Goal: Task Accomplishment & Management: Use online tool/utility

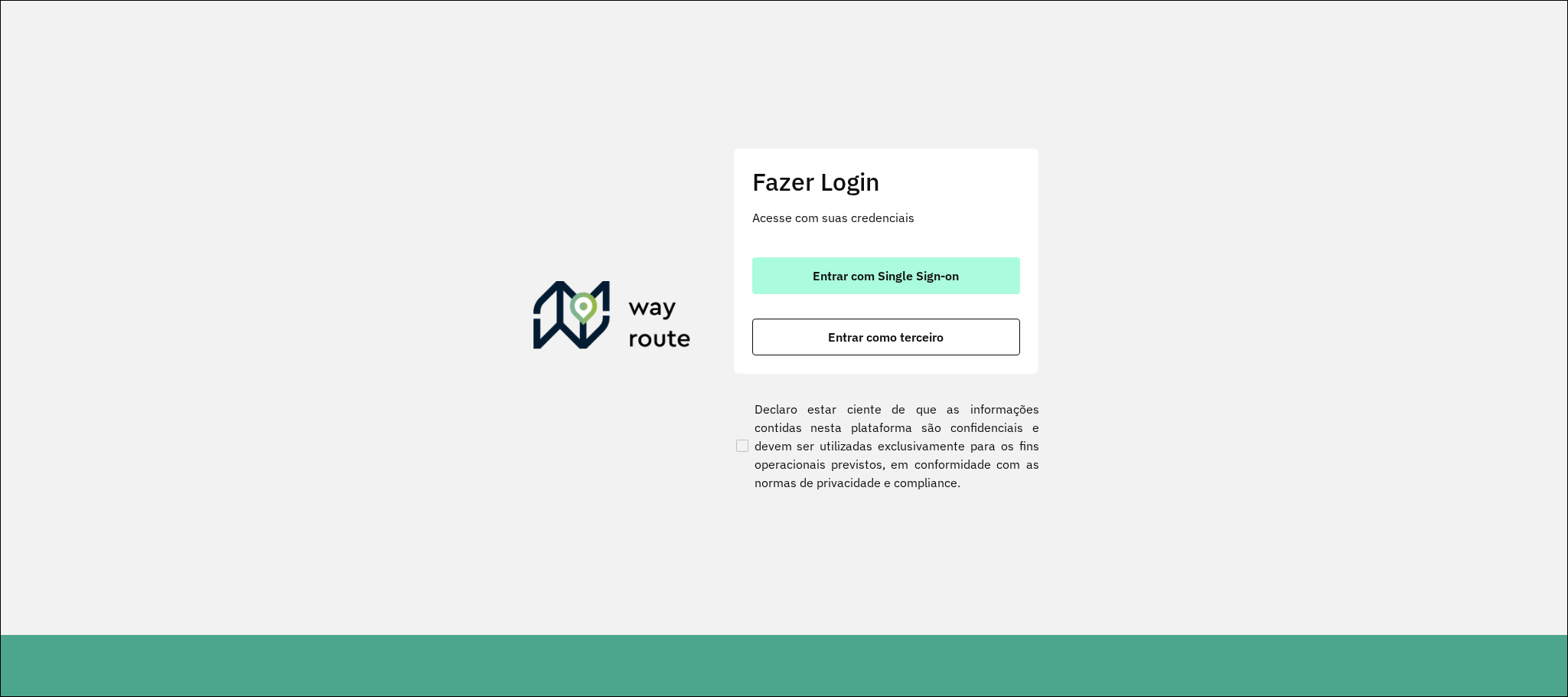
click at [921, 270] on span "Entrar com Single Sign-on" at bounding box center [886, 276] width 146 height 13
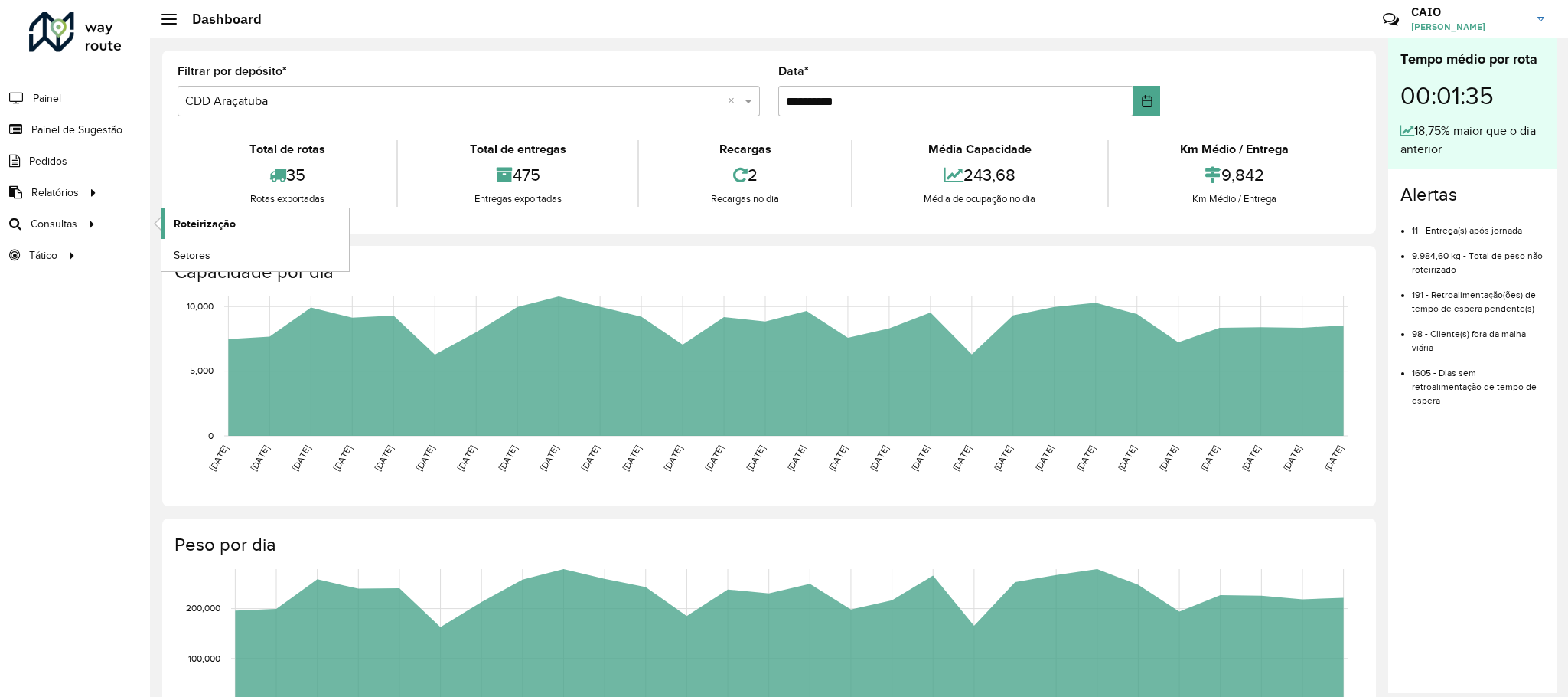
click at [191, 228] on span "Roteirização" at bounding box center [204, 223] width 62 height 16
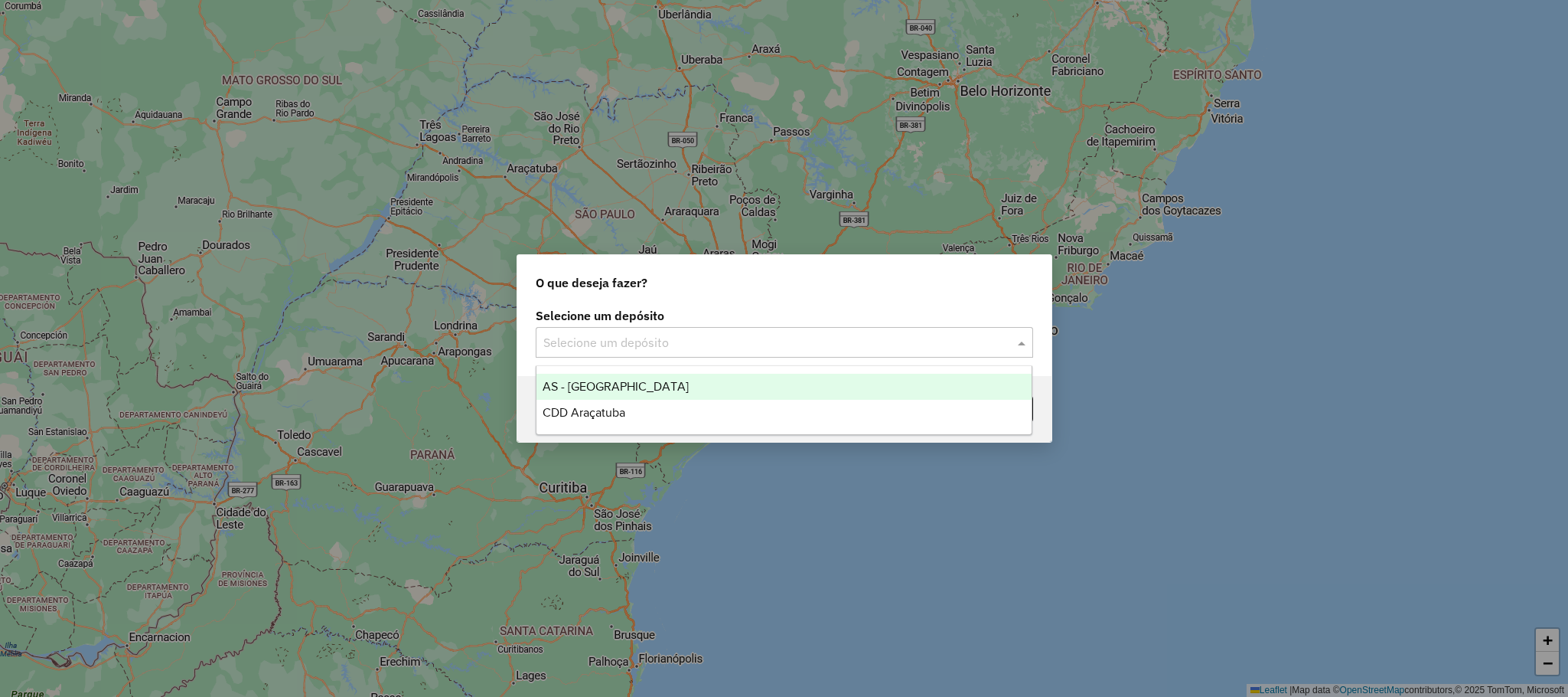
click at [671, 345] on input "text" at bounding box center [769, 343] width 451 height 19
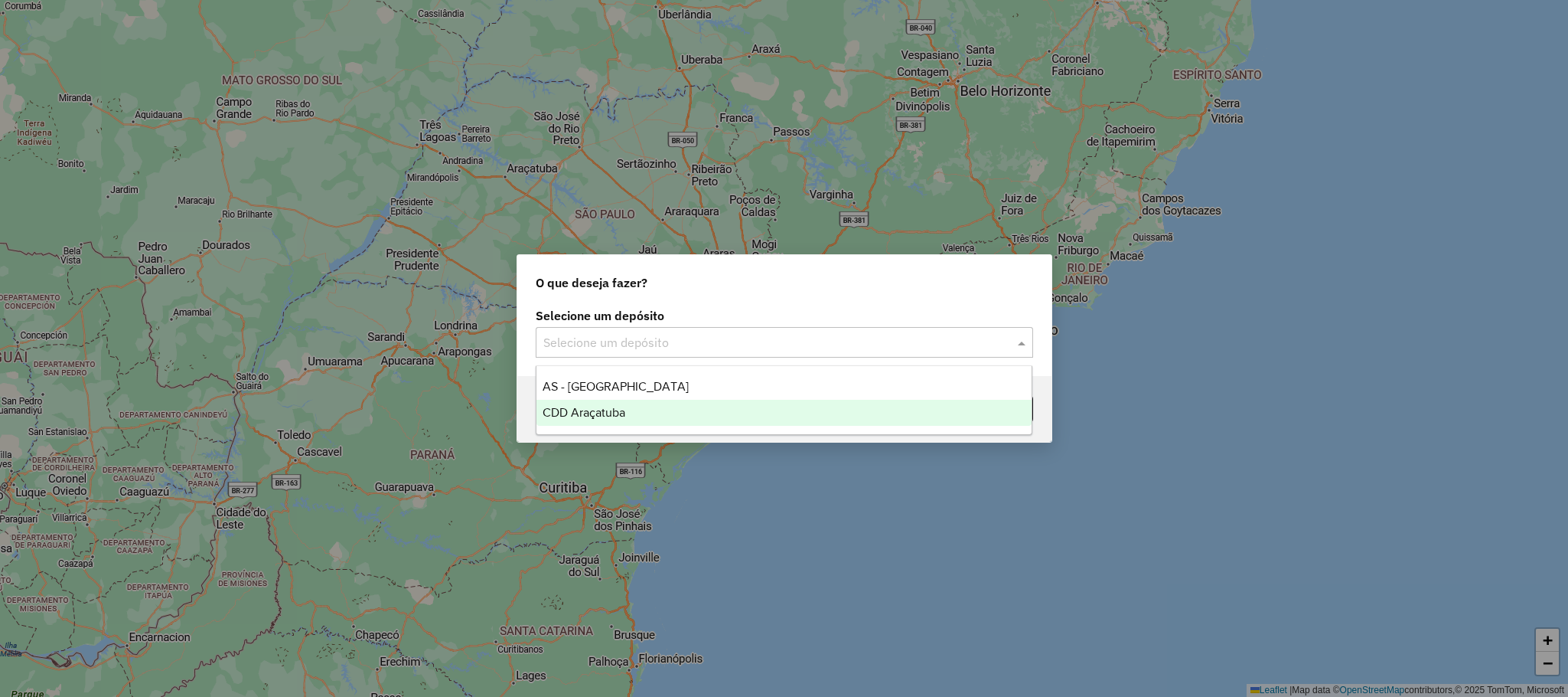
click at [660, 418] on div "CDD Araçatuba" at bounding box center [784, 413] width 495 height 26
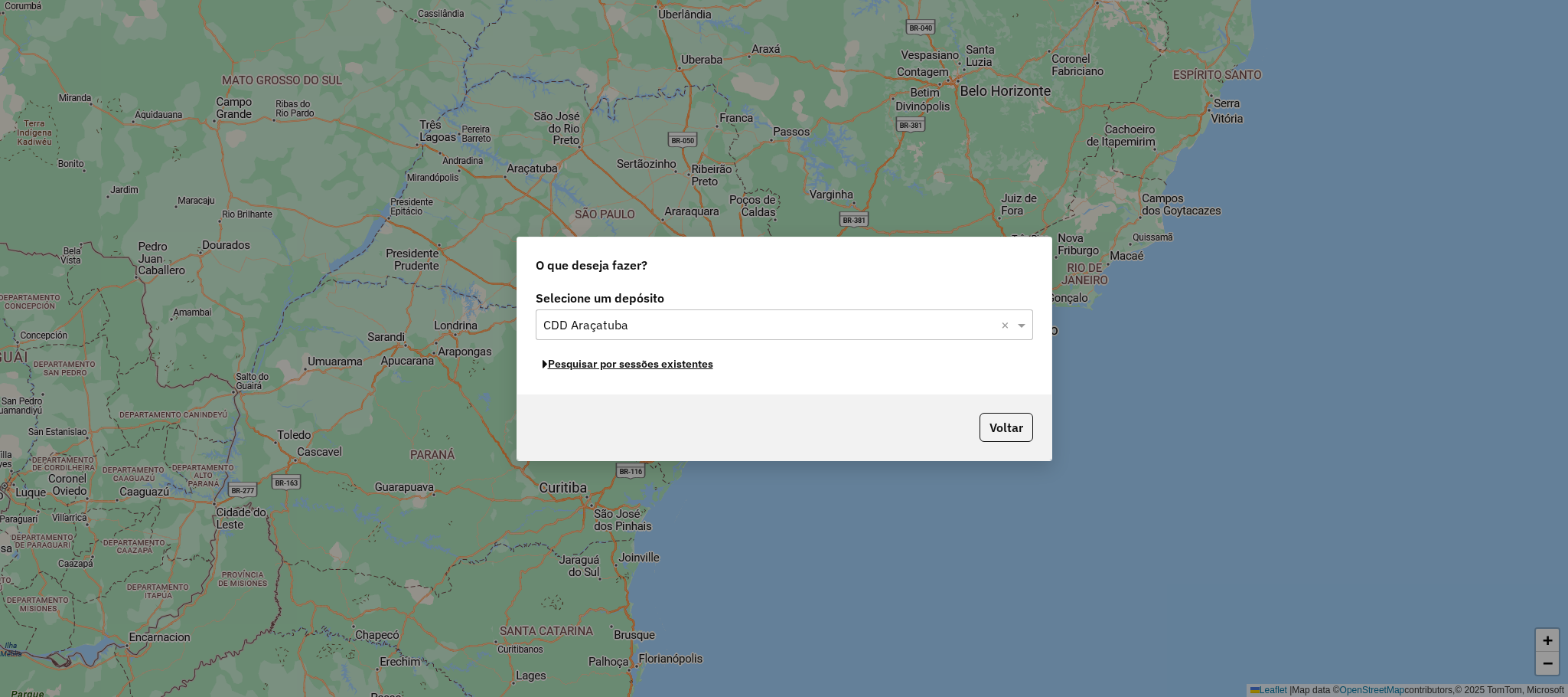
click at [682, 373] on button "Pesquisar por sessões existentes" at bounding box center [628, 364] width 184 height 23
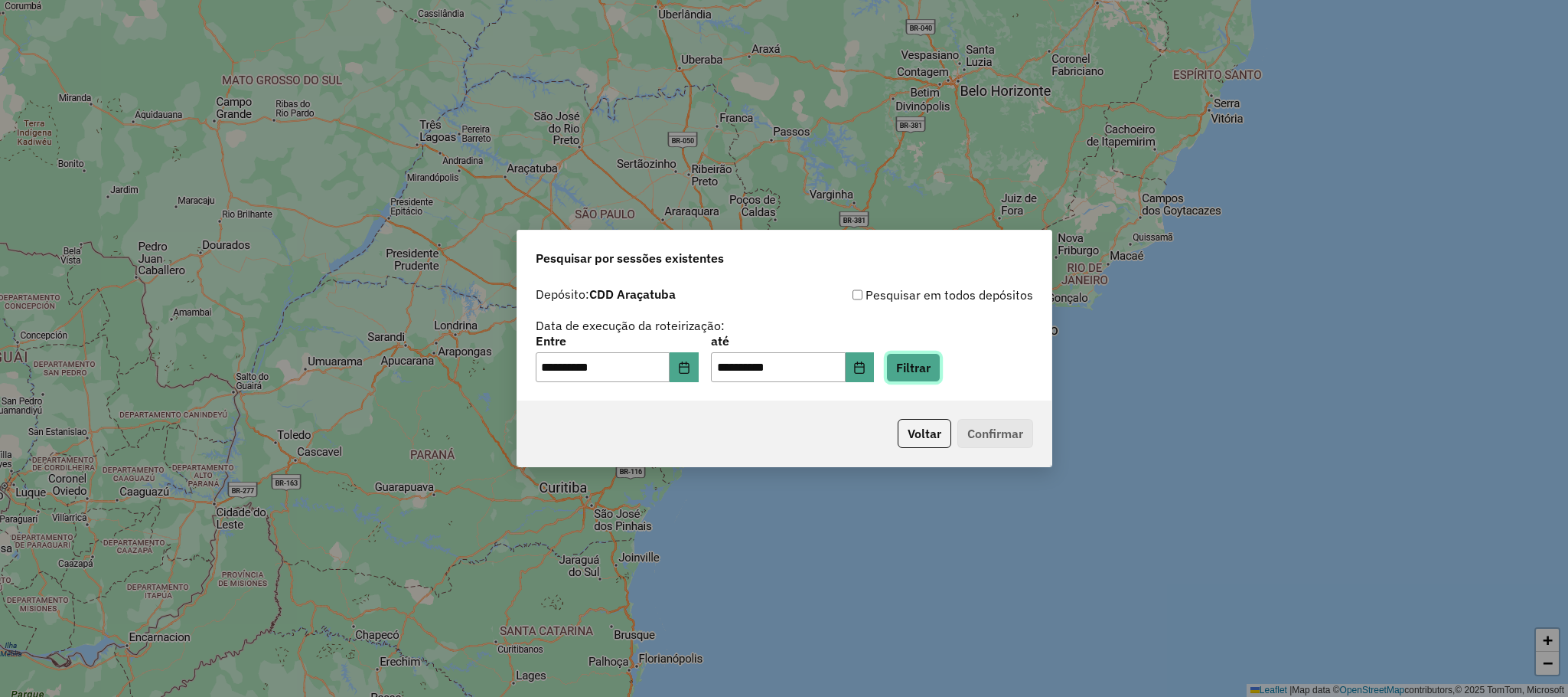
click at [923, 357] on button "Filtrar" at bounding box center [914, 367] width 55 height 29
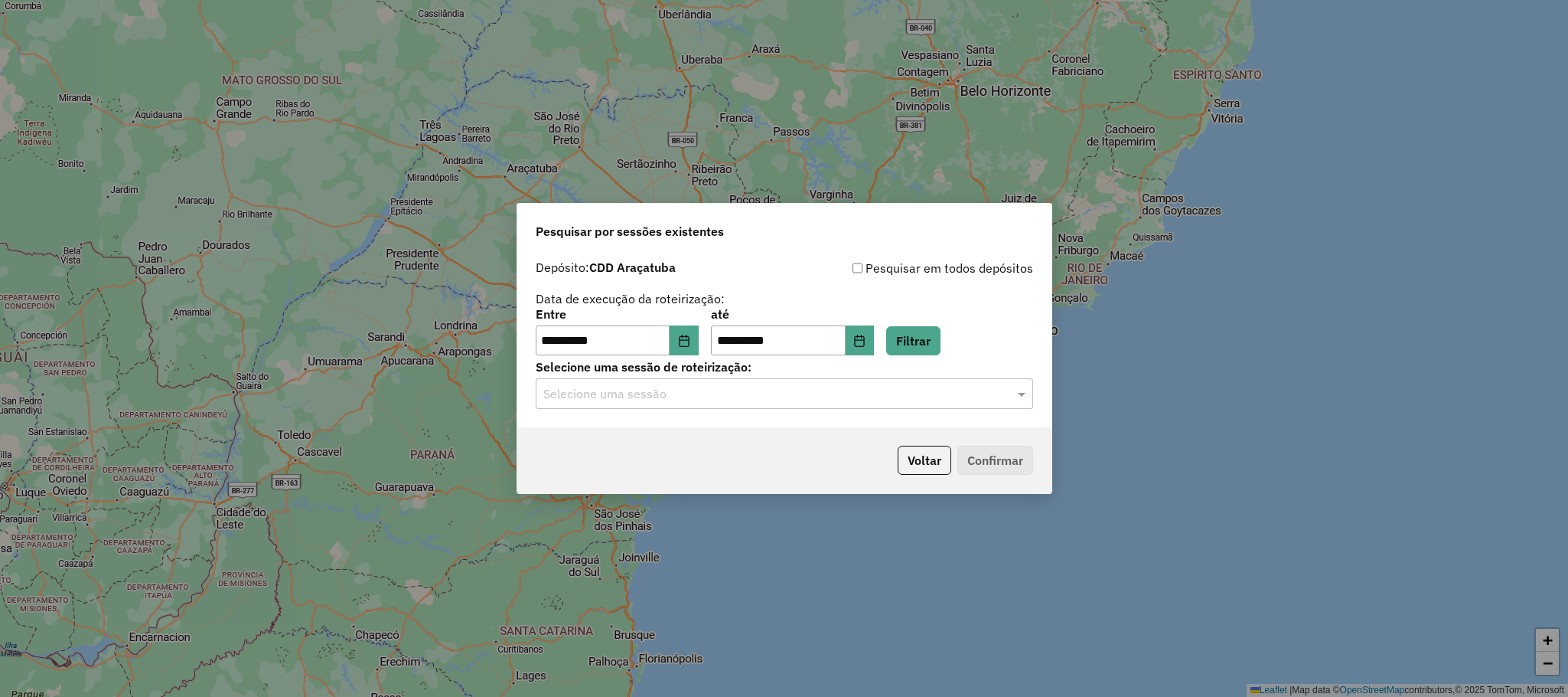
click at [814, 412] on div "**********" at bounding box center [785, 340] width 534 height 175
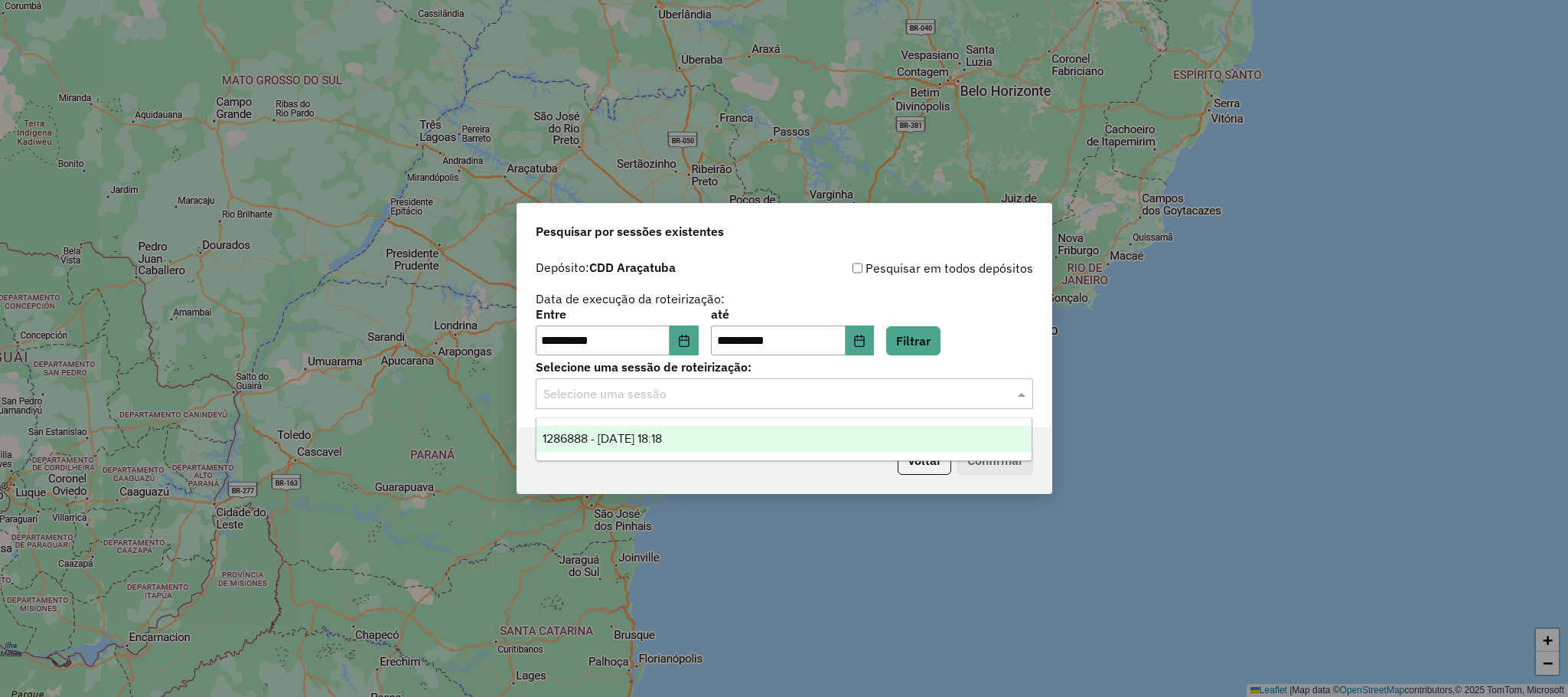
click at [795, 400] on input "text" at bounding box center [769, 395] width 451 height 19
click at [665, 451] on div "1286888 - 02/10/2025 18:18" at bounding box center [784, 438] width 495 height 26
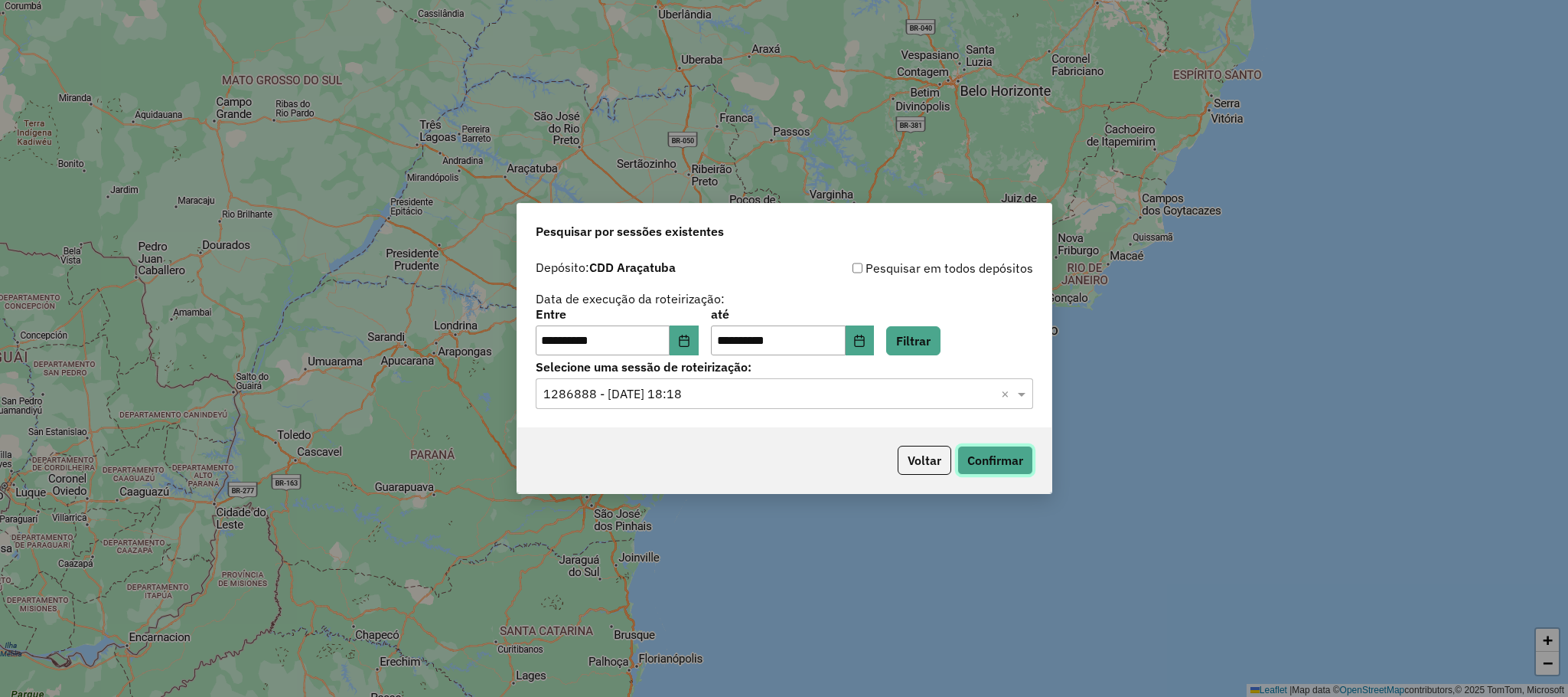
click at [967, 457] on button "Confirmar" at bounding box center [995, 459] width 76 height 29
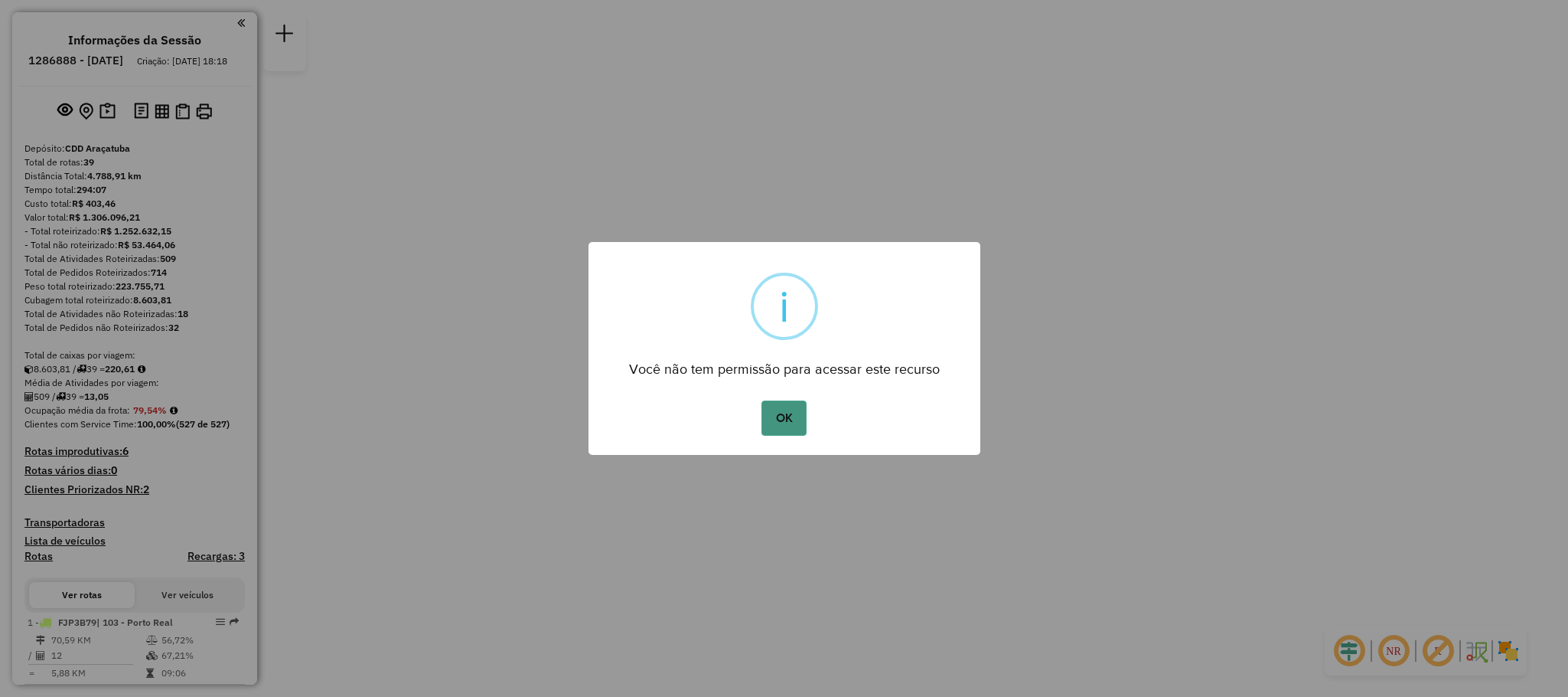
click at [782, 420] on button "OK" at bounding box center [784, 418] width 45 height 35
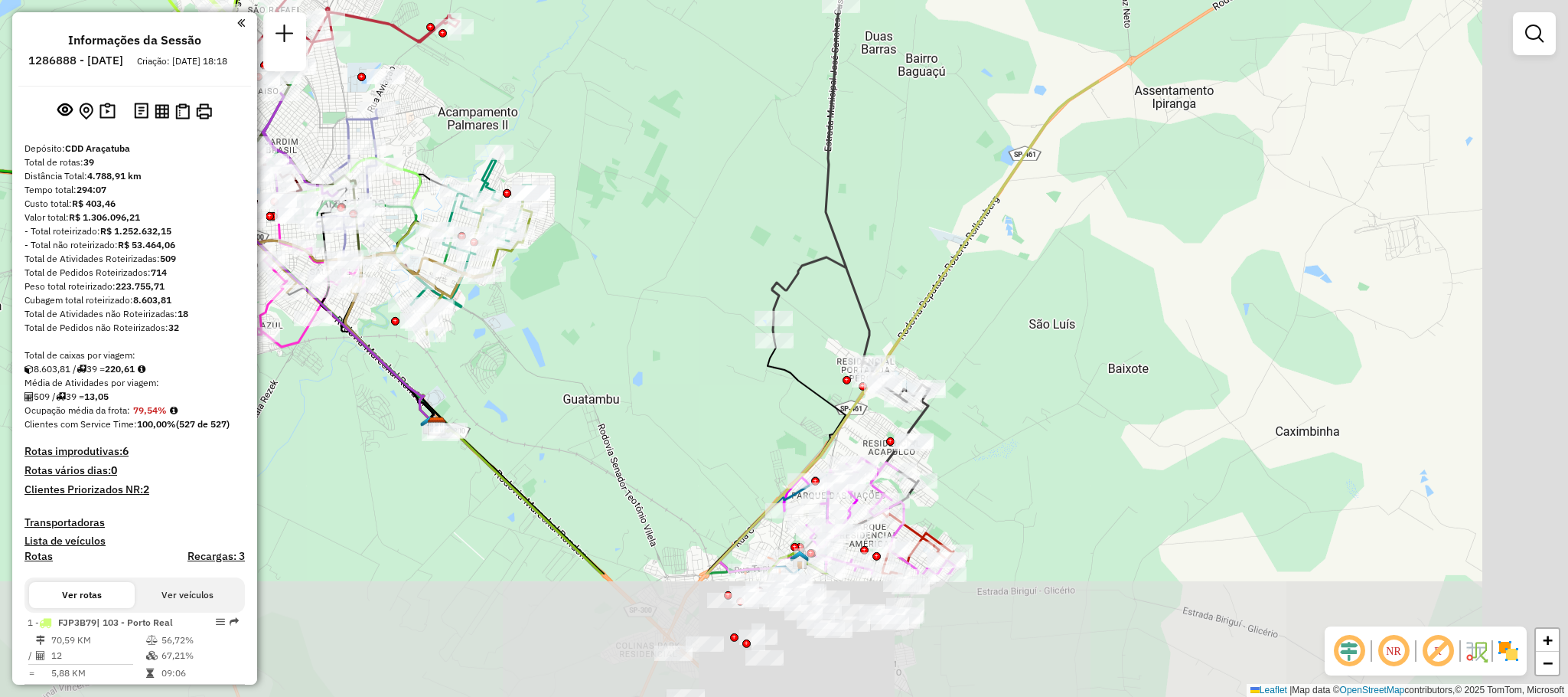
drag, startPoint x: 1185, startPoint y: 513, endPoint x: 565, endPoint y: 320, distance: 649.3
click at [565, 320] on div "Janela de atendimento Grade de atendimento Capacidade Transportadoras Veículos …" at bounding box center [784, 348] width 1568 height 697
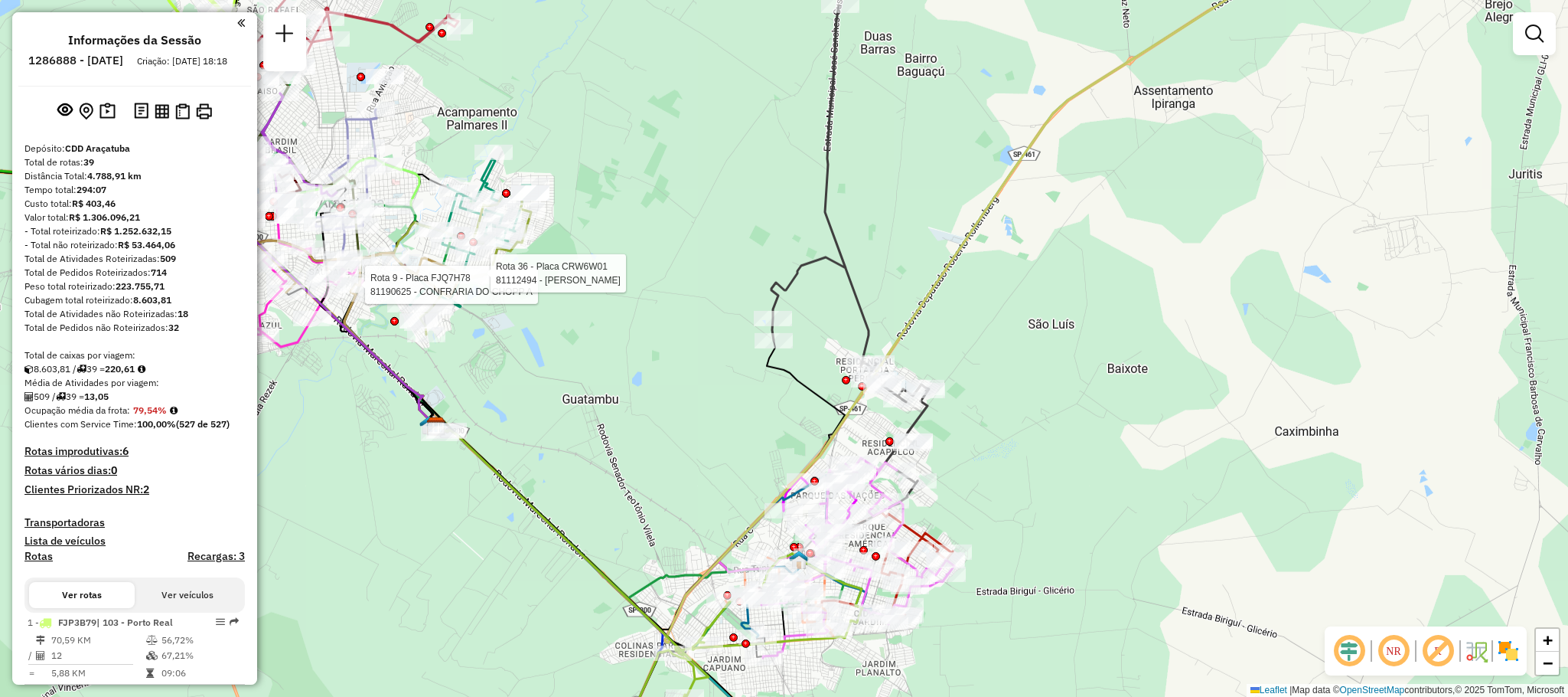
scroll to position [230, 0]
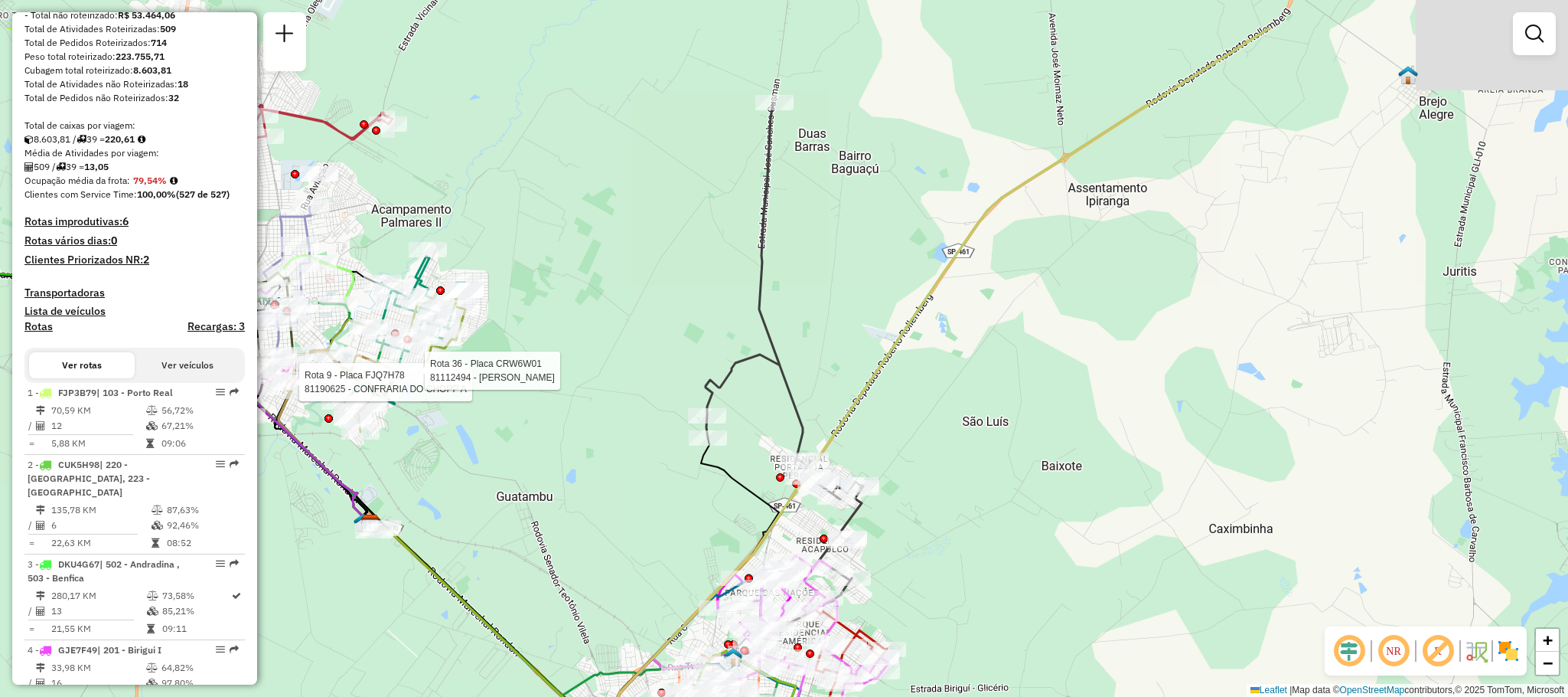
drag, startPoint x: 659, startPoint y: 489, endPoint x: 581, endPoint y: 599, distance: 134.8
click at [581, 599] on div "Rota 9 - Placa FJQ7H78 81190625 - CONFRARIA DO CHOPP A Rota 36 - Placa CRW6W01 …" at bounding box center [784, 348] width 1568 height 697
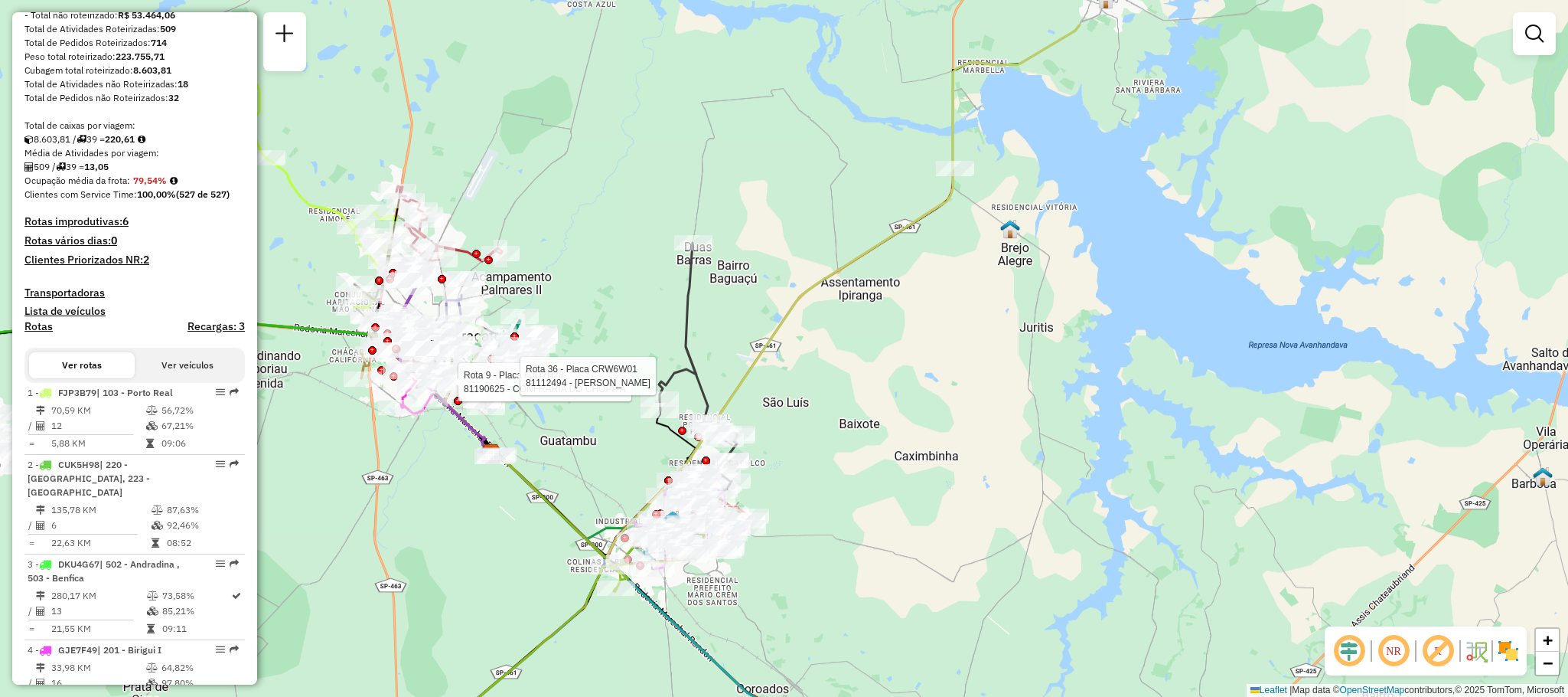
drag, startPoint x: 924, startPoint y: 156, endPoint x: 825, endPoint y: 248, distance: 135.1
click at [825, 248] on div "Rota 9 - Placa FJQ7H78 81190625 - CONFRARIA DO CHOPP A Rota 36 - Placa CRW6W01 …" at bounding box center [784, 348] width 1568 height 697
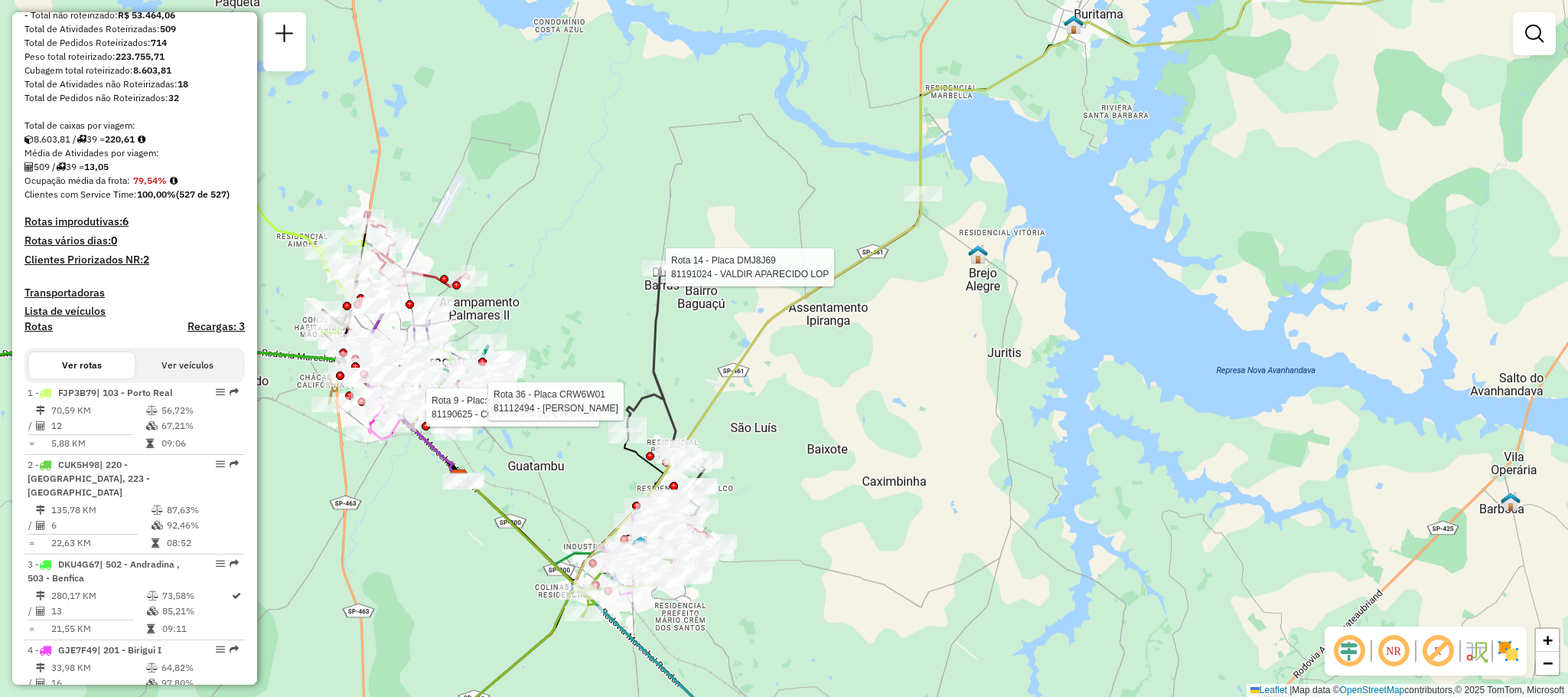
select select "**********"
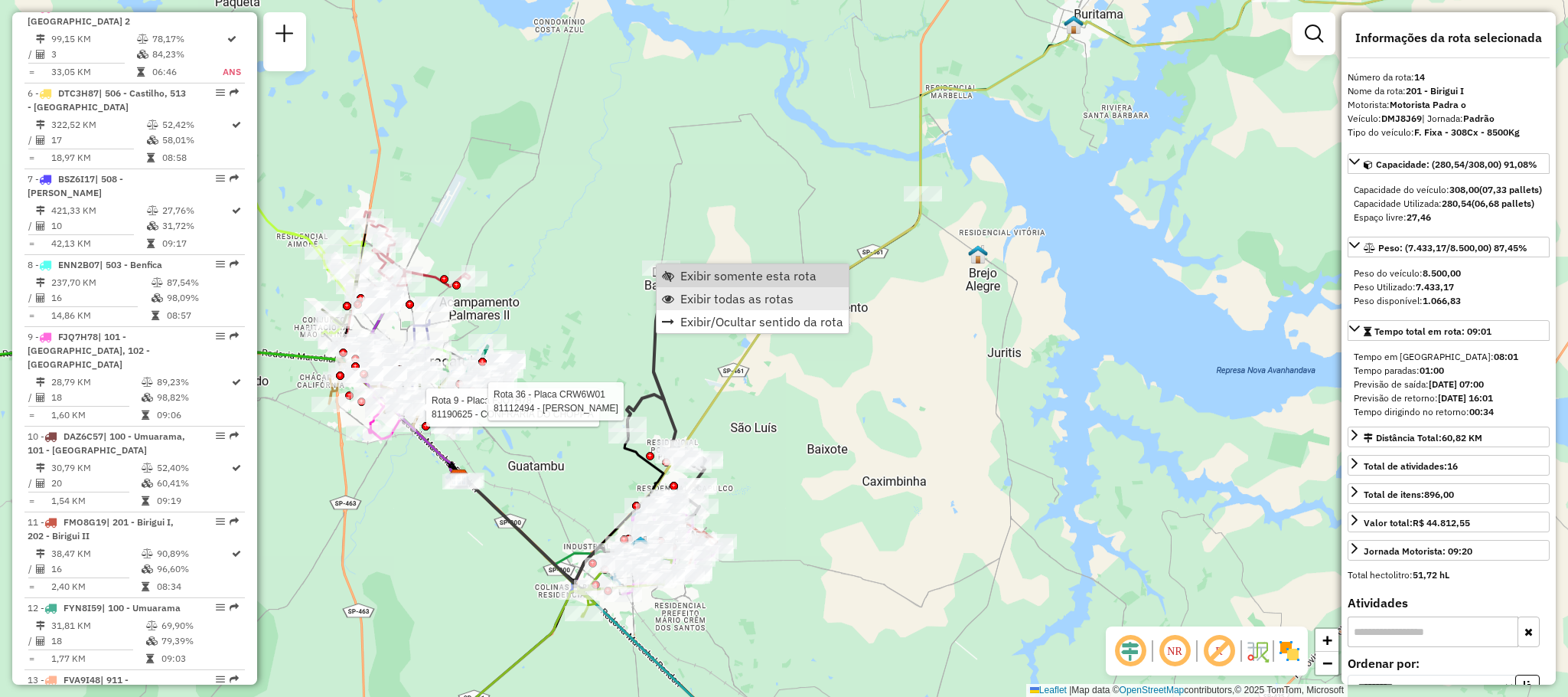
scroll to position [1662, 0]
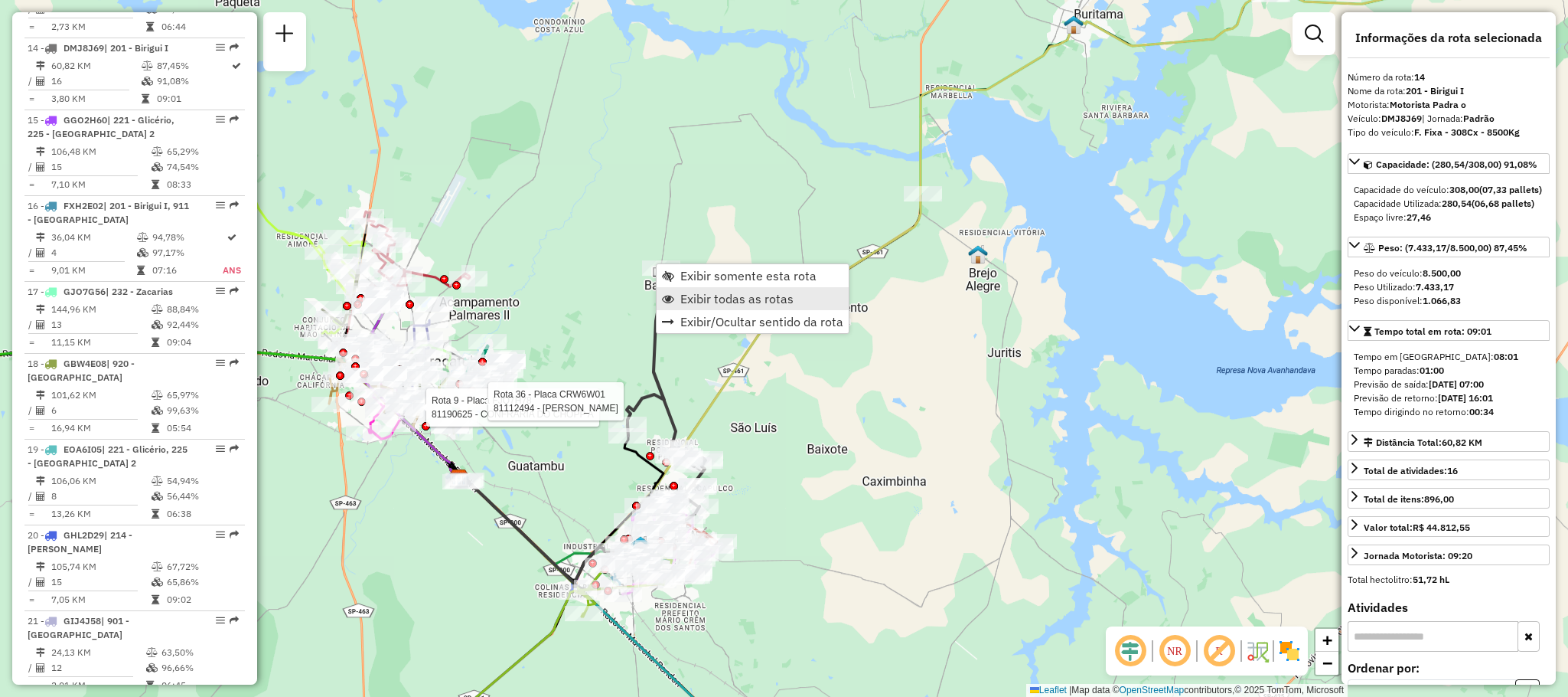
click at [699, 295] on span "Exibir todas as rotas" at bounding box center [736, 298] width 113 height 13
click at [714, 285] on span "Exibir somente esta rota" at bounding box center [768, 290] width 136 height 13
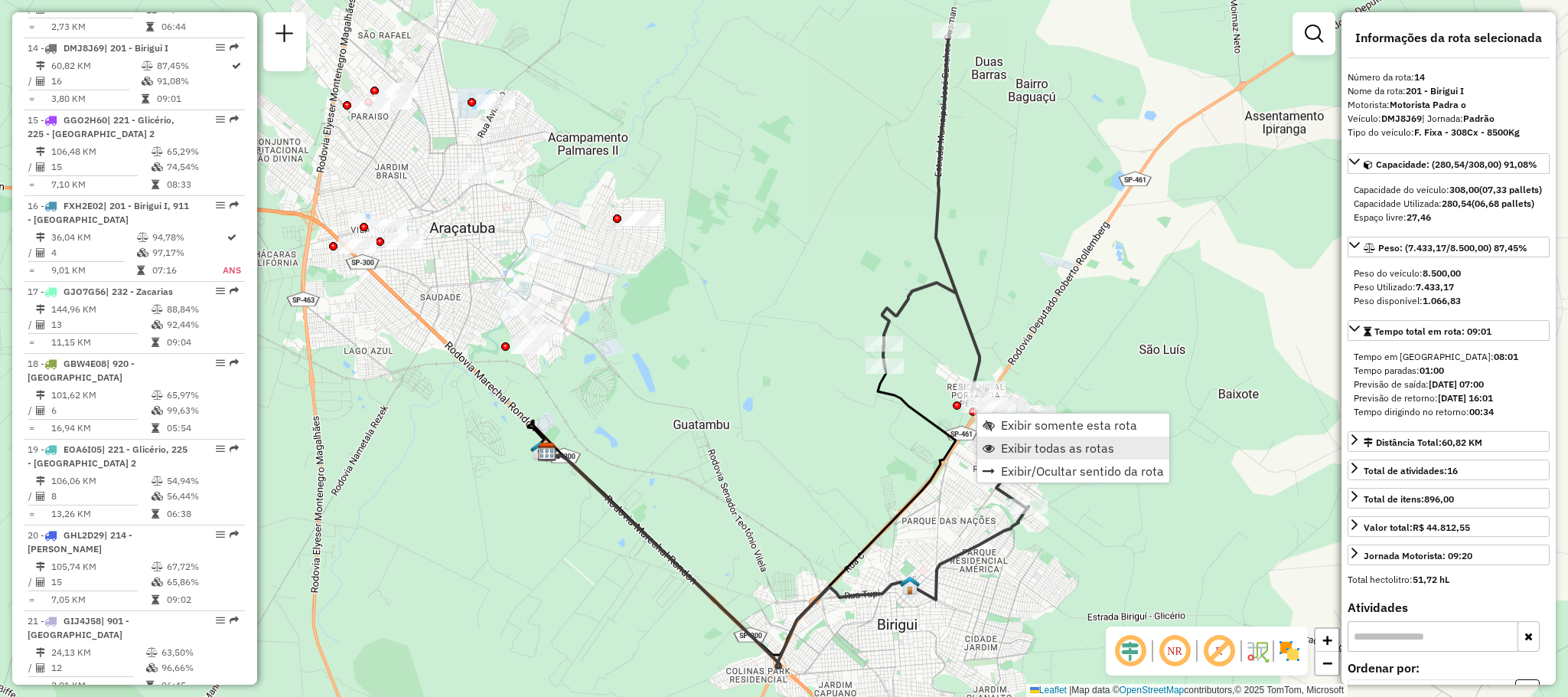
click at [1017, 451] on span "Exibir todas as rotas" at bounding box center [1057, 449] width 113 height 13
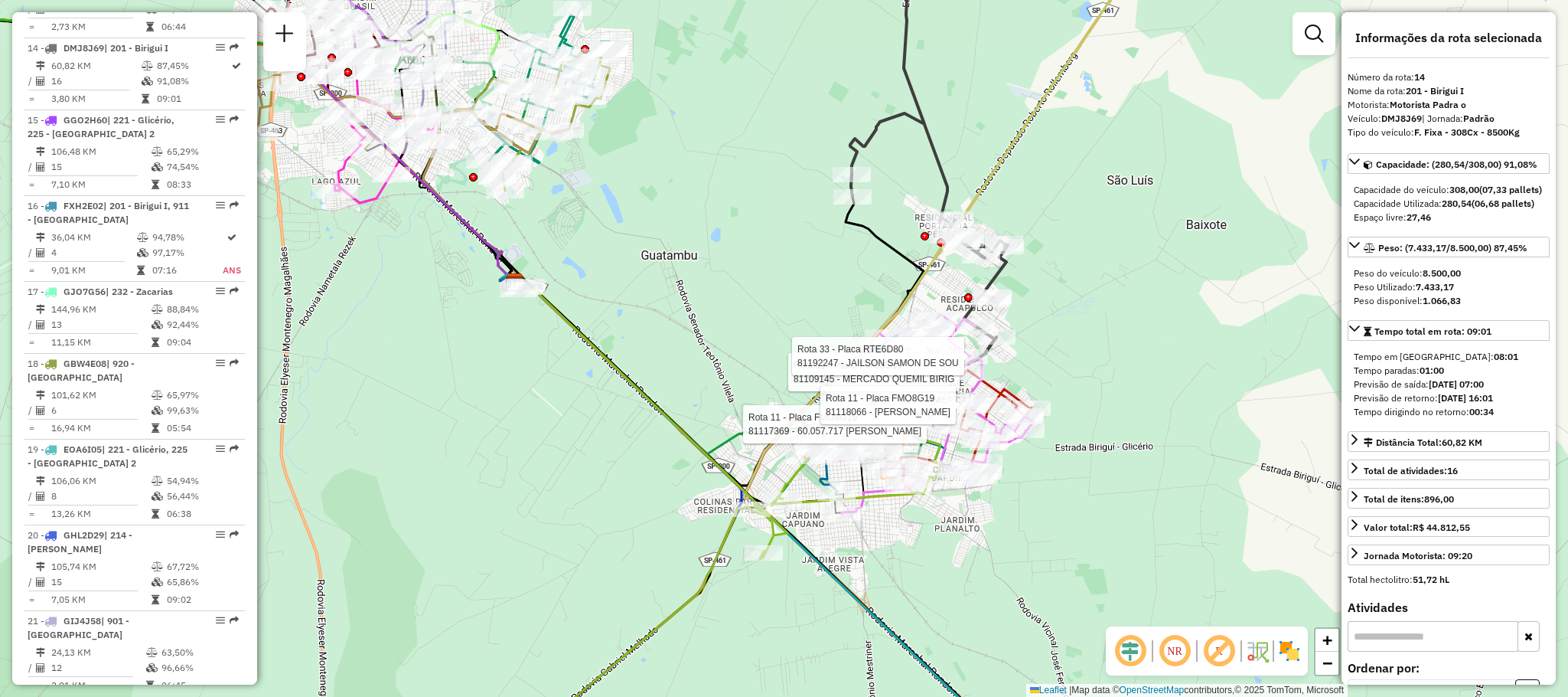
click at [1282, 649] on img at bounding box center [1289, 650] width 24 height 24
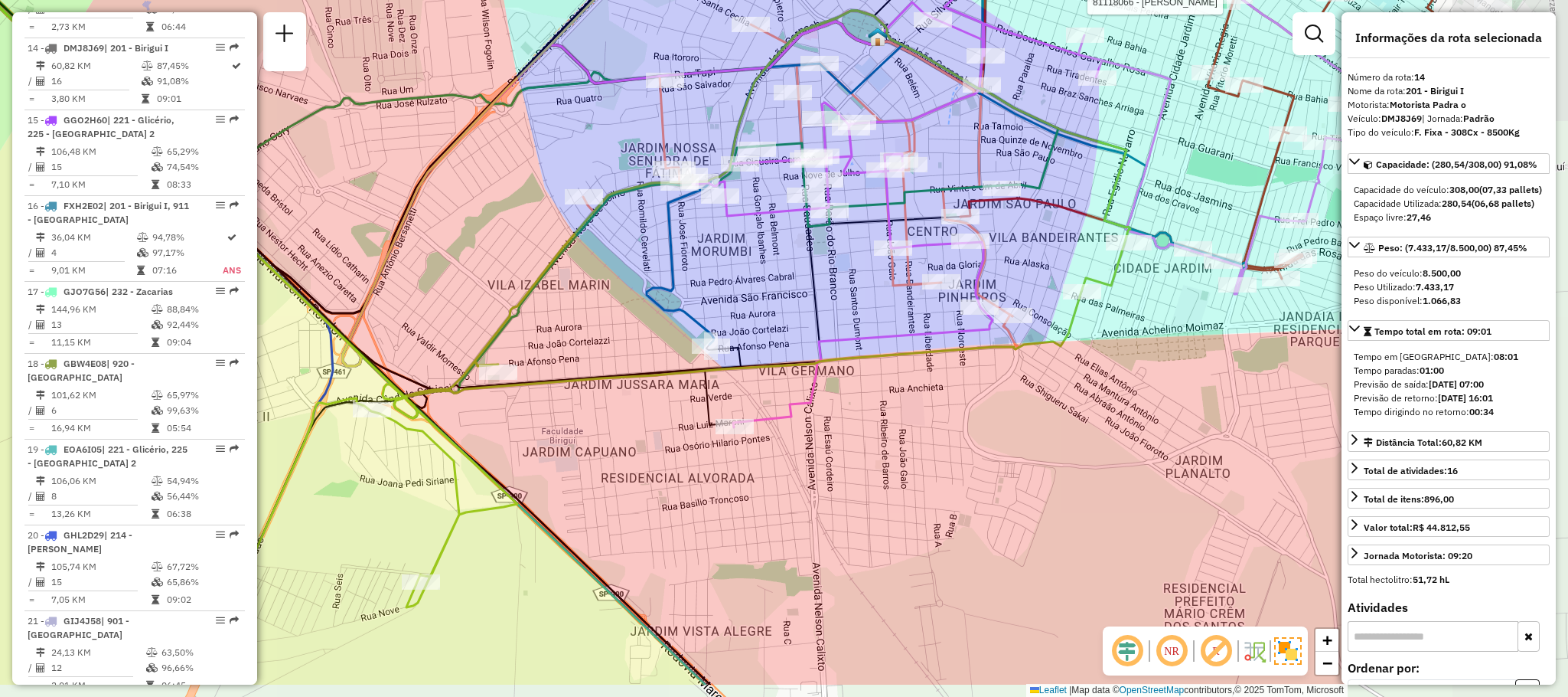
drag, startPoint x: 975, startPoint y: 557, endPoint x: 666, endPoint y: 352, distance: 370.8
click at [666, 352] on div "Rota 11 - Placa FMO8G19 81109145 - MERCADO QUEMIL BIRIG Rota 33 - Placa RTE6D80…" at bounding box center [784, 348] width 1568 height 697
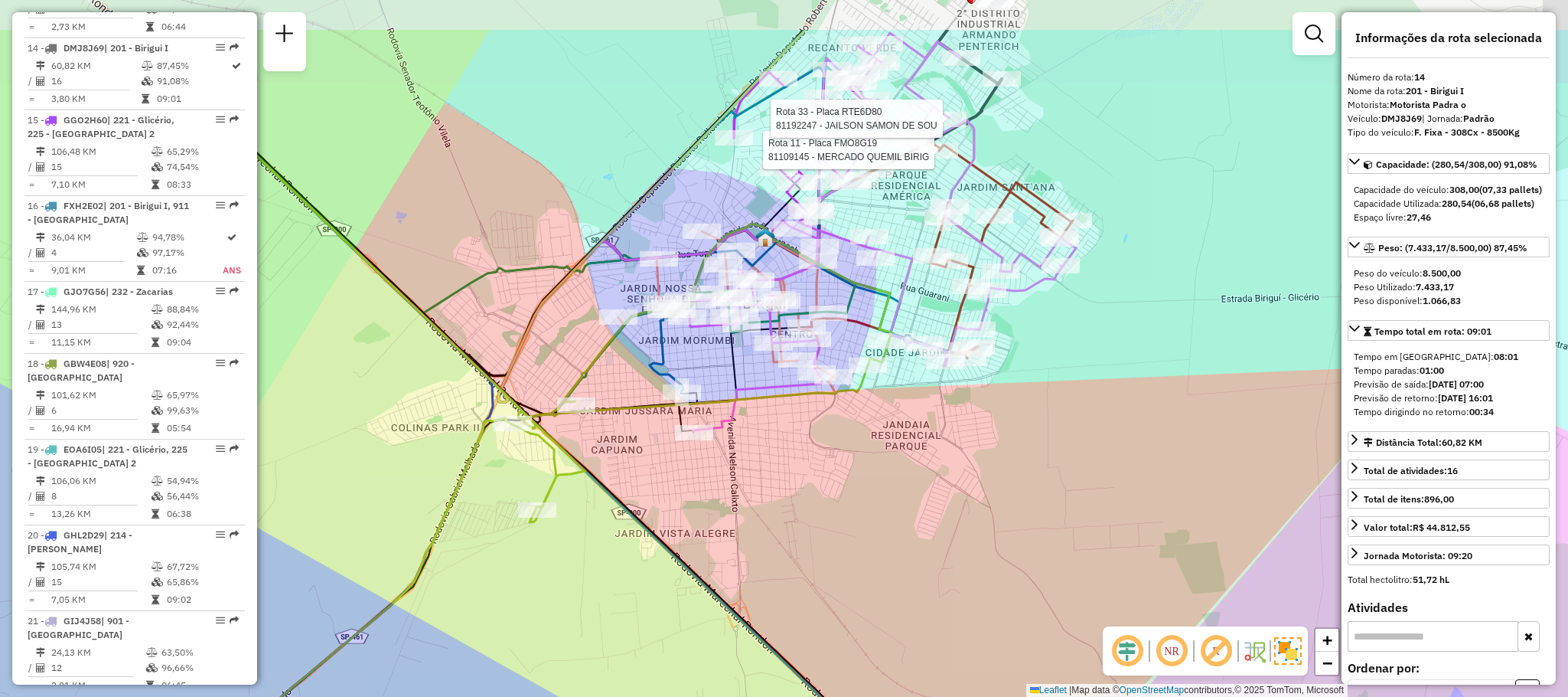
drag, startPoint x: 839, startPoint y: 315, endPoint x: 850, endPoint y: 414, distance: 99.6
click at [850, 414] on div "Rota 11 - Placa FMO8G19 81109145 - MERCADO QUEMIL BIRIG Rota 33 - Placa RTE6D80…" at bounding box center [784, 348] width 1568 height 697
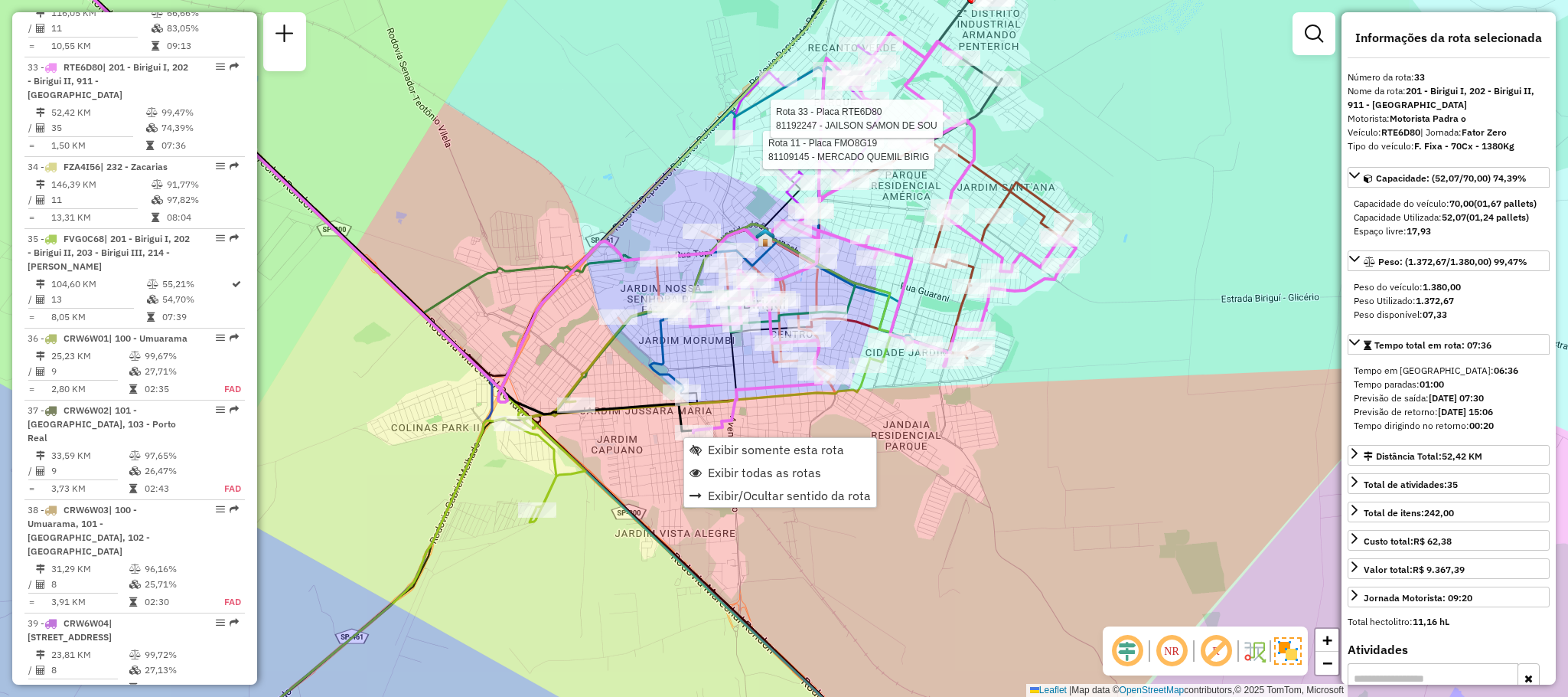
scroll to position [3269, 0]
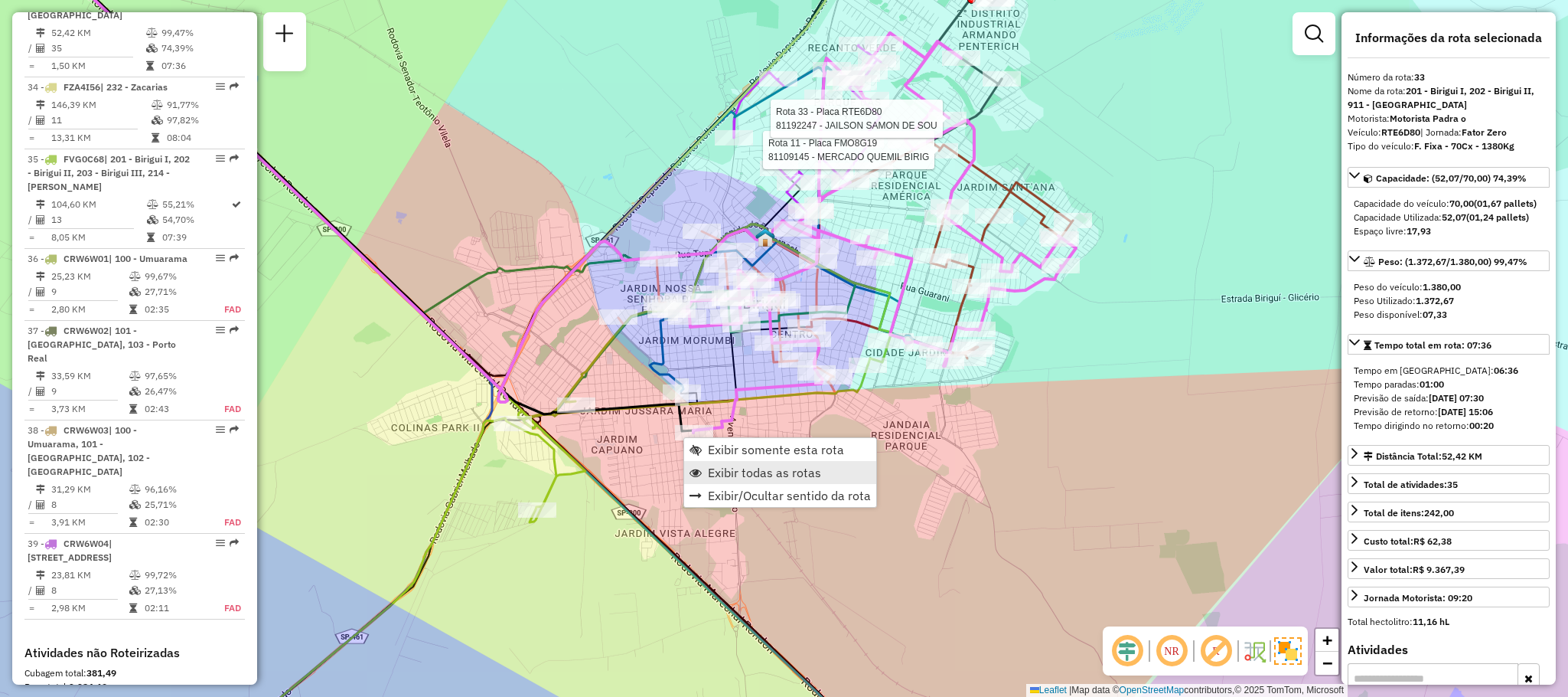
click at [716, 463] on link "Exibir todas as rotas" at bounding box center [780, 472] width 192 height 23
click at [802, 479] on span "Exibir todas as rotas" at bounding box center [764, 474] width 113 height 13
click at [738, 433] on link "Exibir somente esta rota" at bounding box center [779, 443] width 192 height 23
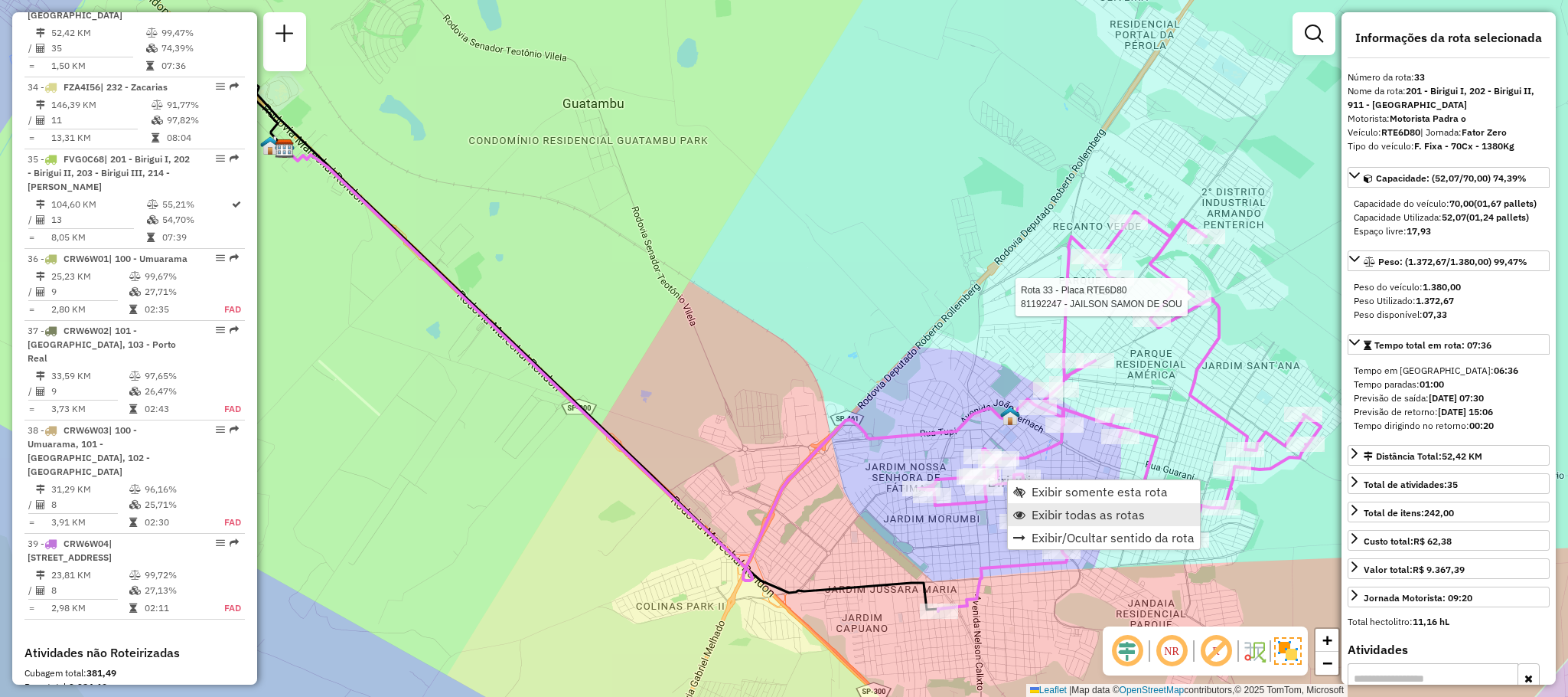
click at [1050, 509] on span "Exibir todas as rotas" at bounding box center [1088, 515] width 113 height 13
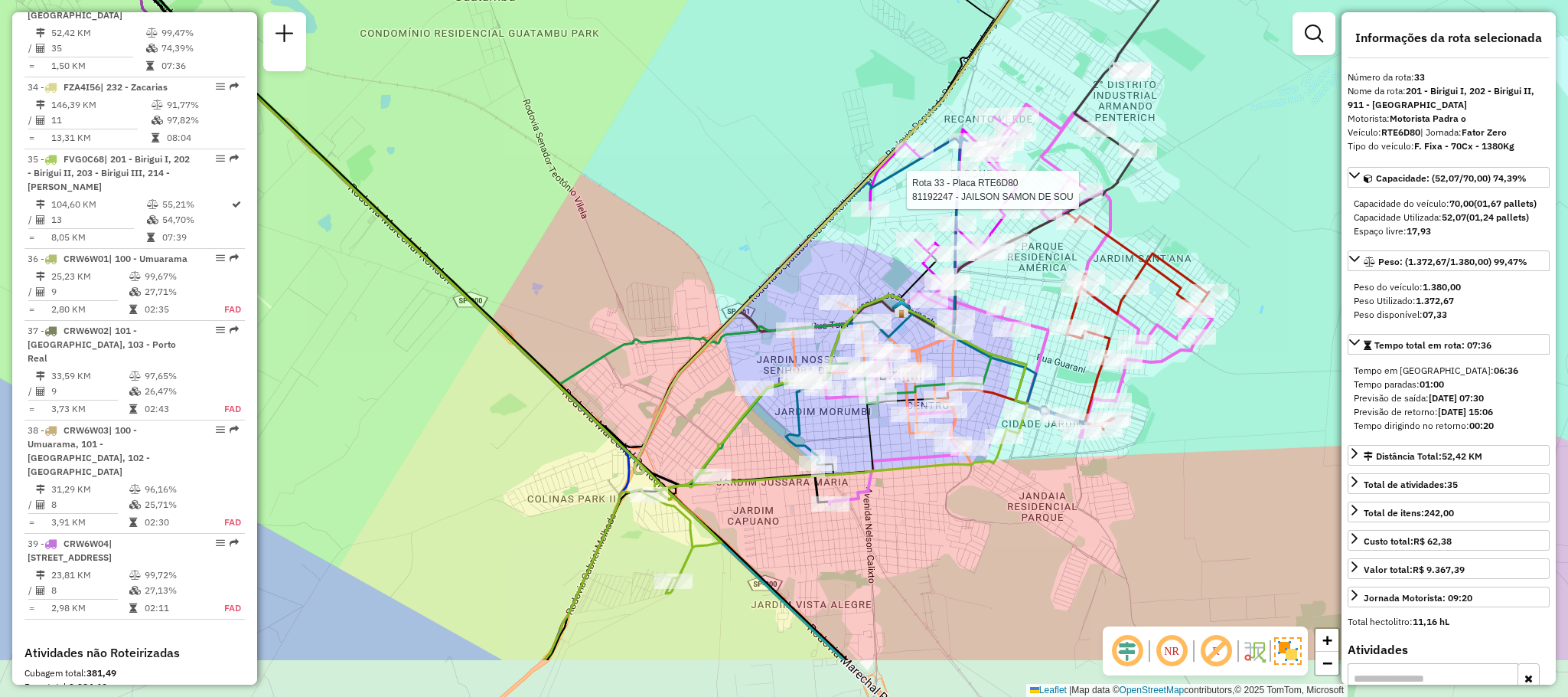
drag, startPoint x: 767, startPoint y: 483, endPoint x: 714, endPoint y: 424, distance: 79.3
click at [714, 424] on div "Rota 33 - Placa RTE6D80 81192247 - JAILSON SAMON DE SOU Janela de atendimento G…" at bounding box center [784, 348] width 1568 height 697
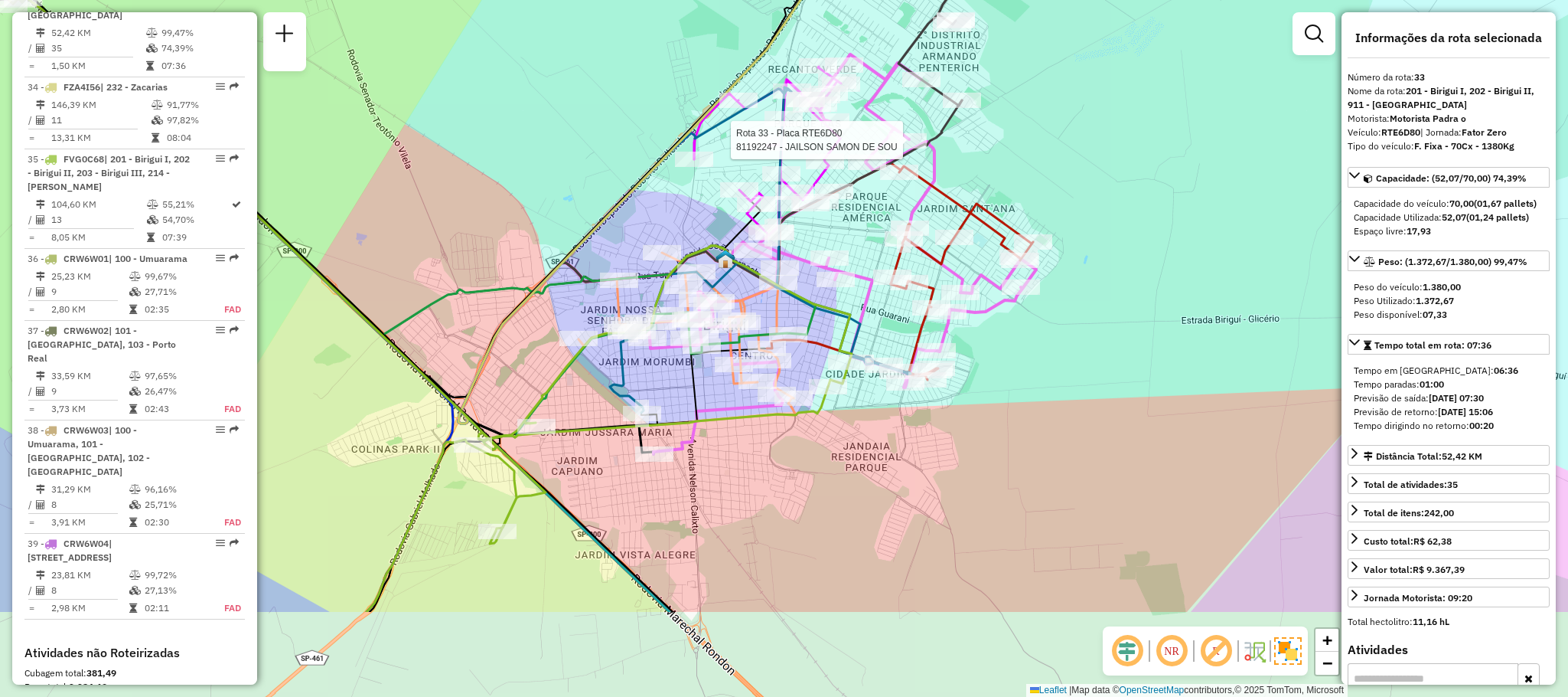
drag, startPoint x: 710, startPoint y: 575, endPoint x: 711, endPoint y: 435, distance: 140.0
click at [711, 435] on div "Rota 33 - Placa RTE6D80 81192247 - JAILSON SAMON DE SOU Janela de atendimento G…" at bounding box center [784, 348] width 1568 height 697
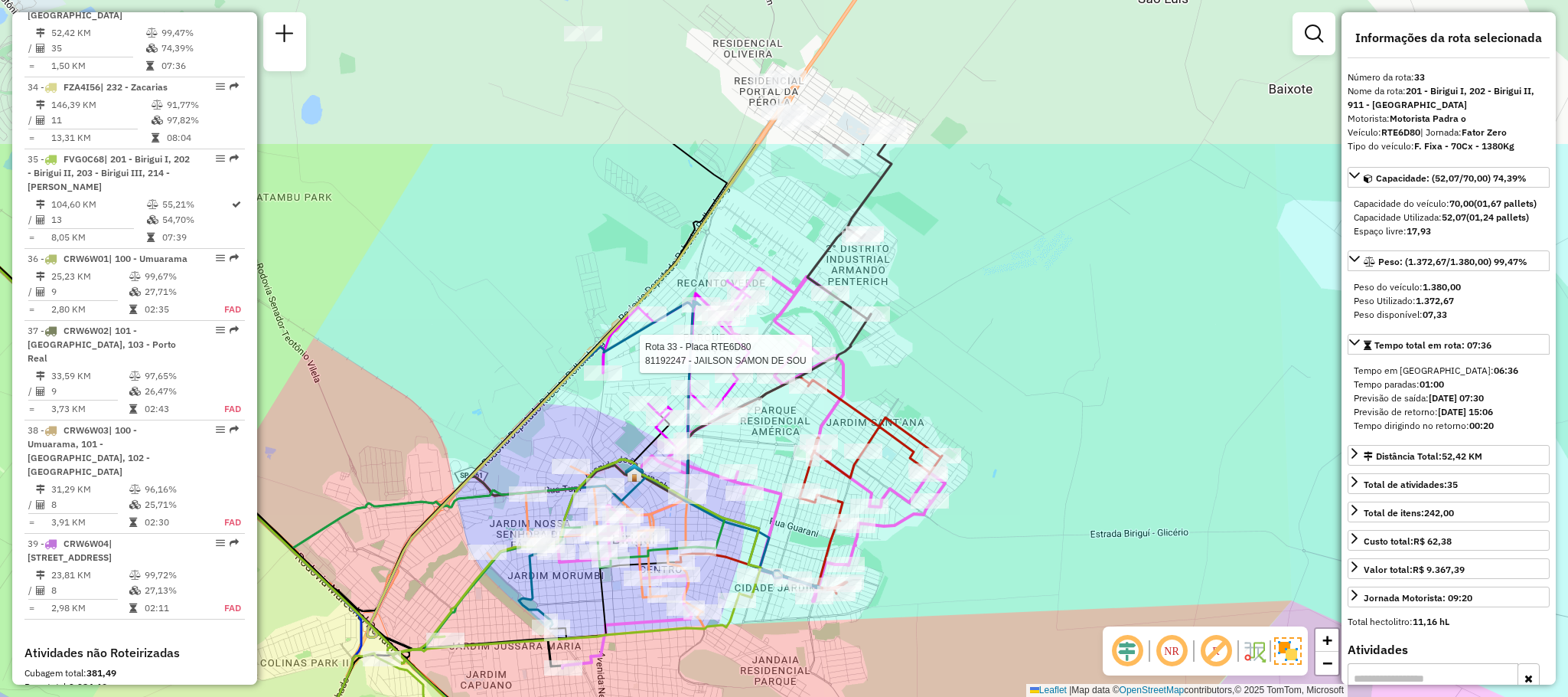
drag, startPoint x: 523, startPoint y: 177, endPoint x: 435, endPoint y: 391, distance: 231.4
click at [435, 391] on div "Rota 33 - Placa RTE6D80 81192247 - JAILSON SAMON DE SOU Janela de atendimento G…" at bounding box center [784, 348] width 1568 height 697
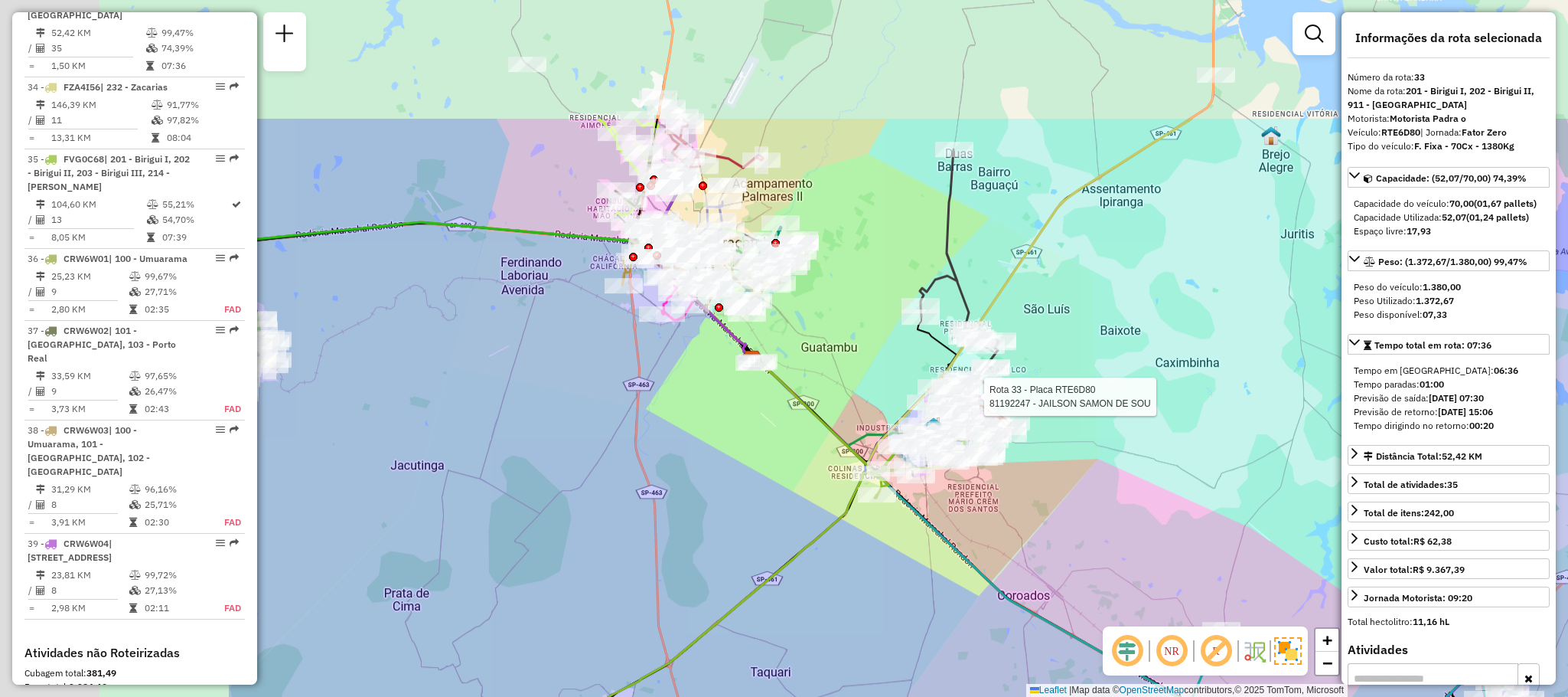
drag, startPoint x: 342, startPoint y: 306, endPoint x: 728, endPoint y: 495, distance: 429.8
click at [728, 495] on div "Rota 33 - Placa RTE6D80 81192247 - JAILSON SAMON DE SOU Janela de atendimento G…" at bounding box center [784, 348] width 1568 height 697
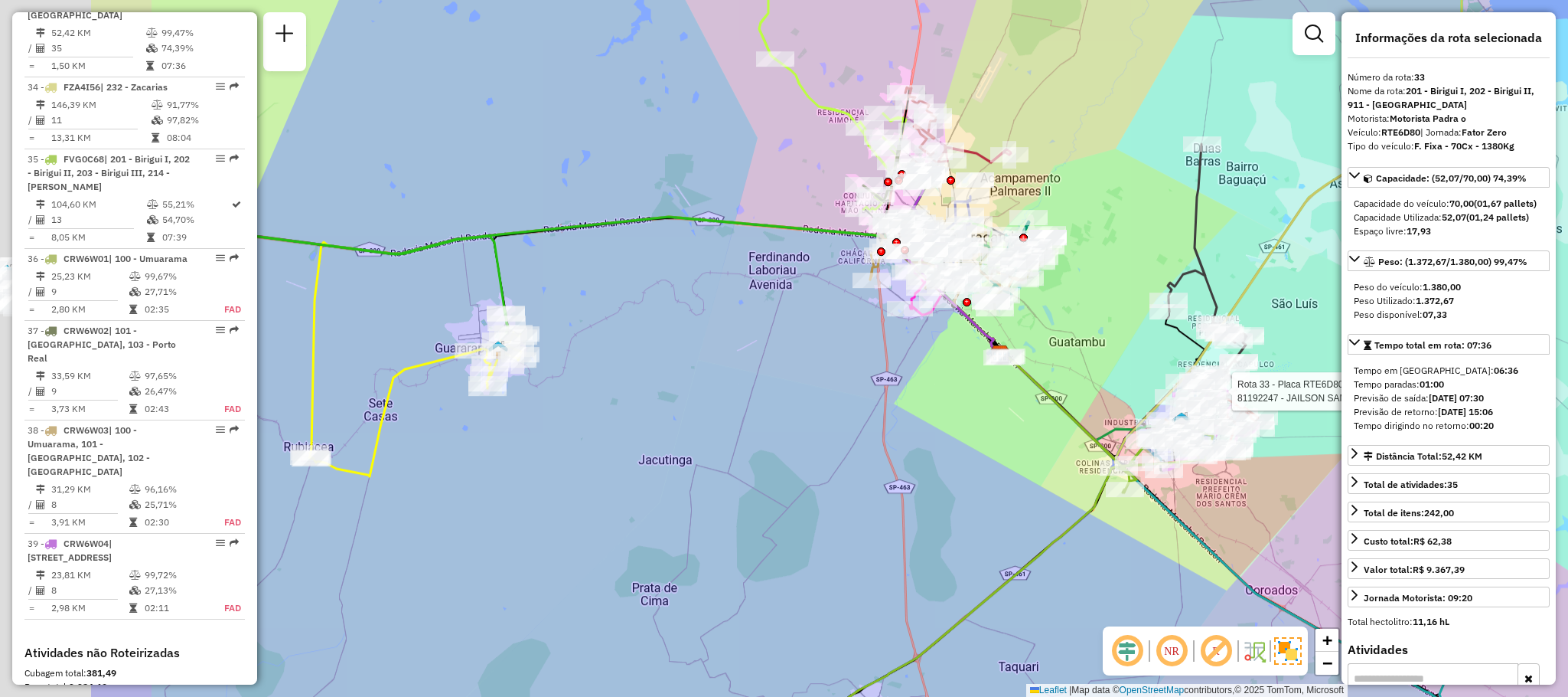
drag, startPoint x: 550, startPoint y: 361, endPoint x: 776, endPoint y: 342, distance: 226.8
click at [776, 342] on div "Rota 33 - Placa RTE6D80 81192247 - JAILSON SAMON DE SOU Janela de atendimento G…" at bounding box center [784, 348] width 1568 height 697
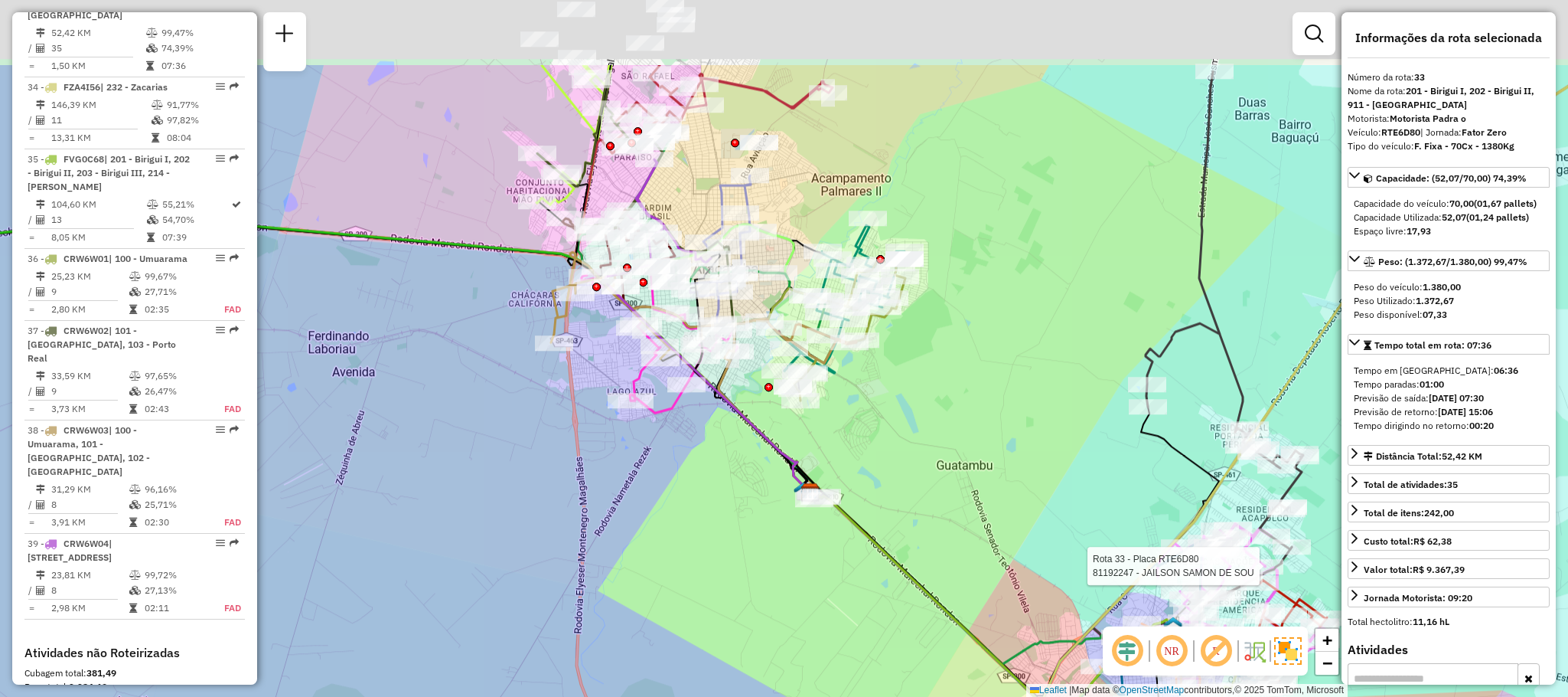
drag, startPoint x: 978, startPoint y: 256, endPoint x: 937, endPoint y: 419, distance: 168.1
click at [937, 419] on div "Rota 33 - Placa RTE6D80 81192247 - JAILSON SAMON DE SOU Janela de atendimento G…" at bounding box center [784, 348] width 1568 height 697
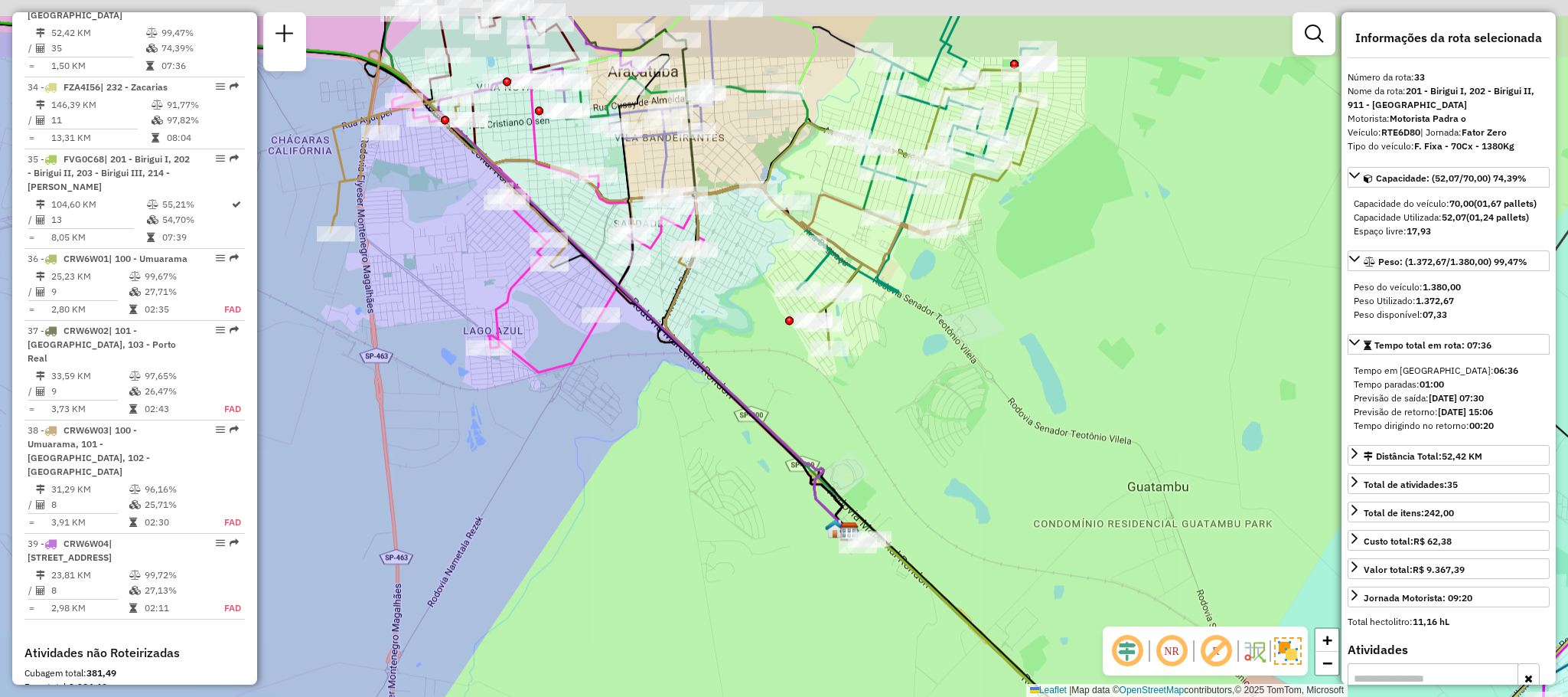
drag, startPoint x: 753, startPoint y: 356, endPoint x: 725, endPoint y: 444, distance: 92.3
click at [725, 444] on div "Rota 33 - Placa RTE6D80 81192247 - JAILSON SAMON DE SOU Janela de atendimento G…" at bounding box center [784, 348] width 1568 height 697
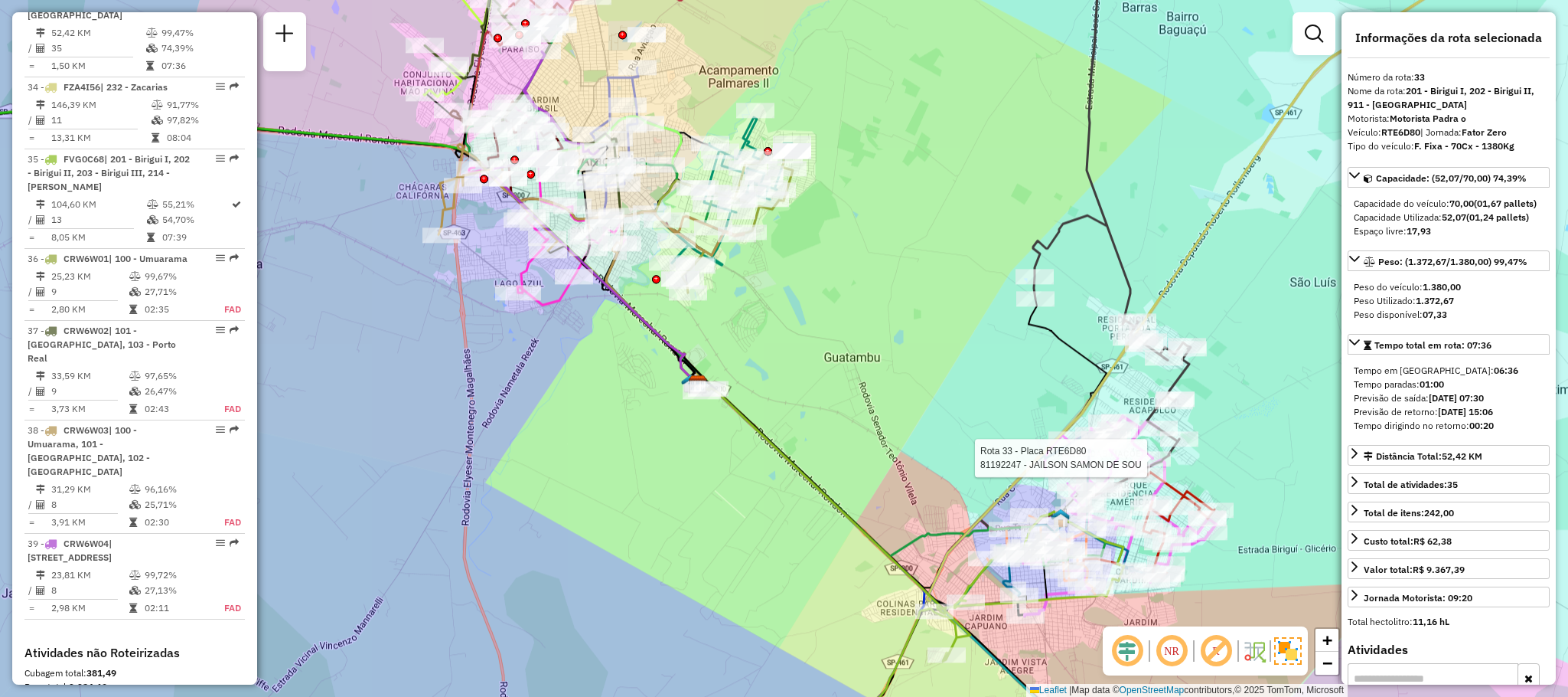
drag, startPoint x: 478, startPoint y: 271, endPoint x: 521, endPoint y: 357, distance: 96.2
click at [521, 357] on div "Rota 33 - Placa RTE6D80 81192247 - JAILSON SAMON DE SOU Rota 9 - Placa FJQ7H78 …" at bounding box center [784, 348] width 1568 height 697
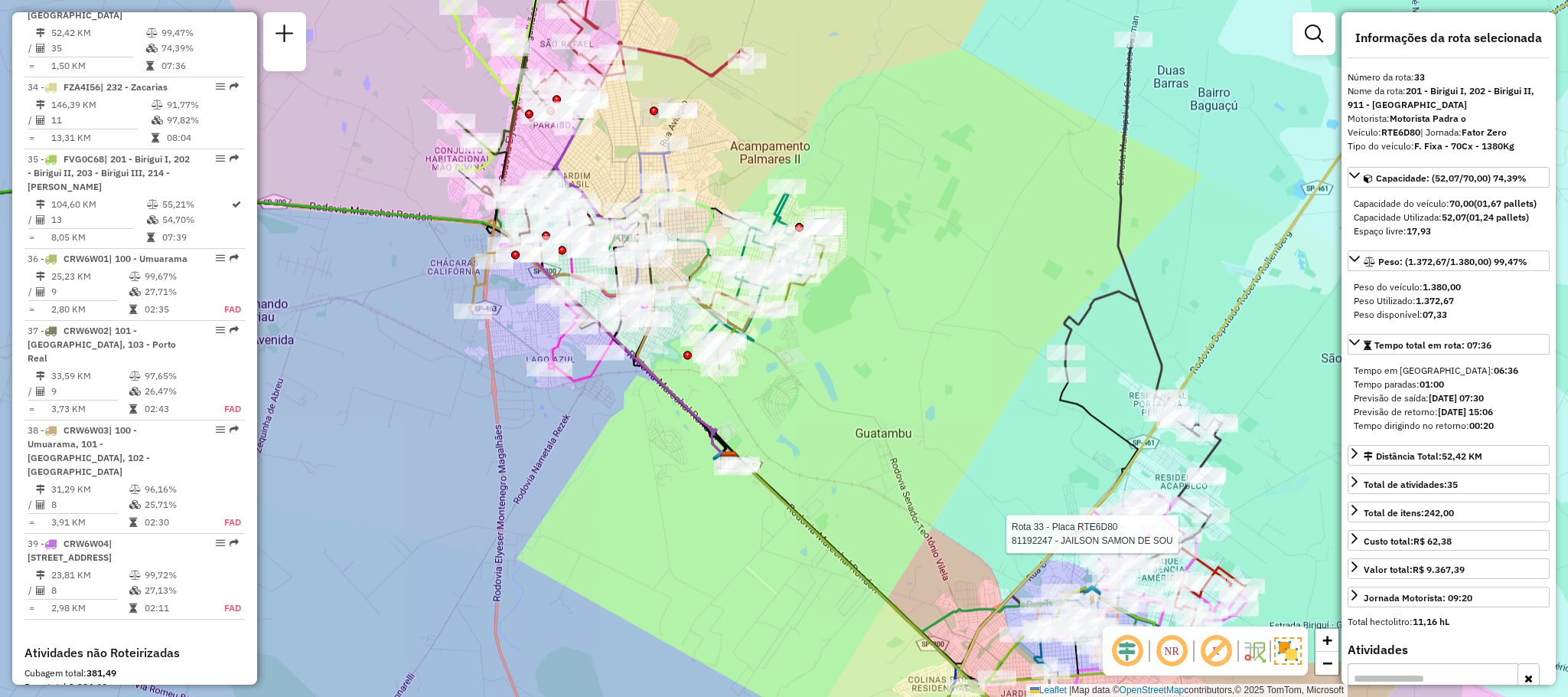
scroll to position [2498, 0]
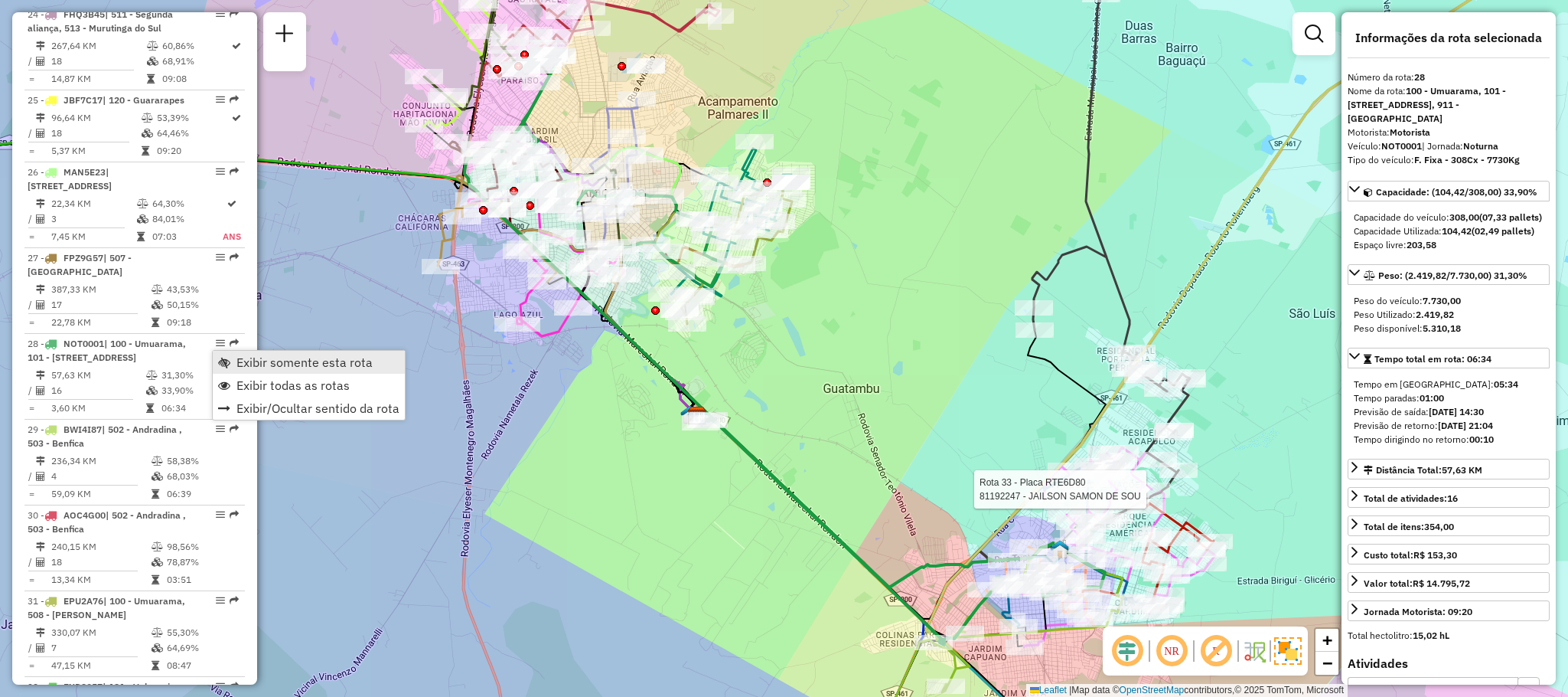
click at [297, 359] on span "Exibir somente esta rota" at bounding box center [305, 363] width 136 height 13
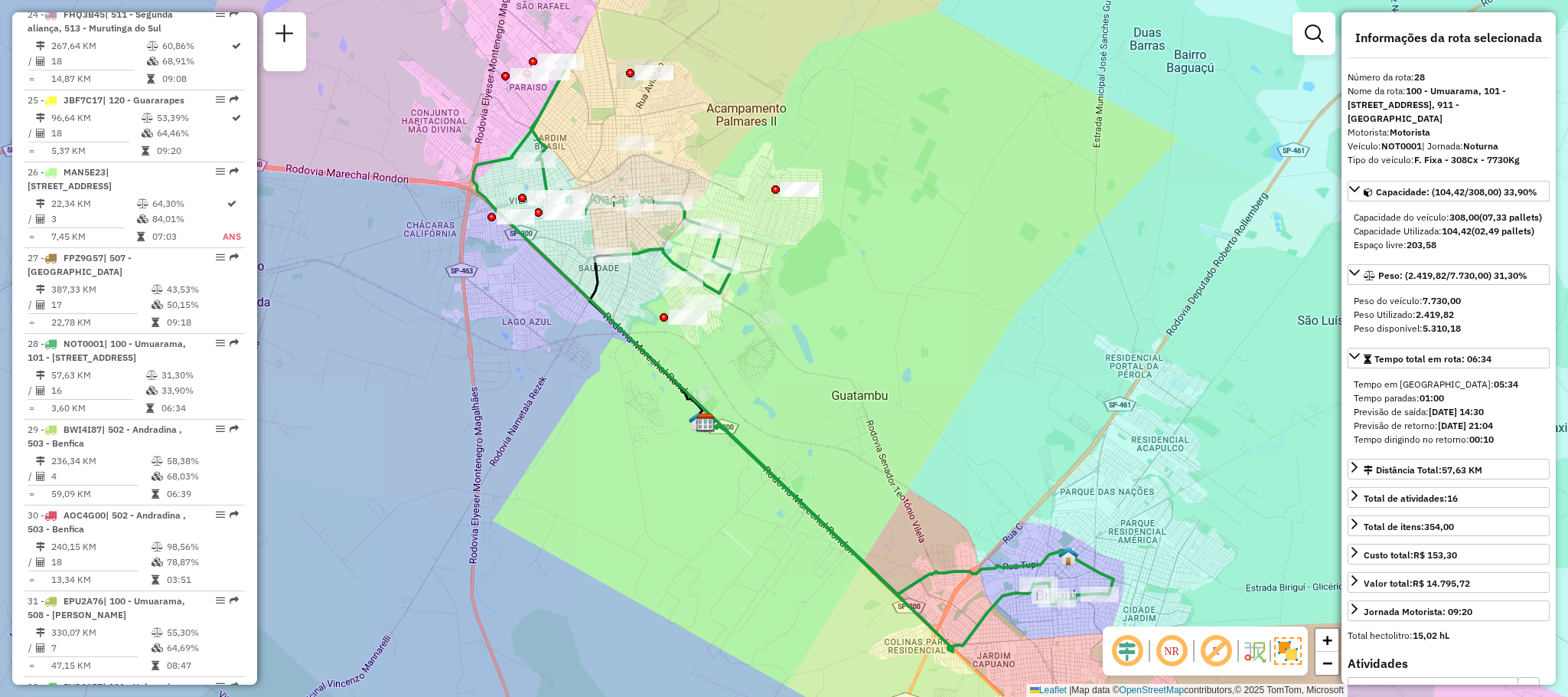
drag, startPoint x: 638, startPoint y: 256, endPoint x: 701, endPoint y: 327, distance: 94.9
click at [701, 327] on icon at bounding box center [793, 332] width 640 height 542
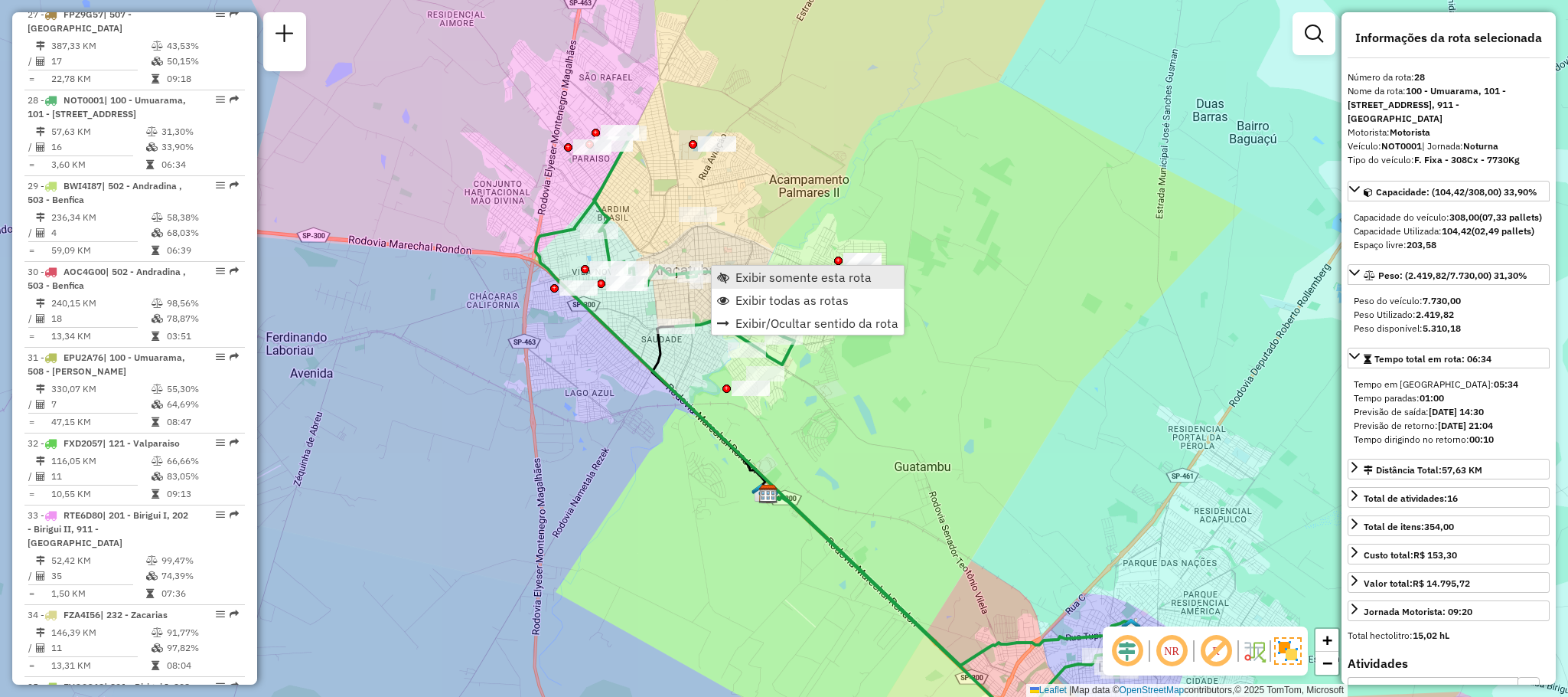
scroll to position [2825, 0]
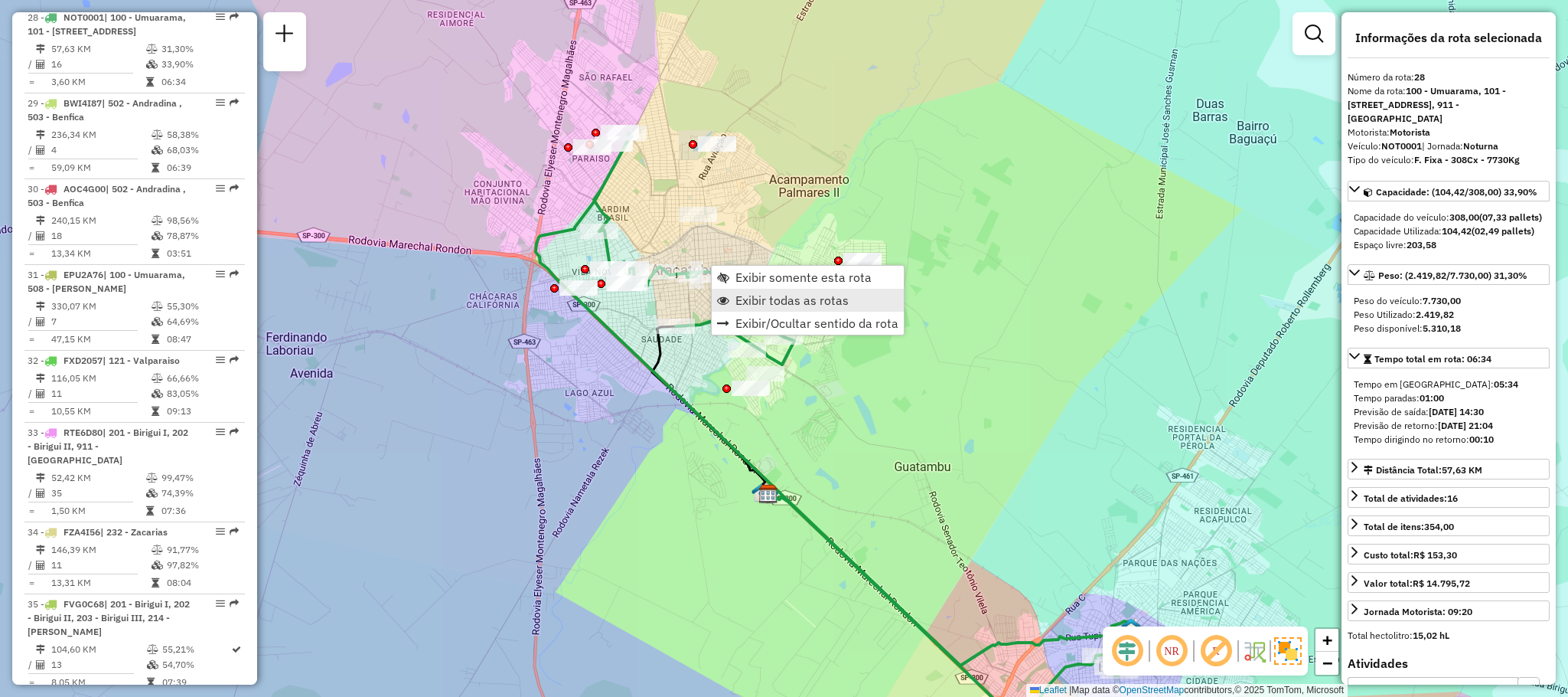
click at [760, 297] on span "Exibir todas as rotas" at bounding box center [792, 300] width 113 height 13
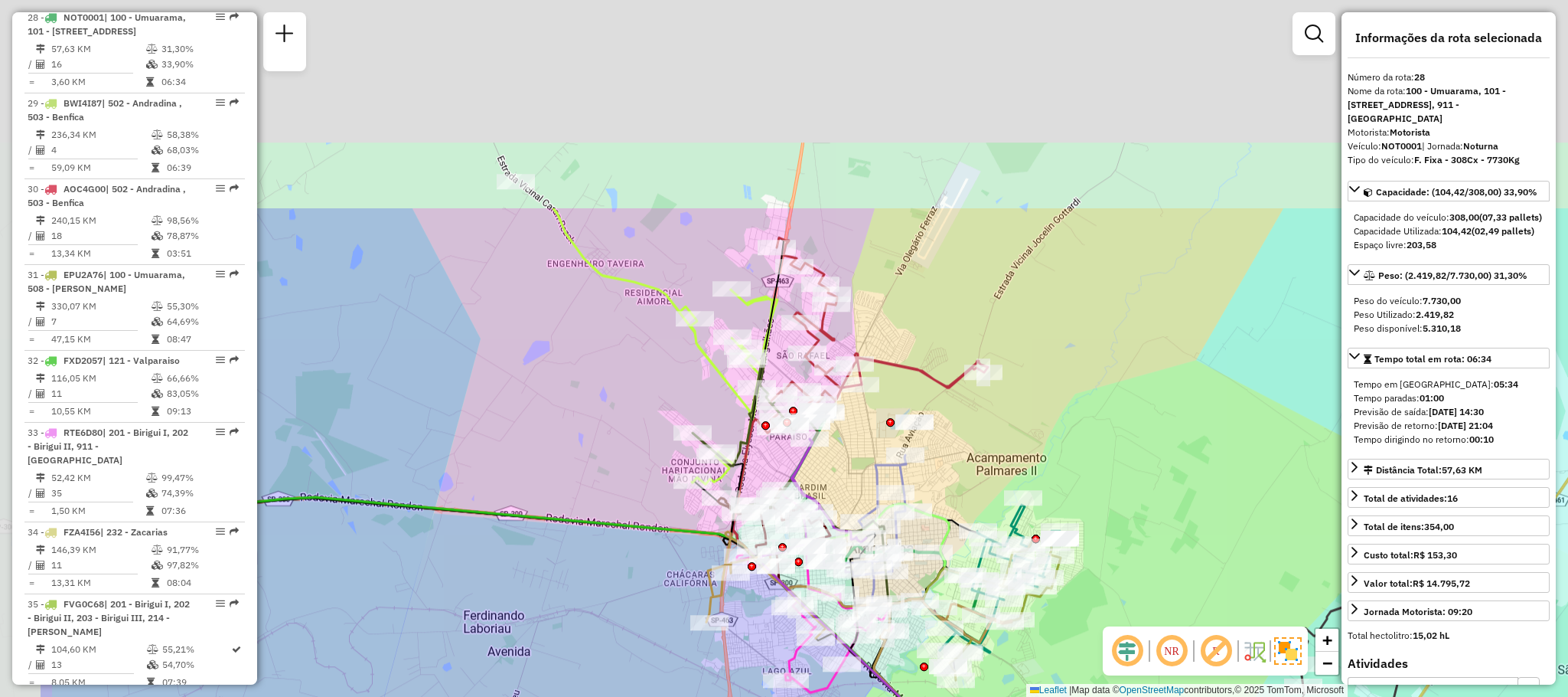
drag, startPoint x: 589, startPoint y: 191, endPoint x: 783, endPoint y: 478, distance: 346.4
click at [811, 501] on icon at bounding box center [829, 495] width 75 height 113
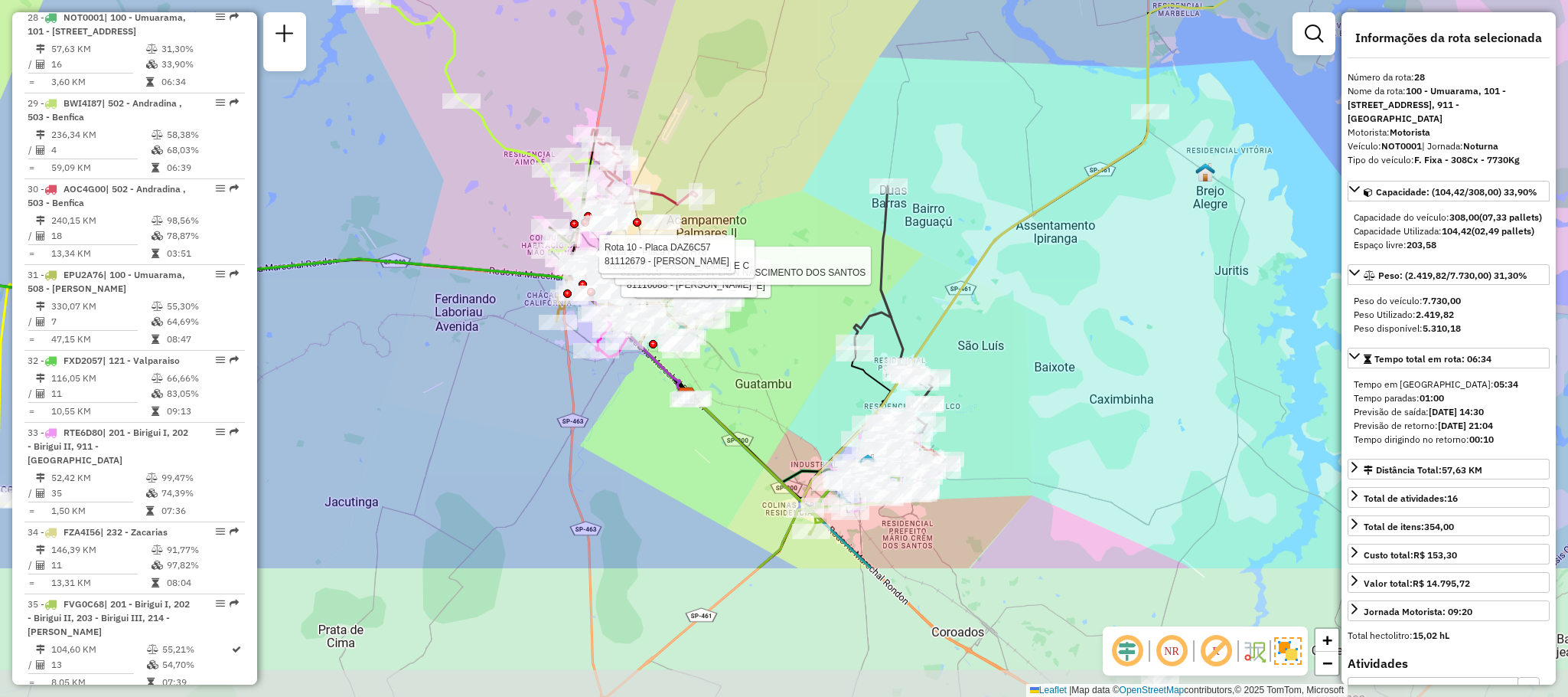
drag, startPoint x: 859, startPoint y: 419, endPoint x: 711, endPoint y: 226, distance: 243.2
click at [711, 226] on div "Rota 39 - Placa CRW6W04 81100170 - [PERSON_NAME] DOS SANTOS Rota 10 - Placa DAZ…" at bounding box center [784, 348] width 1568 height 697
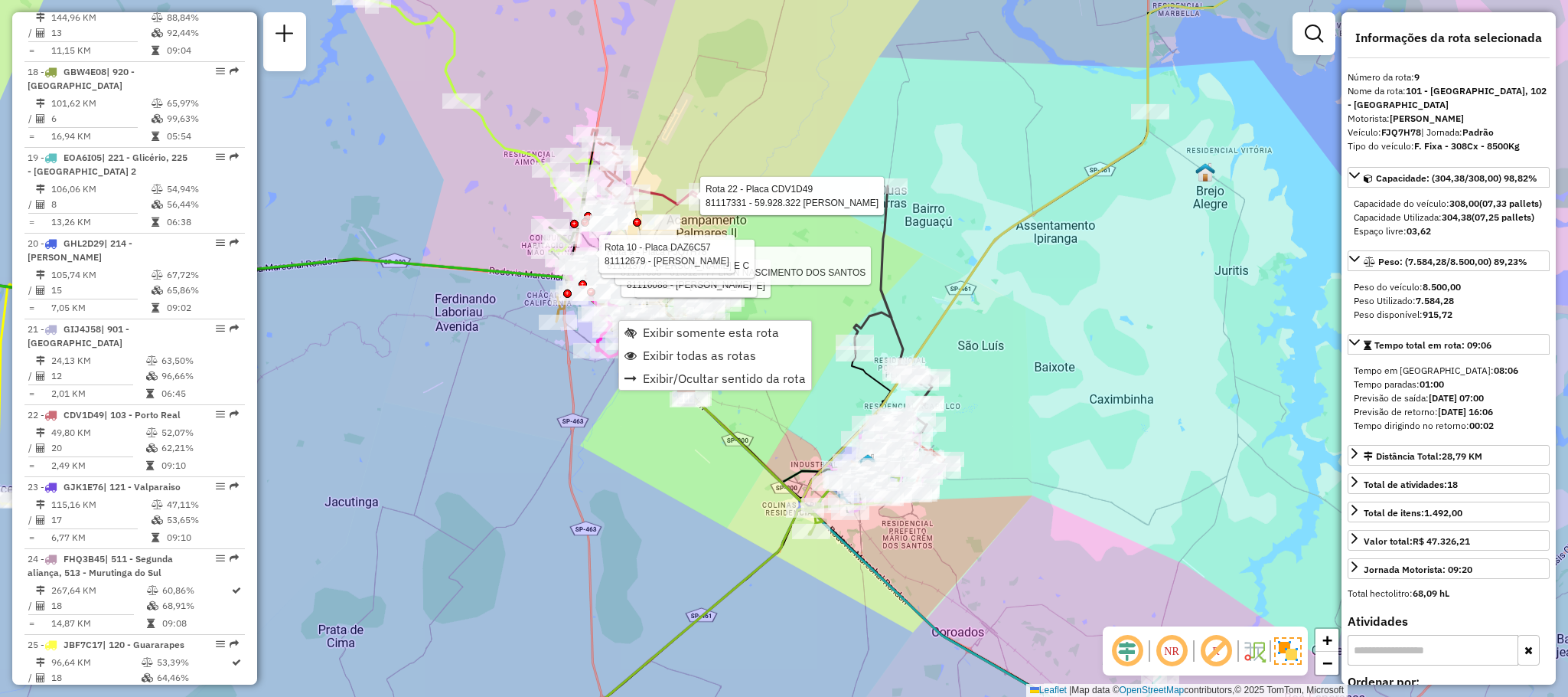
scroll to position [1246, 0]
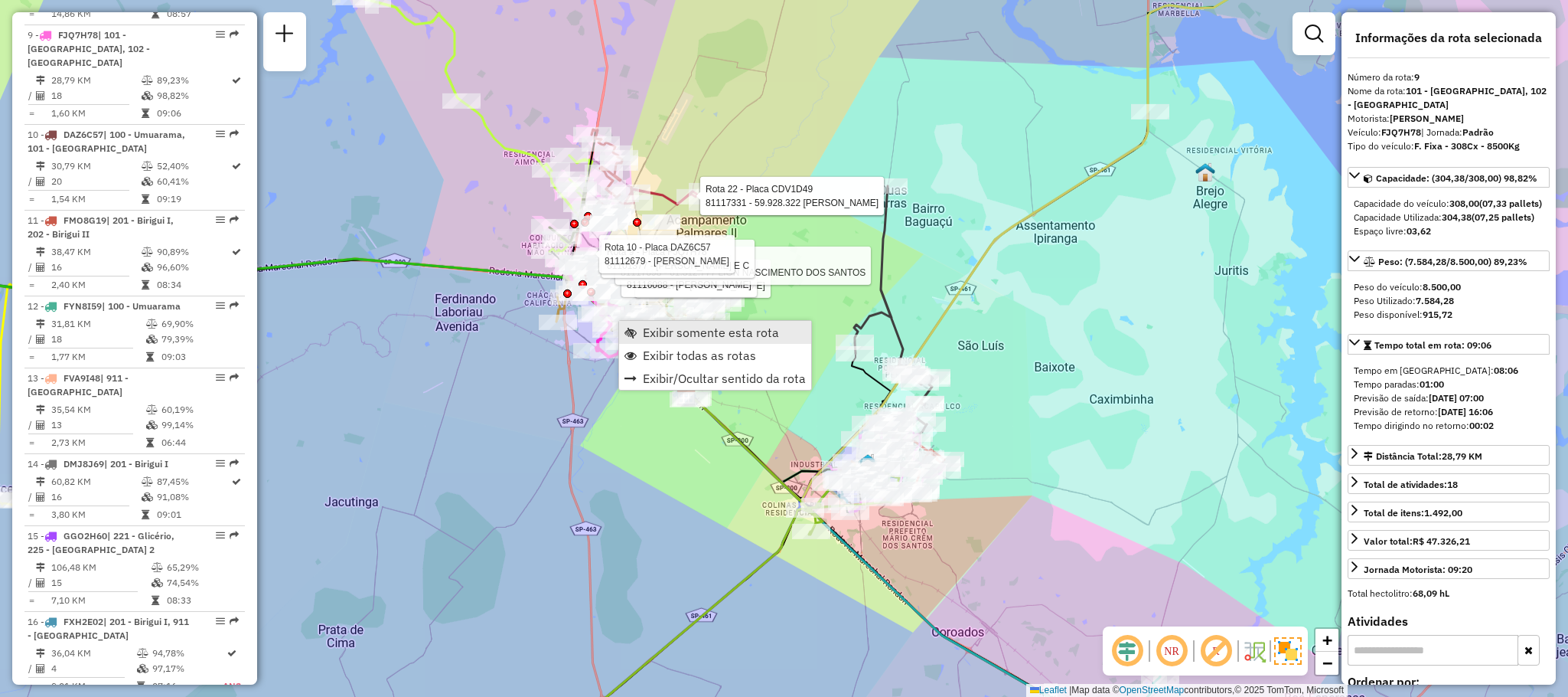
click at [655, 328] on span "Exibir somente esta rota" at bounding box center [711, 333] width 136 height 13
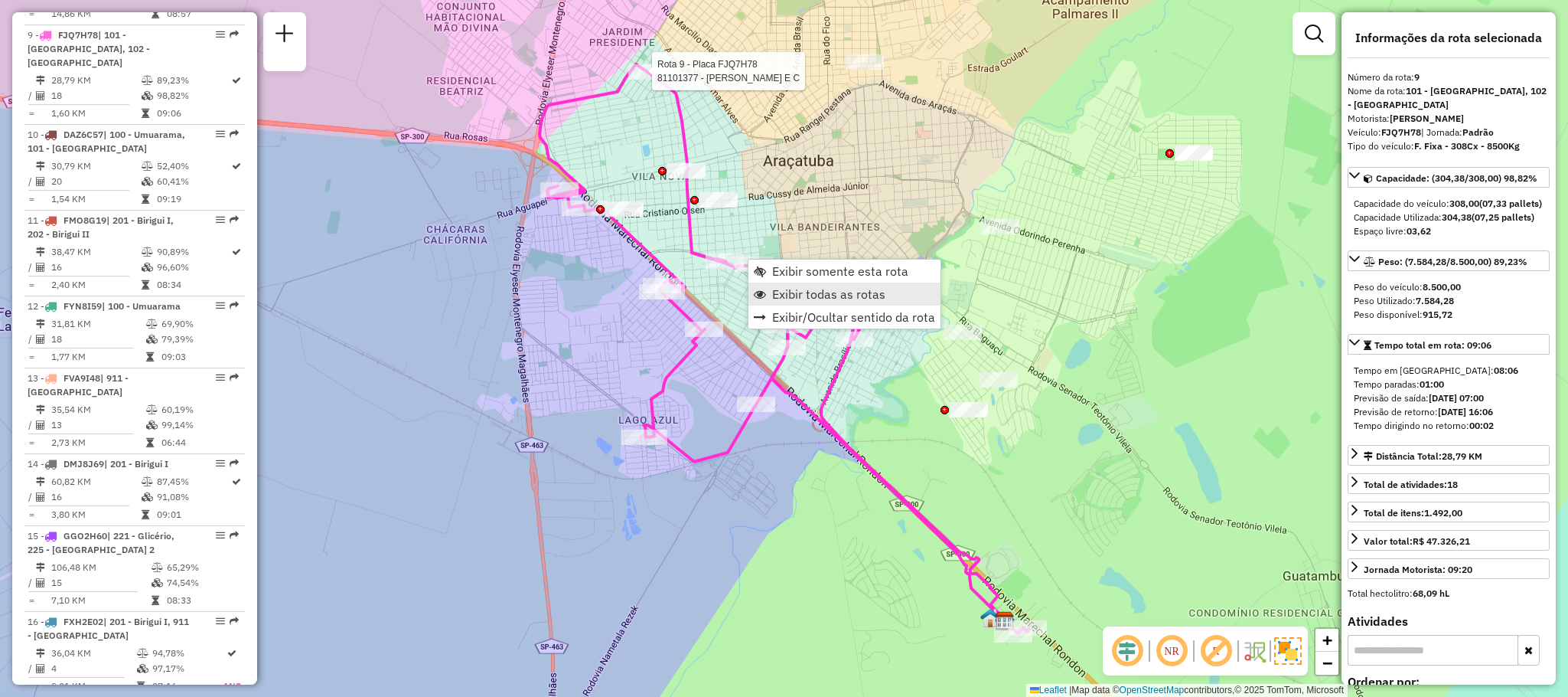
click at [898, 294] on link "Exibir todas as rotas" at bounding box center [845, 294] width 192 height 23
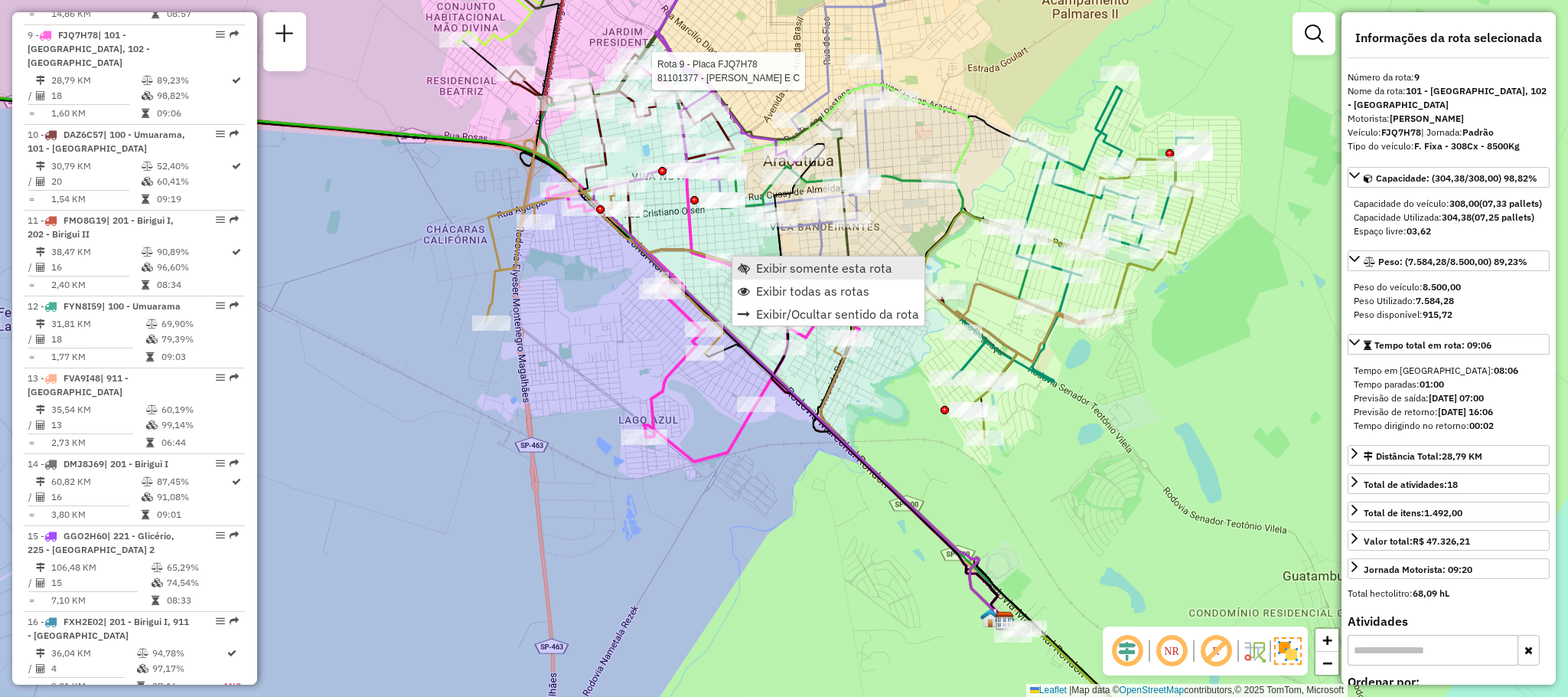
click at [779, 262] on span "Exibir somente esta rota" at bounding box center [824, 268] width 136 height 13
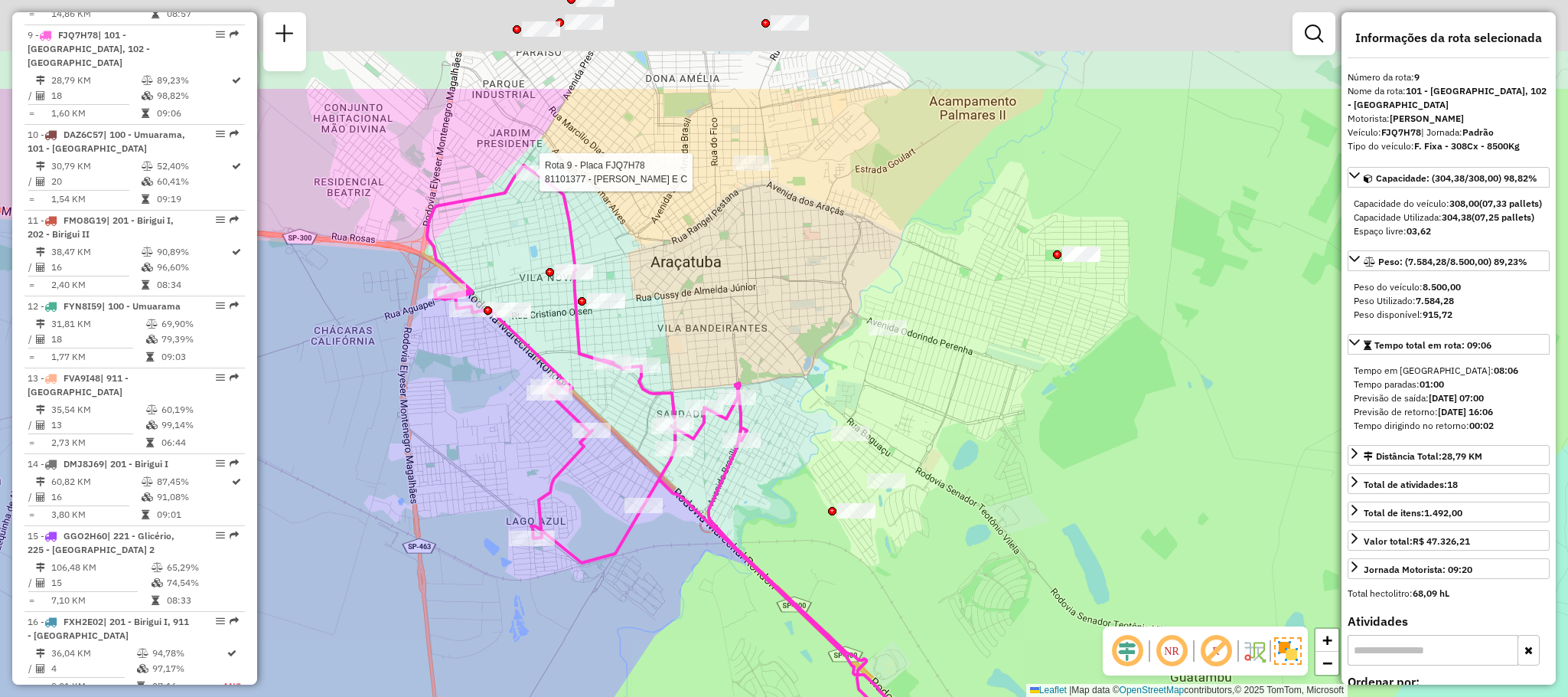
drag, startPoint x: 733, startPoint y: 273, endPoint x: 802, endPoint y: 467, distance: 205.9
click at [802, 464] on div "Rota 9 - Placa FJQ7H78 81101377 - [PERSON_NAME] E C Janela de atendimento Grade…" at bounding box center [784, 348] width 1568 height 697
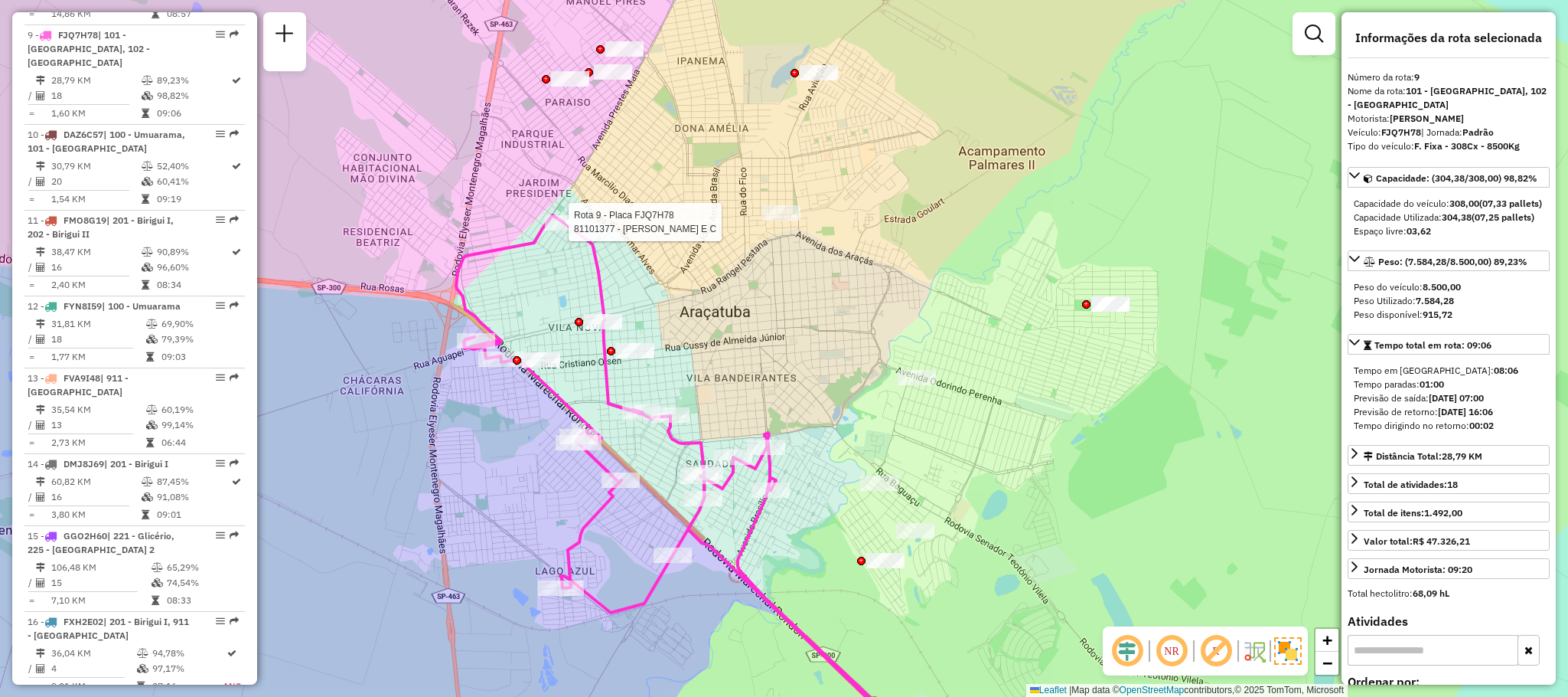
drag, startPoint x: 686, startPoint y: 310, endPoint x: 827, endPoint y: 445, distance: 195.2
click at [825, 445] on div "Rota 9 - Placa FJQ7H78 81101377 - [PERSON_NAME] E C Janela de atendimento Grade…" at bounding box center [784, 348] width 1568 height 697
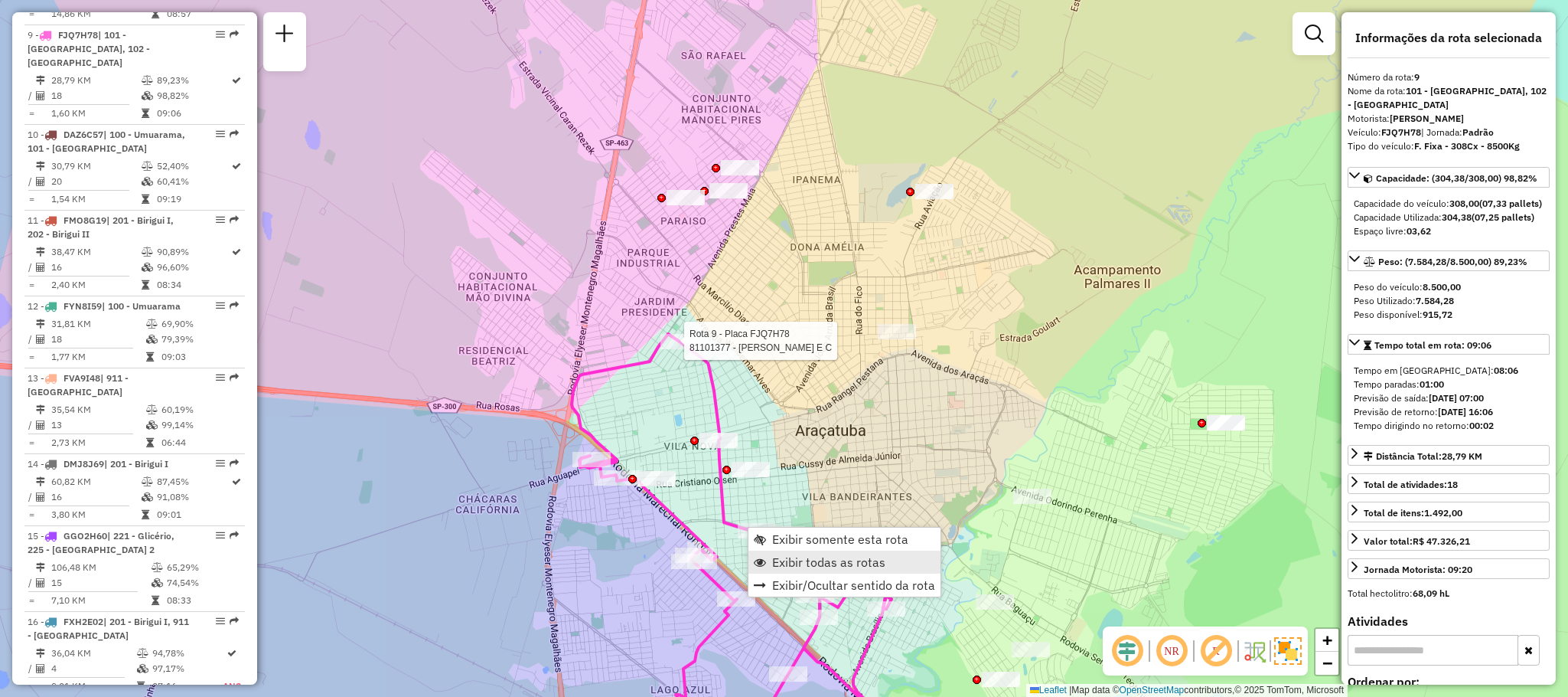
drag, startPoint x: 832, startPoint y: 563, endPoint x: 820, endPoint y: 555, distance: 14.4
click at [831, 561] on span "Exibir todas as rotas" at bounding box center [829, 563] width 113 height 13
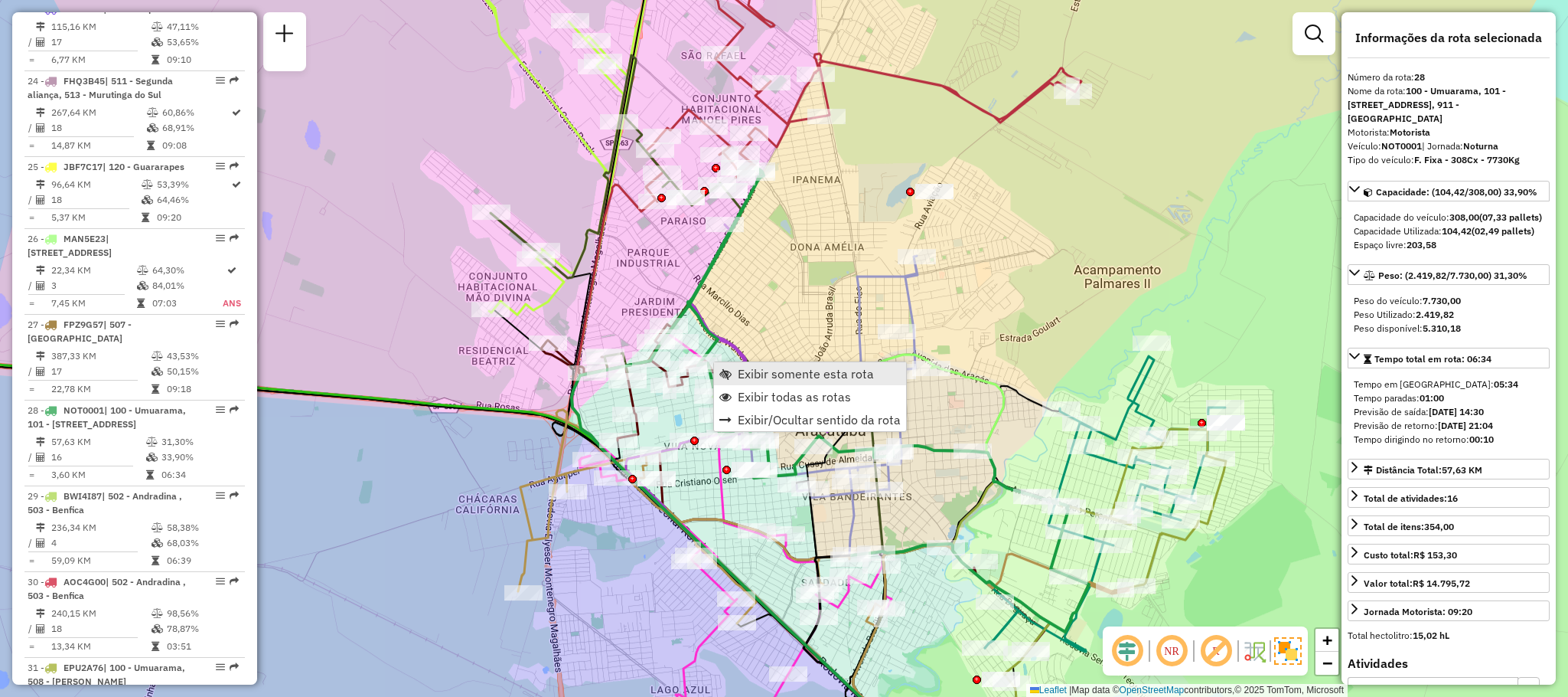
scroll to position [2825, 0]
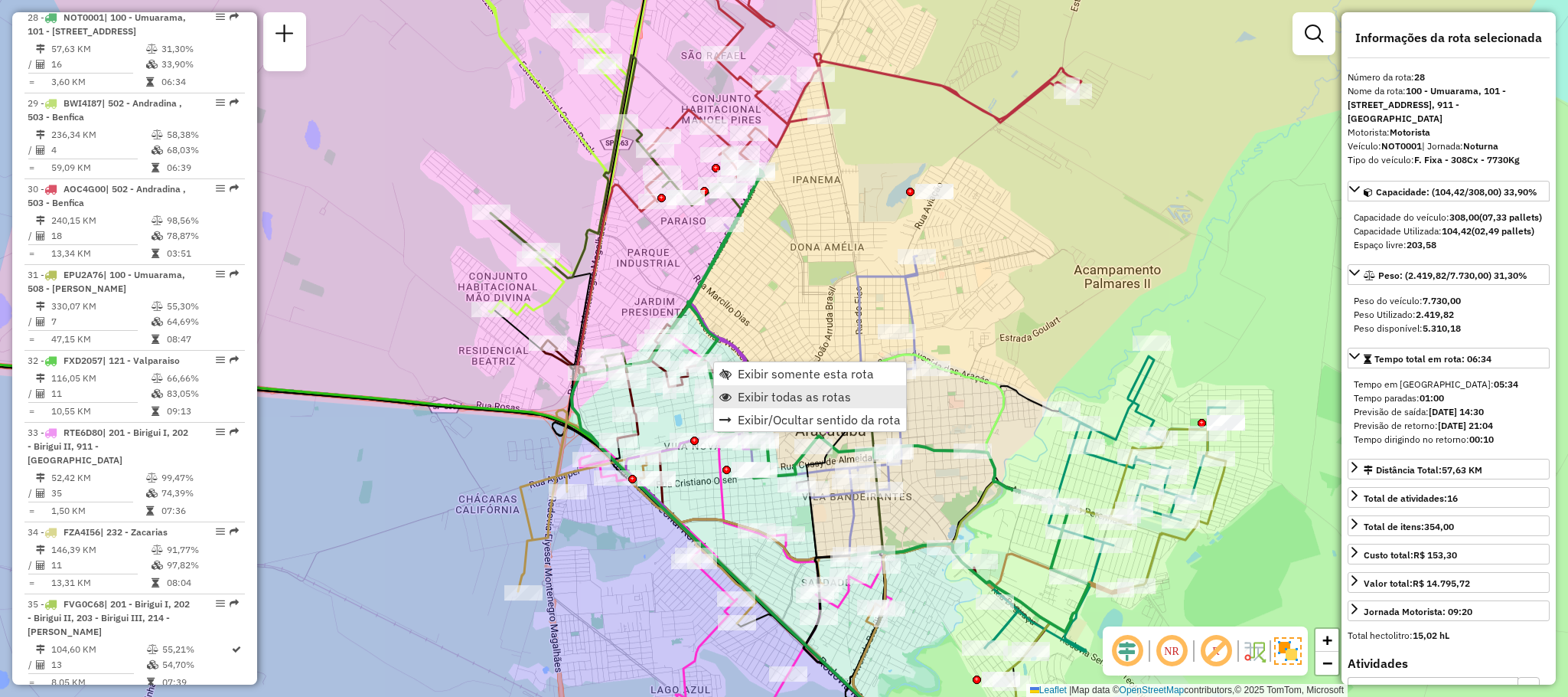
click at [744, 393] on span "Exibir todas as rotas" at bounding box center [794, 397] width 113 height 13
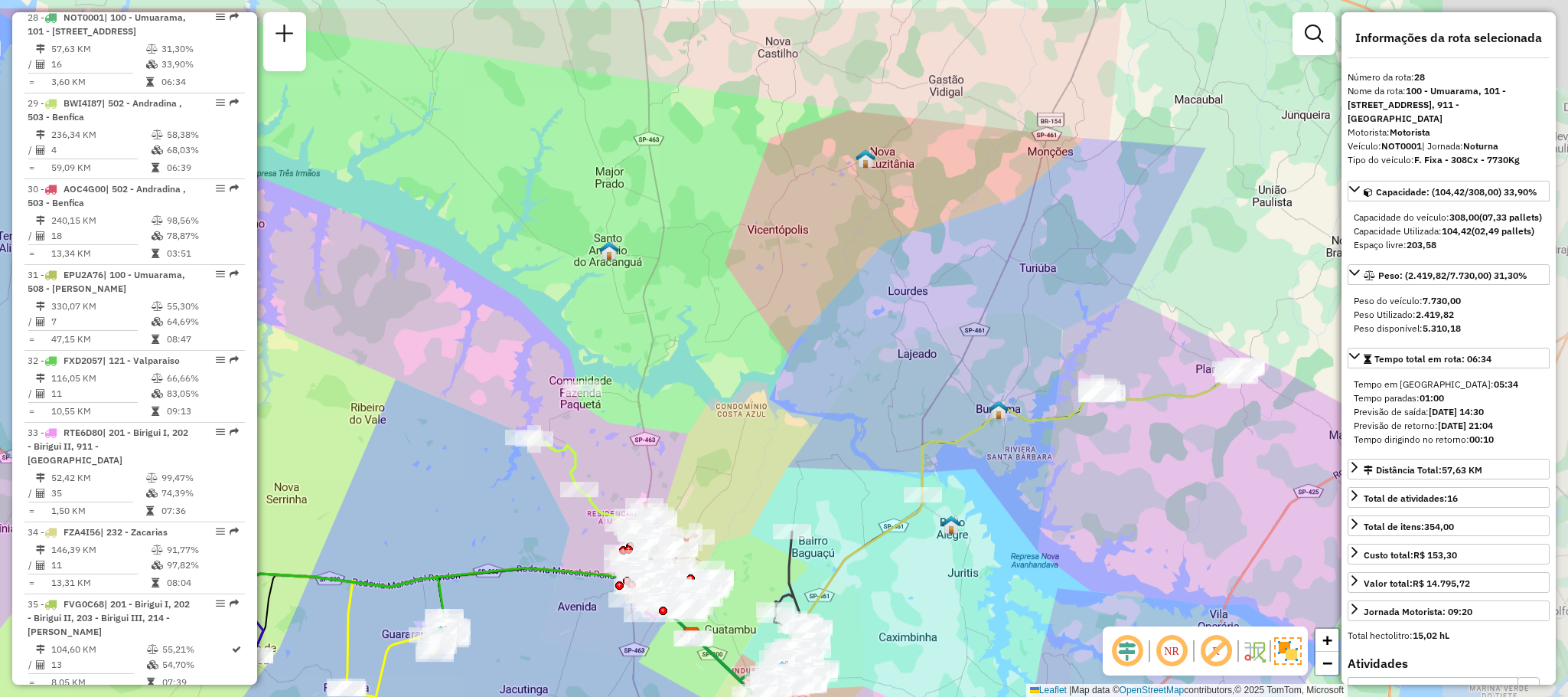
drag, startPoint x: 1263, startPoint y: 329, endPoint x: 1035, endPoint y: 407, distance: 241.0
click at [1035, 407] on div "Janela de atendimento Grade de atendimento Capacidade Transportadoras Veículos …" at bounding box center [784, 348] width 1568 height 697
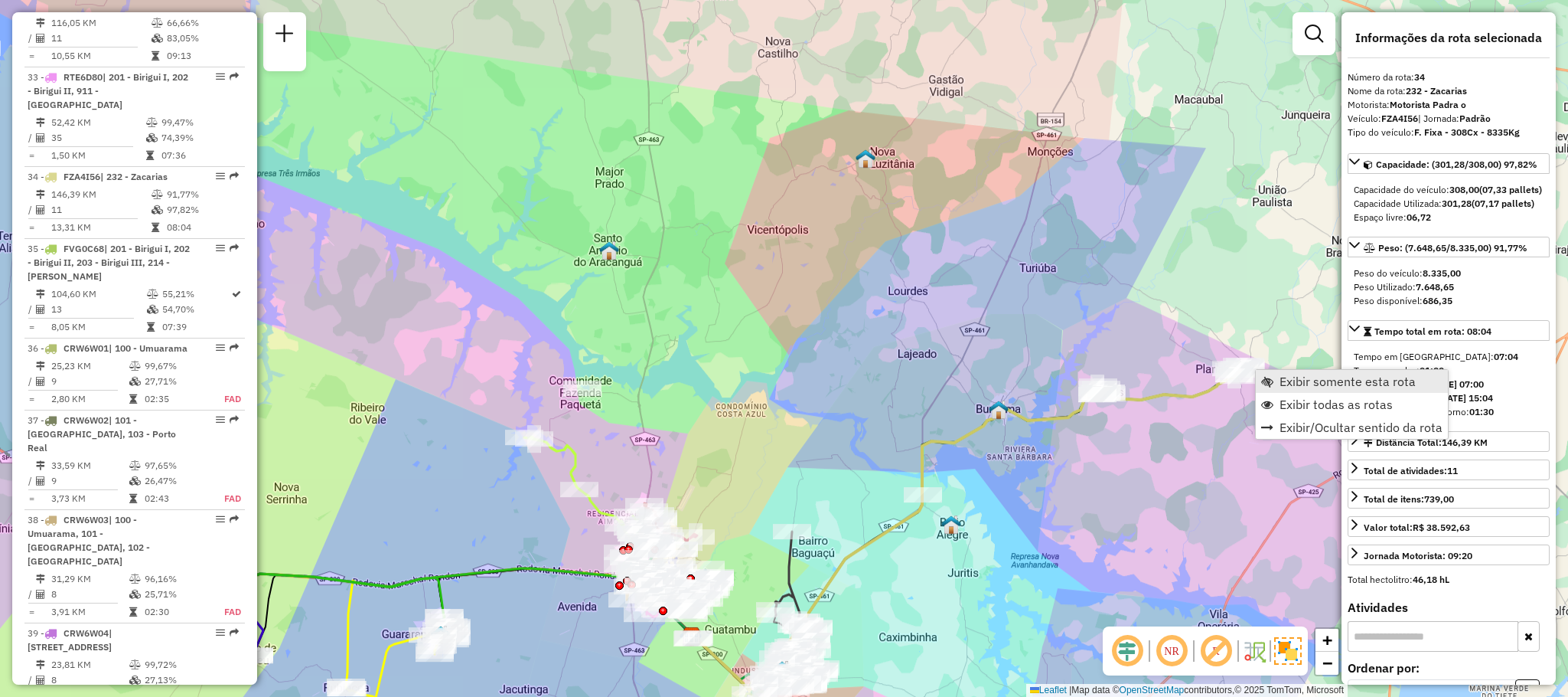
scroll to position [3369, 0]
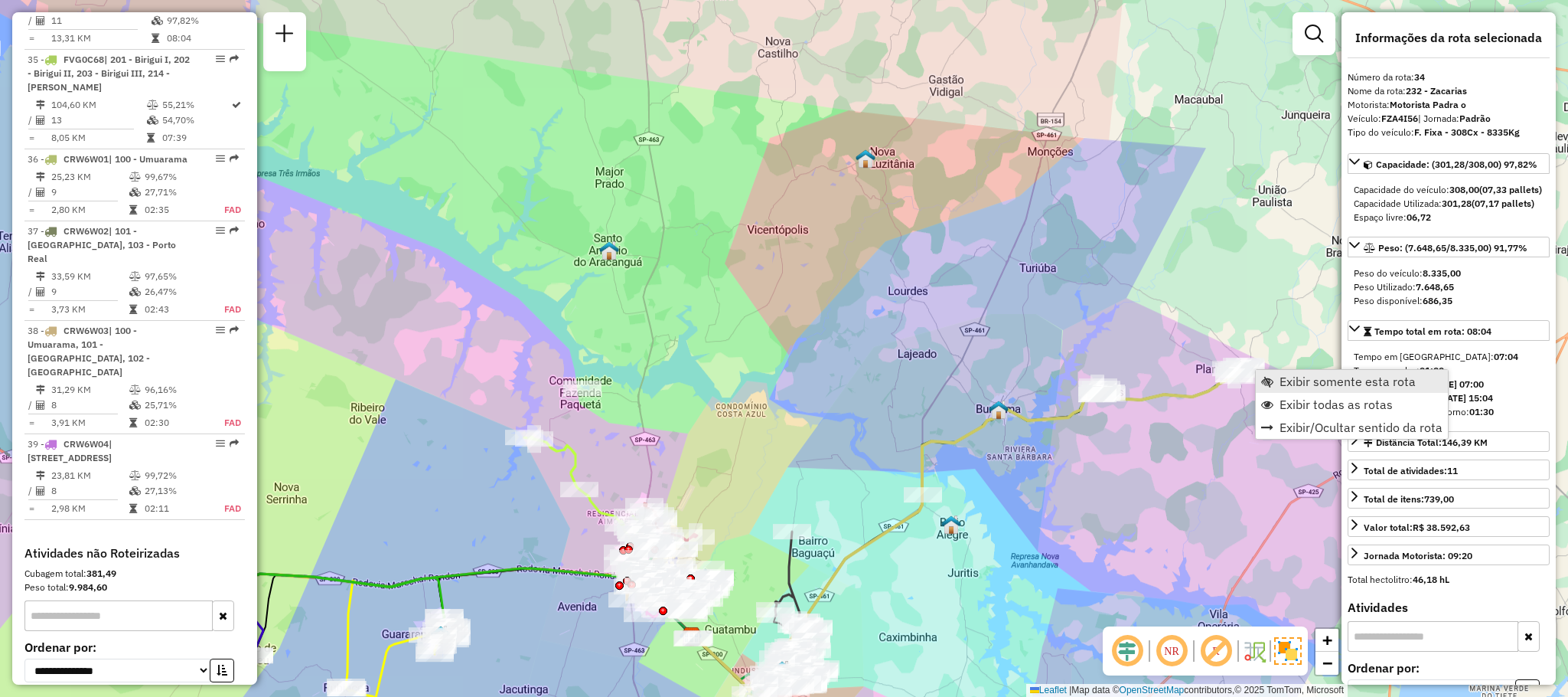
click at [1287, 384] on span "Exibir somente esta rota" at bounding box center [1348, 381] width 136 height 13
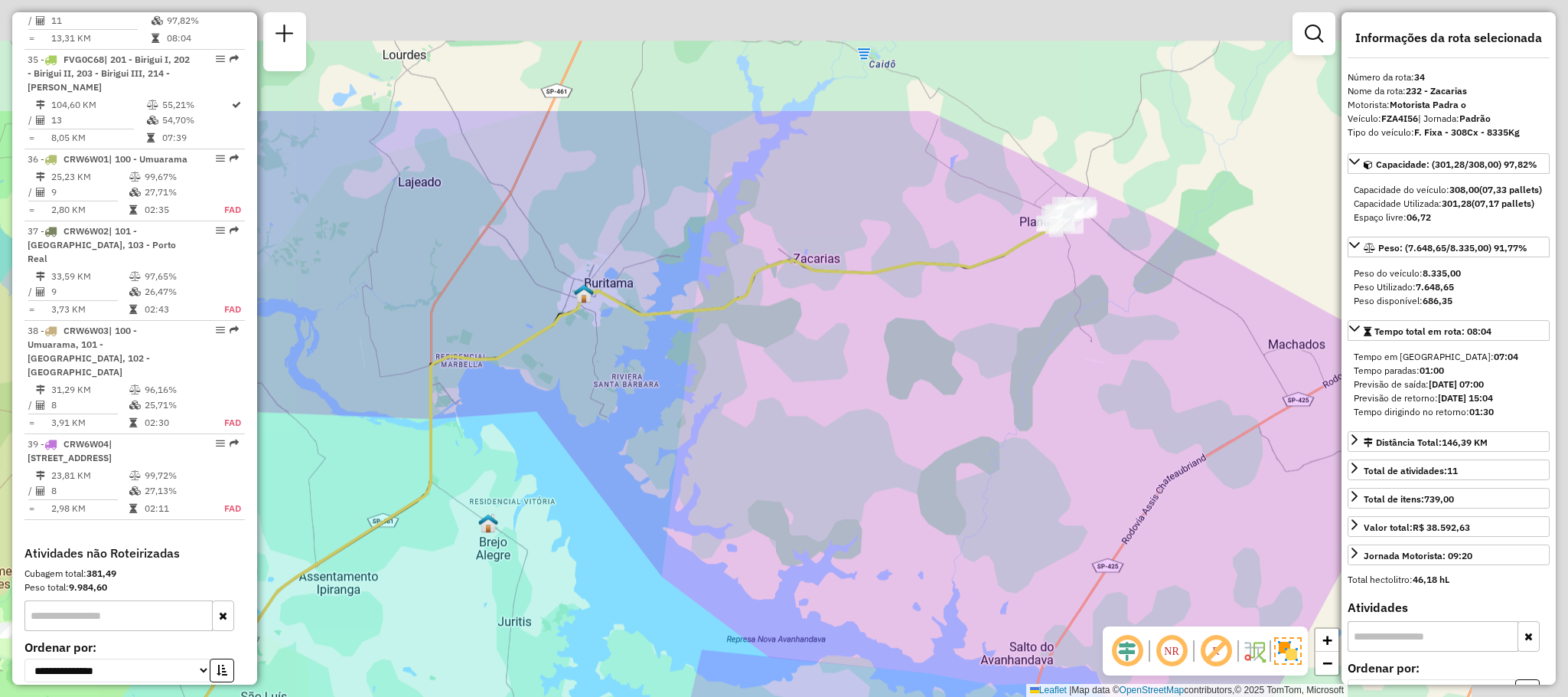
drag, startPoint x: 1142, startPoint y: 245, endPoint x: 845, endPoint y: 442, distance: 356.4
click at [845, 442] on div "Janela de atendimento Grade de atendimento Capacidade Transportadoras Veículos …" at bounding box center [784, 348] width 1568 height 697
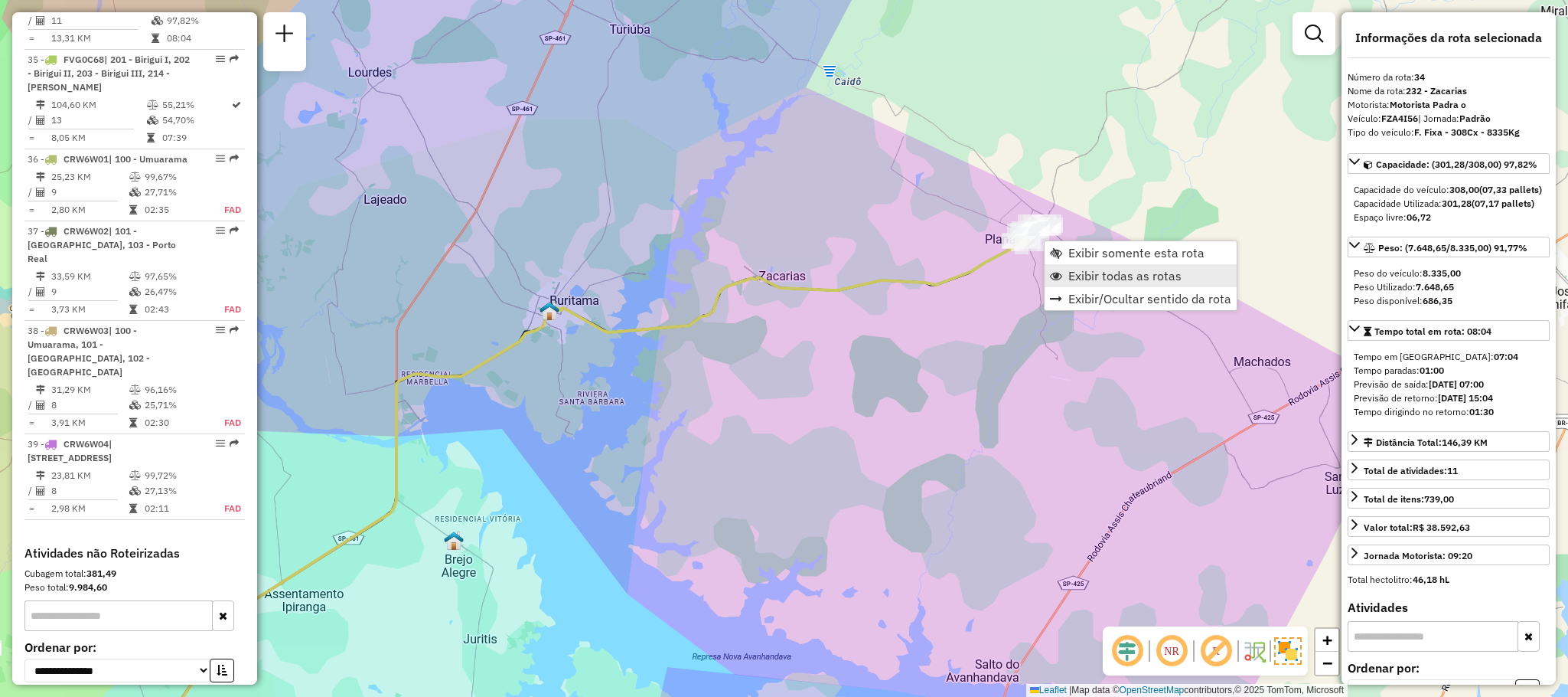
click at [1080, 286] on link "Exibir todas as rotas" at bounding box center [1141, 275] width 192 height 23
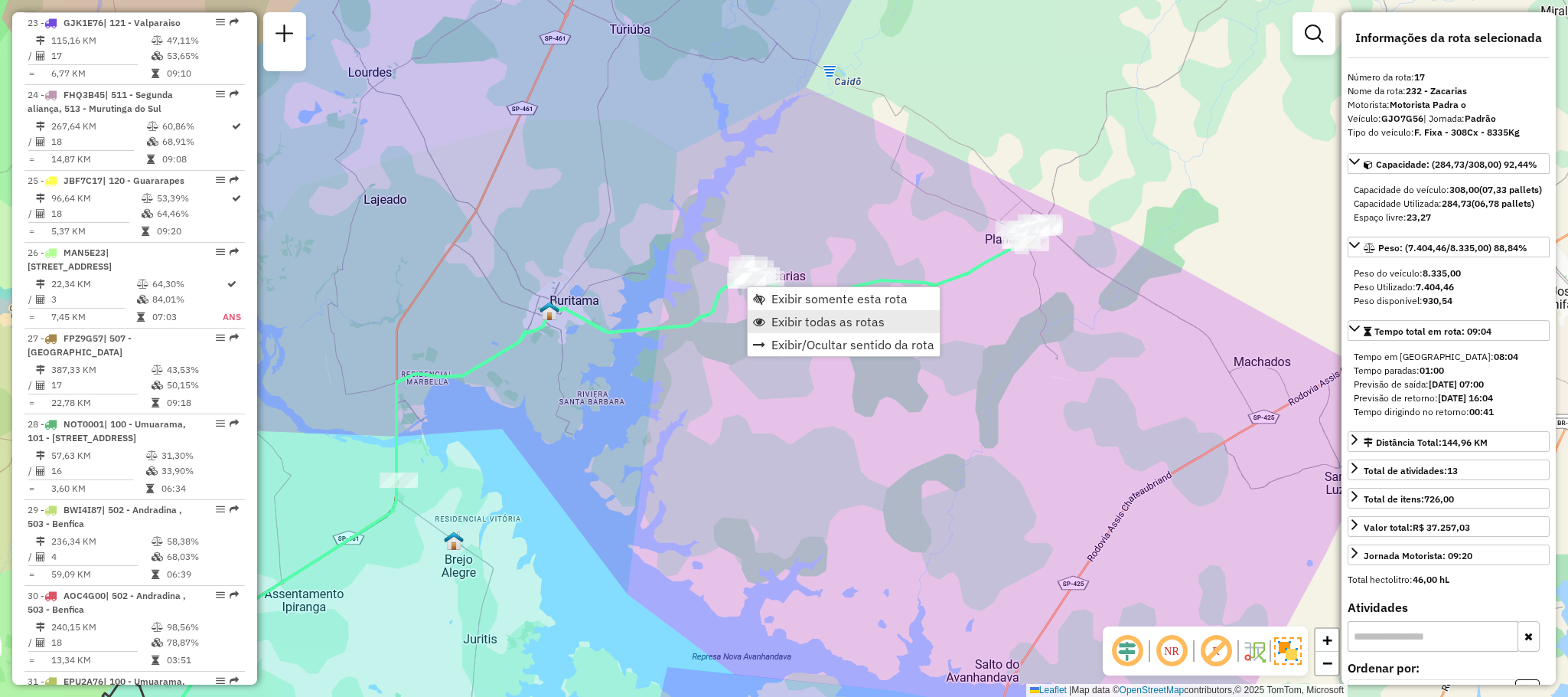
scroll to position [1907, 0]
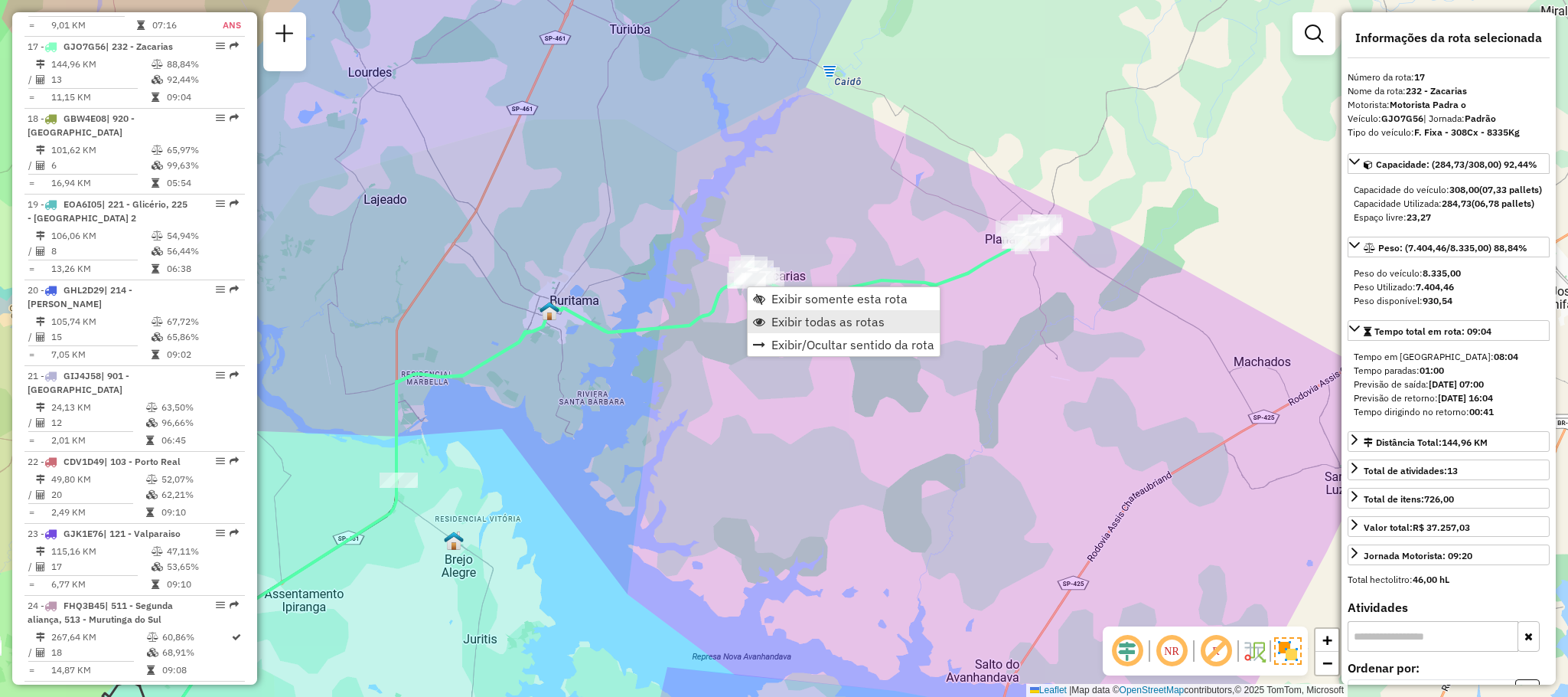
click at [799, 311] on link "Exibir todas as rotas" at bounding box center [844, 321] width 192 height 23
click at [786, 288] on span "Exibir somente esta rota" at bounding box center [850, 294] width 136 height 13
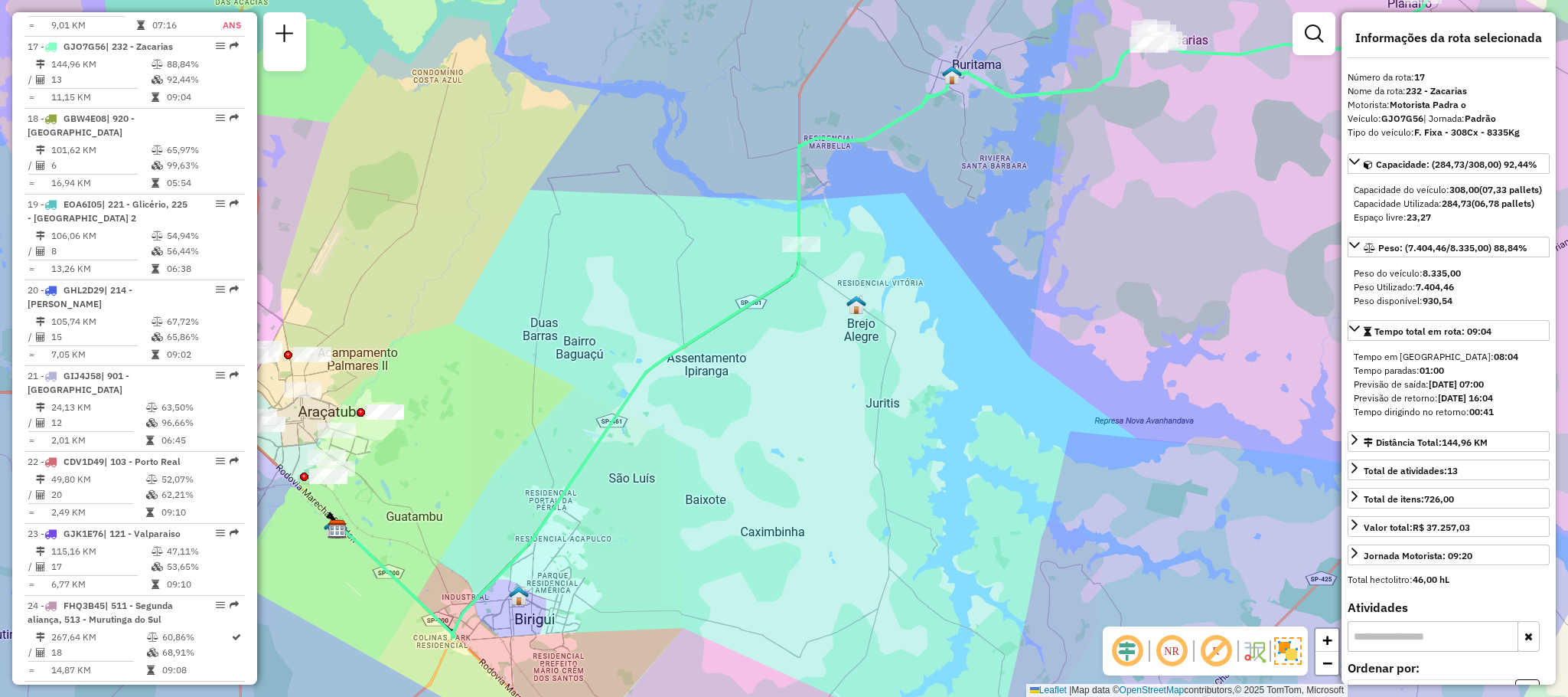
drag, startPoint x: 744, startPoint y: 366, endPoint x: 838, endPoint y: 331, distance: 100.3
click at [838, 331] on div "Janela de atendimento Grade de atendimento Capacidade Transportadoras Veículos …" at bounding box center [784, 348] width 1568 height 697
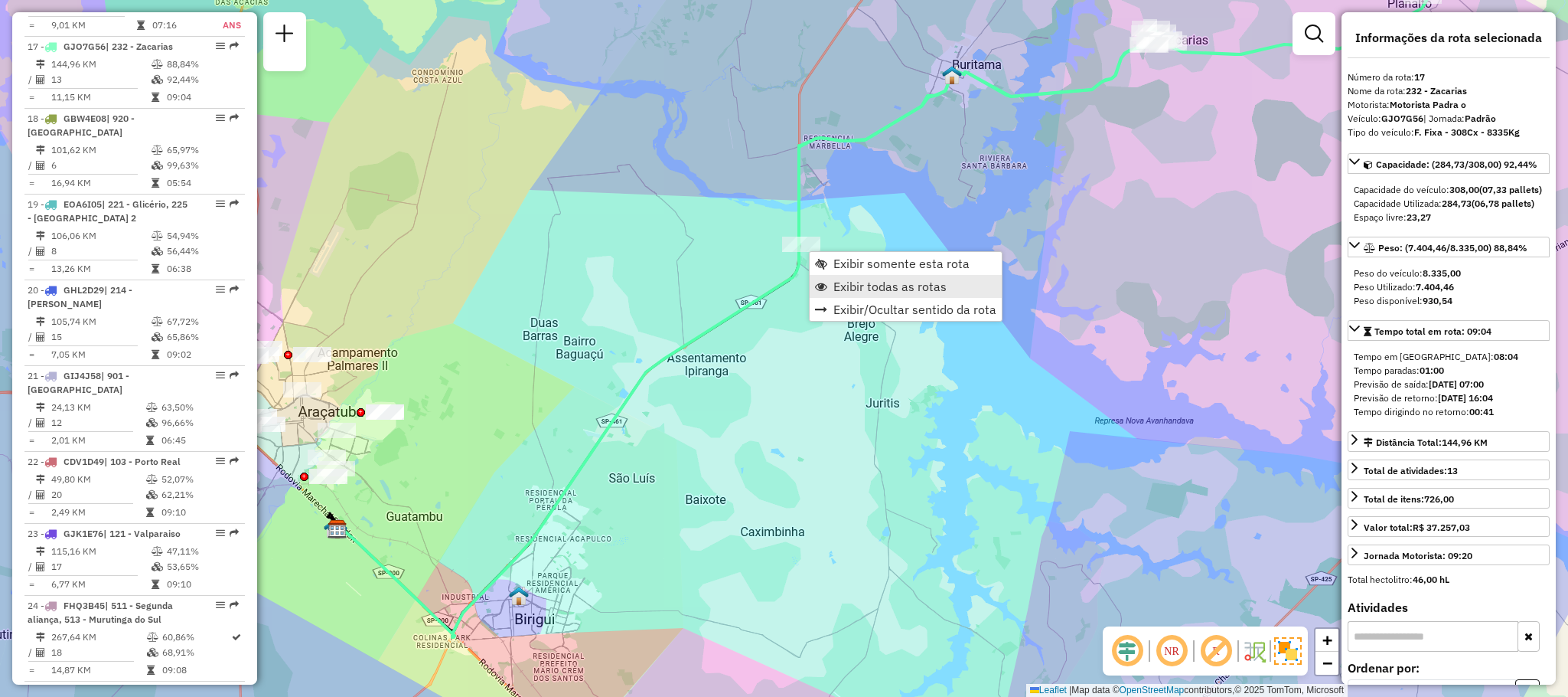
click at [843, 285] on span "Exibir todas as rotas" at bounding box center [889, 287] width 113 height 13
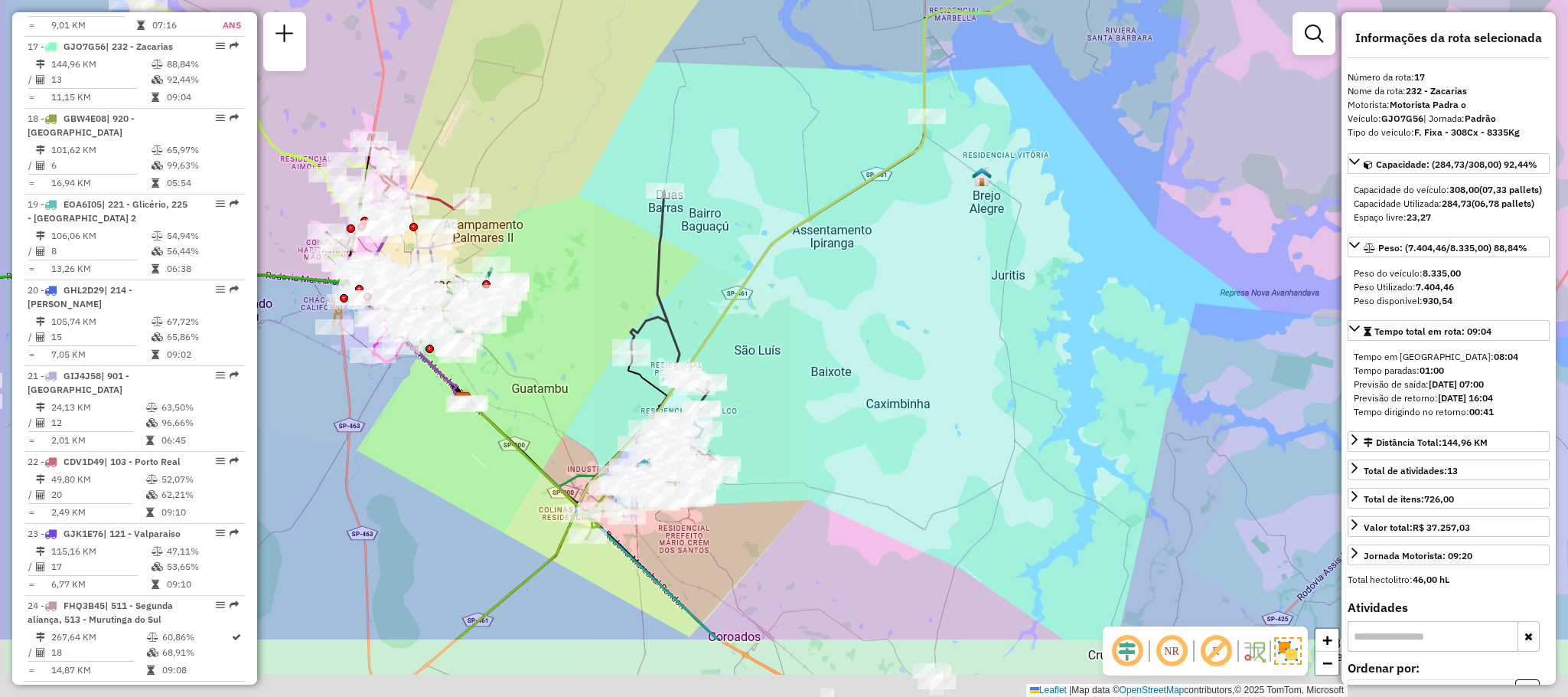
drag, startPoint x: 618, startPoint y: 338, endPoint x: 692, endPoint y: 256, distance: 110.5
click at [693, 249] on div "Janela de atendimento Grade de atendimento Capacidade Transportadoras Veículos …" at bounding box center [784, 348] width 1568 height 697
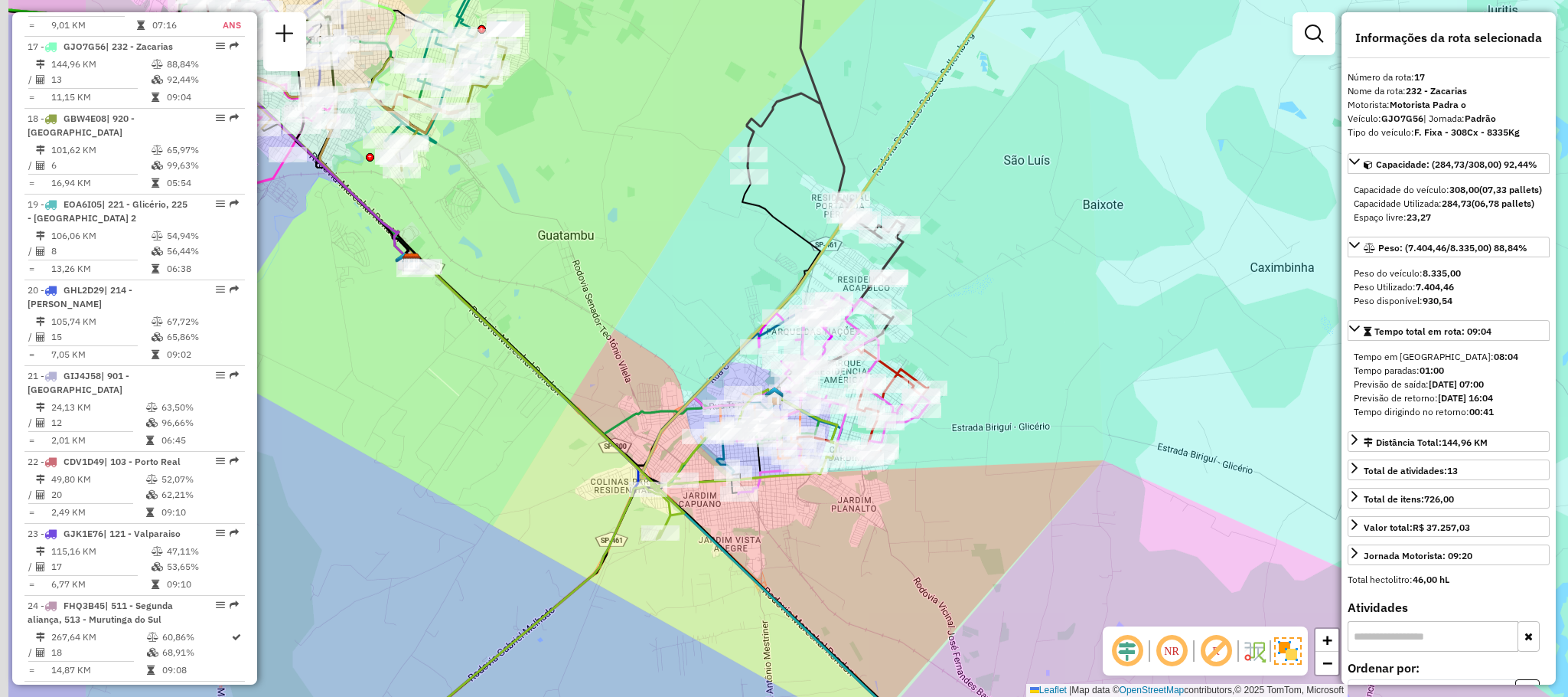
drag, startPoint x: 1011, startPoint y: 279, endPoint x: 1123, endPoint y: 277, distance: 112.0
click at [1123, 277] on div "Janela de atendimento Grade de atendimento Capacidade Transportadoras Veículos …" at bounding box center [784, 348] width 1568 height 697
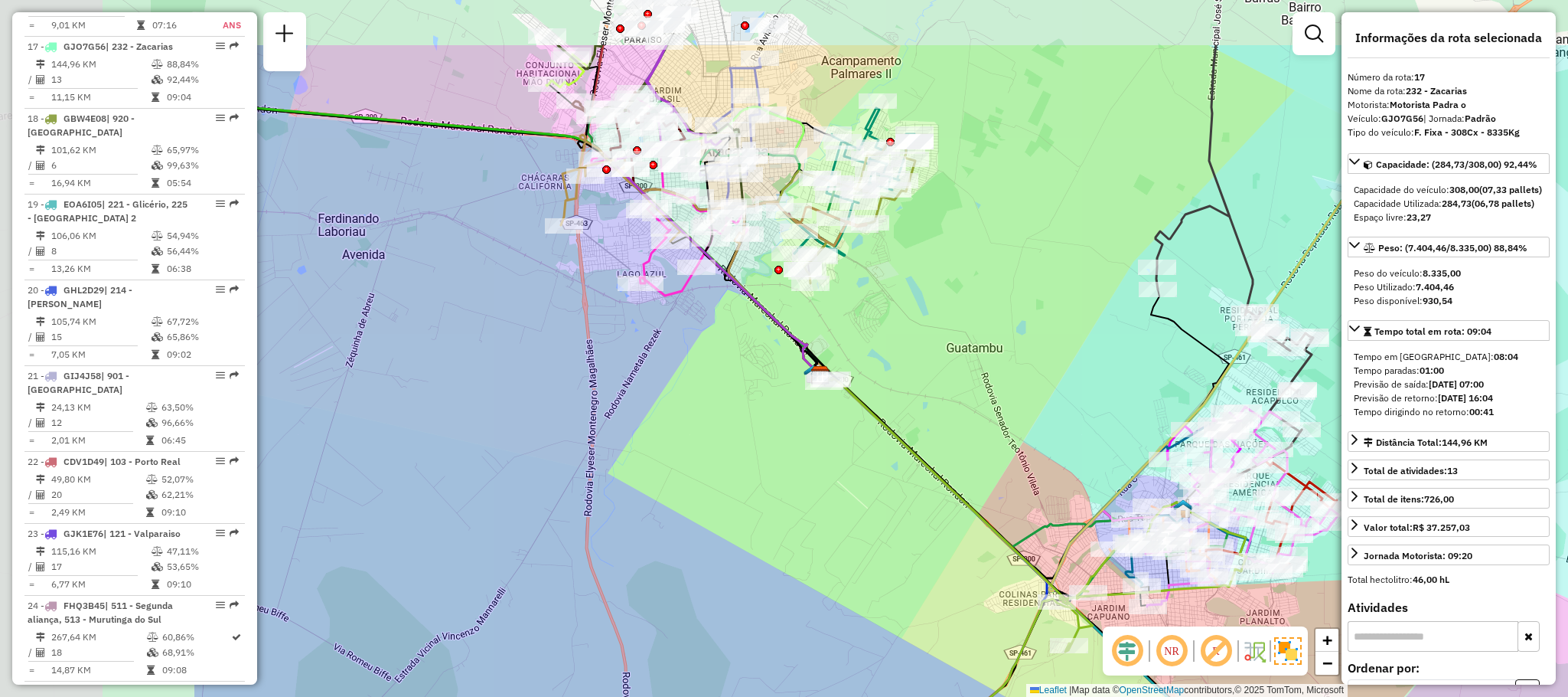
drag, startPoint x: 655, startPoint y: 315, endPoint x: 1017, endPoint y: 483, distance: 399.1
click at [1018, 483] on div "Janela de atendimento Grade de atendimento Capacidade Transportadoras Veículos …" at bounding box center [784, 348] width 1568 height 697
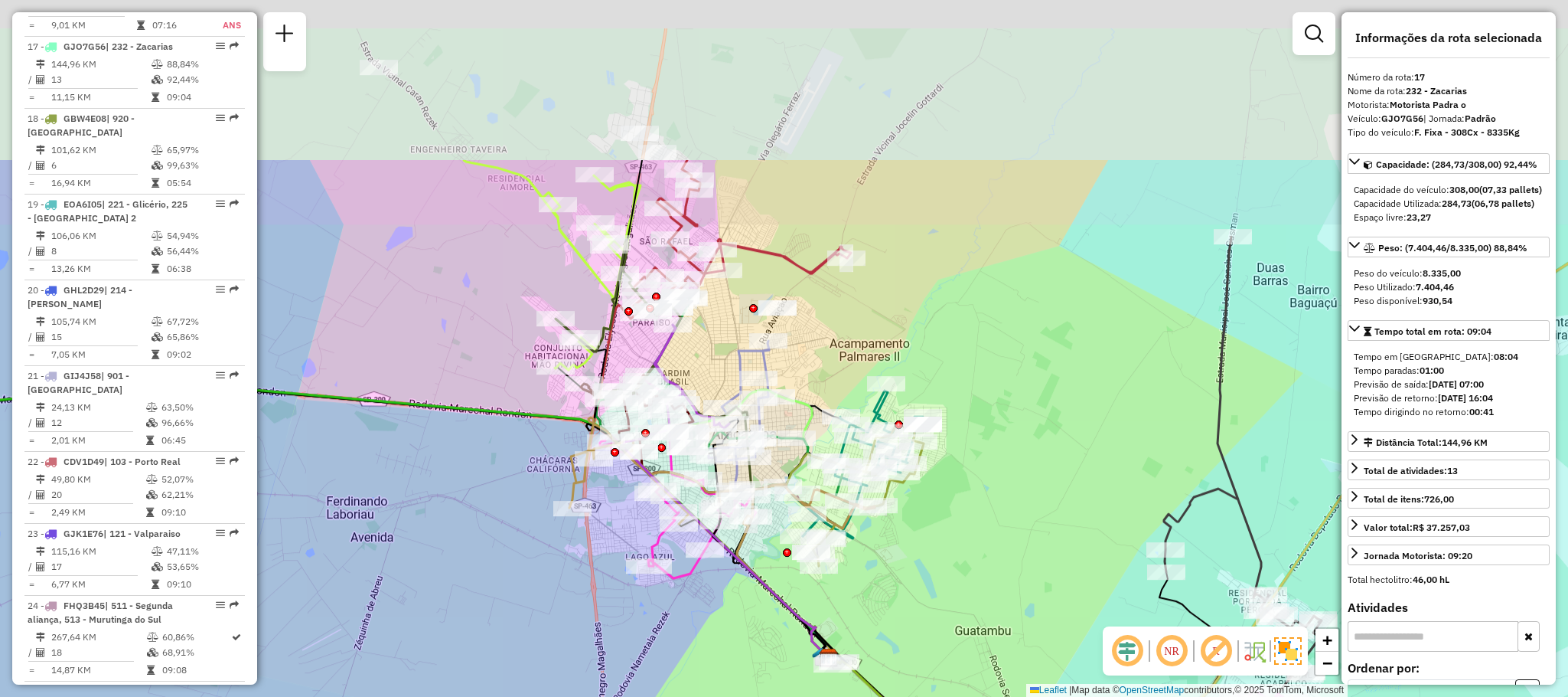
drag, startPoint x: 834, startPoint y: 78, endPoint x: 828, endPoint y: 308, distance: 230.1
click at [828, 308] on div "Janela de atendimento Grade de atendimento Capacidade Transportadoras Veículos …" at bounding box center [784, 348] width 1568 height 697
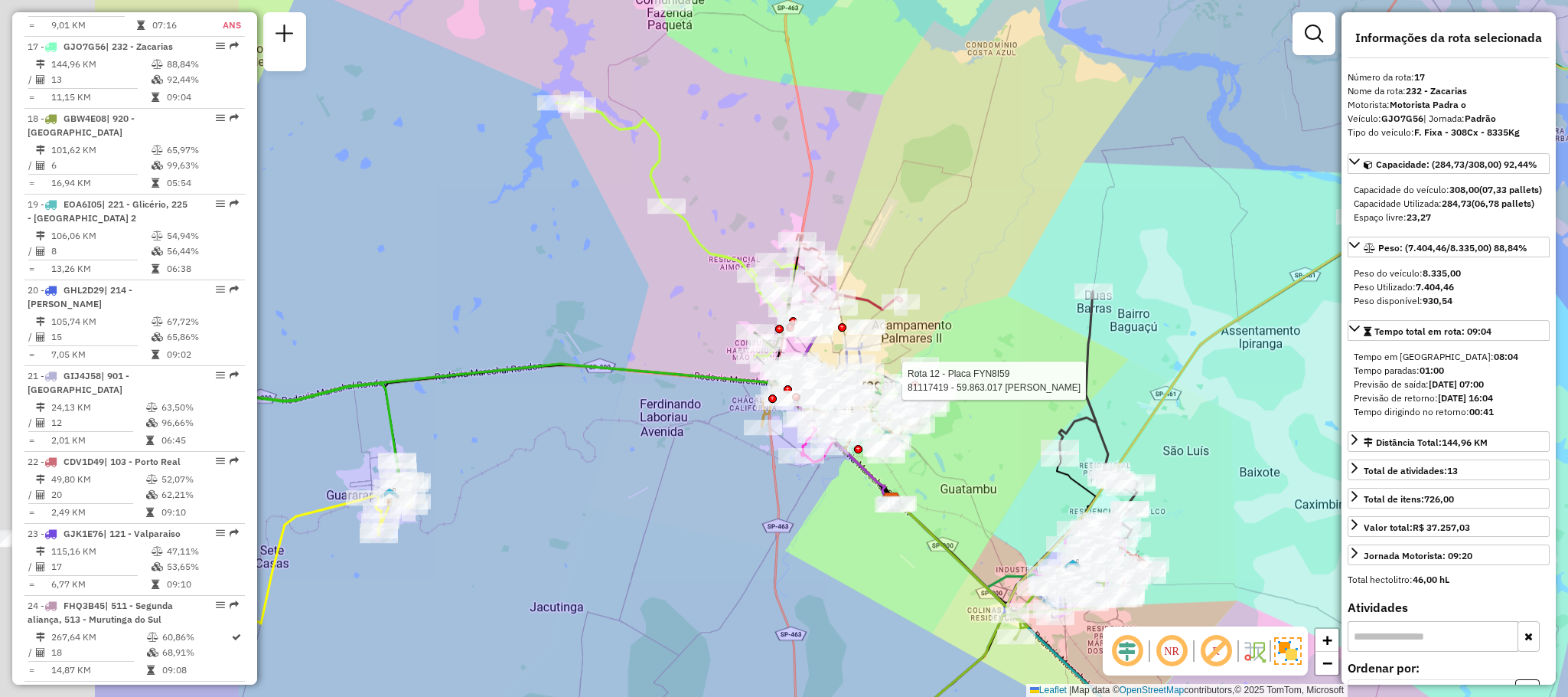
drag, startPoint x: 453, startPoint y: 238, endPoint x: 769, endPoint y: 295, distance: 321.1
click at [768, 296] on div "Rota 12 - Placa FYN8I59 81117419 - 59.863.017 ROSA MARIA DOS SANTOS FERRO Janel…" at bounding box center [784, 348] width 1568 height 697
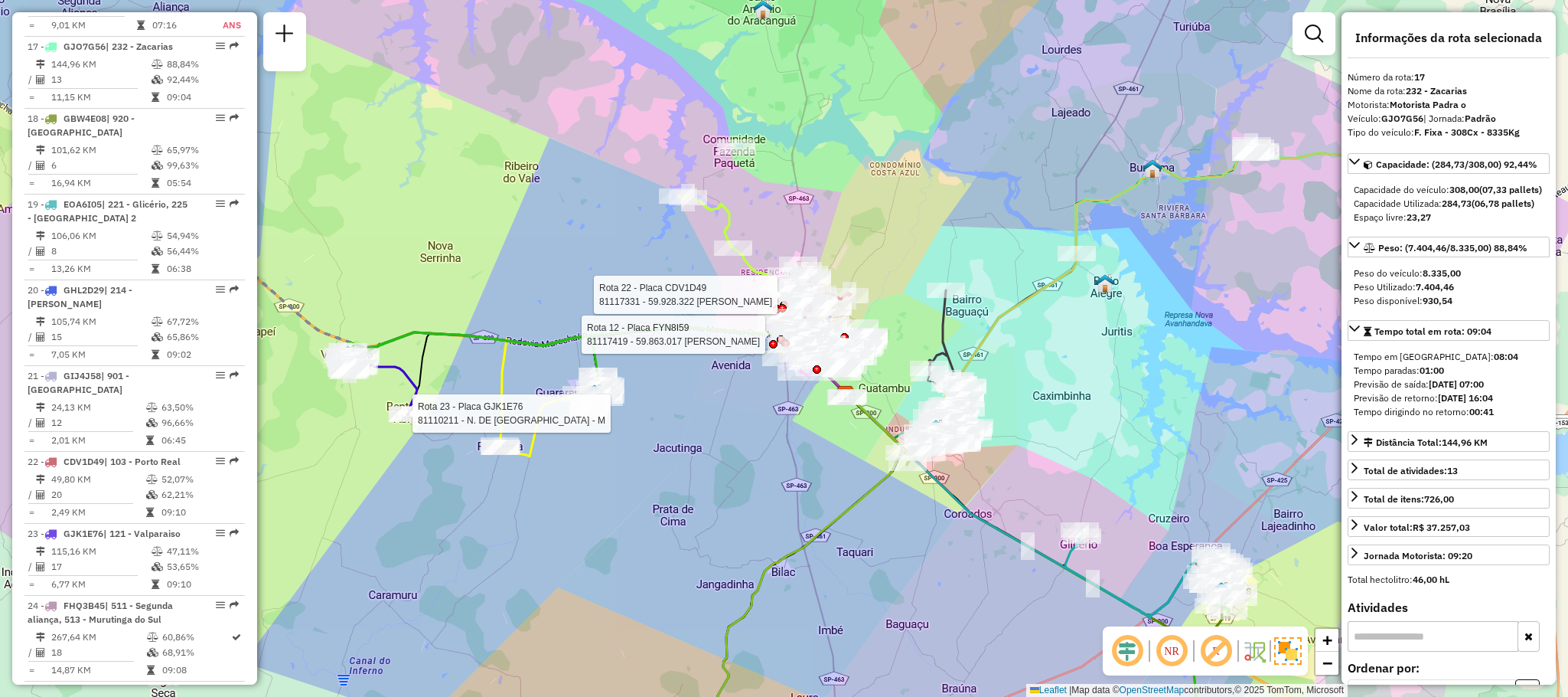
click at [402, 422] on div at bounding box center [408, 414] width 38 height 16
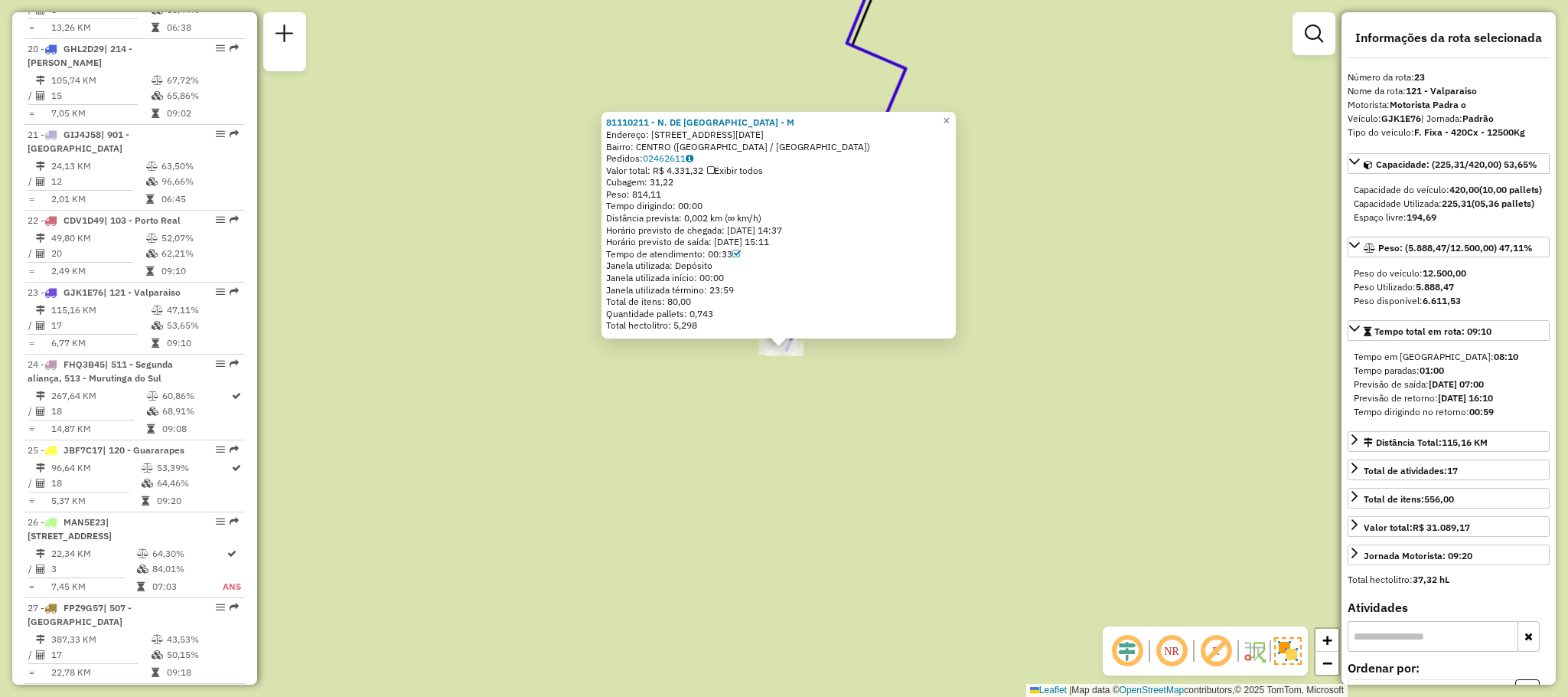
scroll to position [2395, 0]
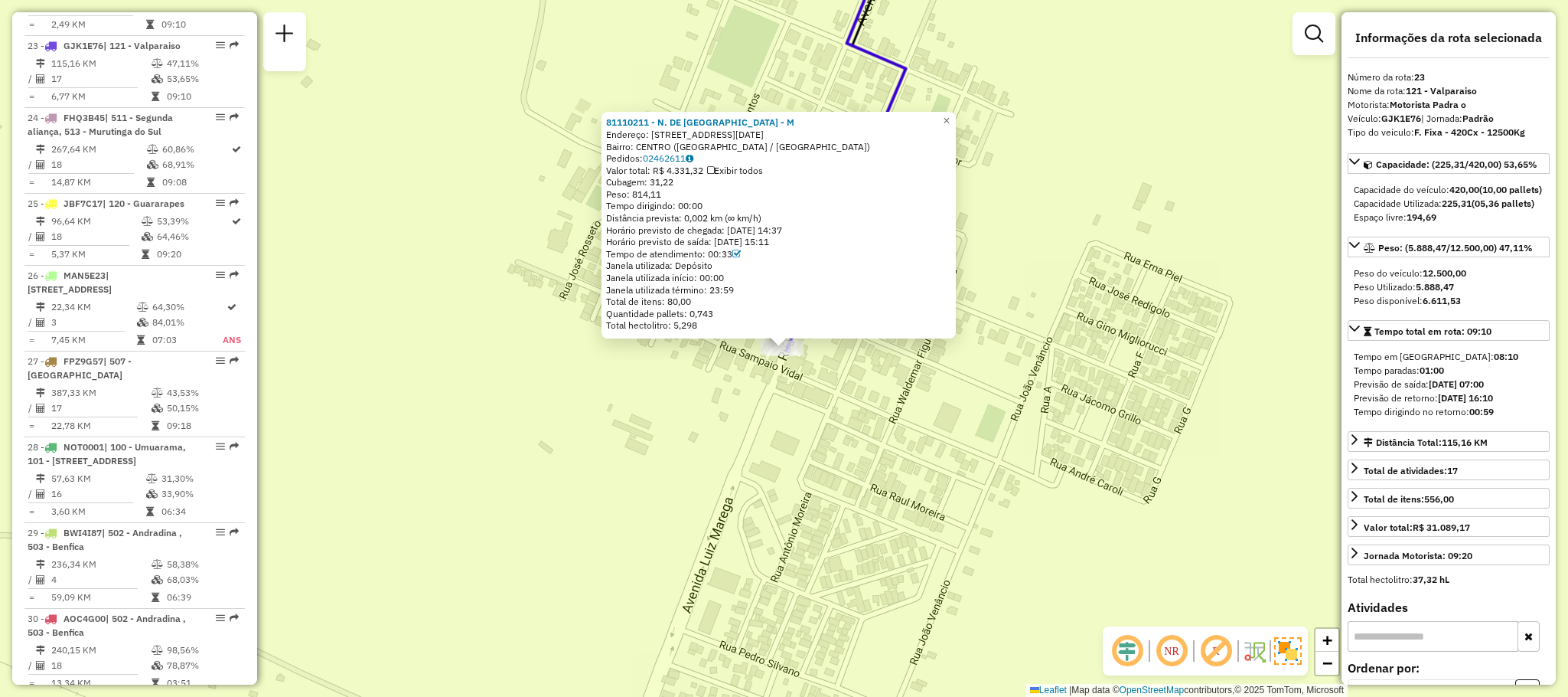
click at [956, 125] on div "81110211 - N. DE CASTRO BAR - M Endereço: R [DATE] Bairro: CENTRO ([GEOGRAPHIC_…" at bounding box center [779, 225] width 355 height 227
click at [950, 120] on span "×" at bounding box center [946, 120] width 7 height 13
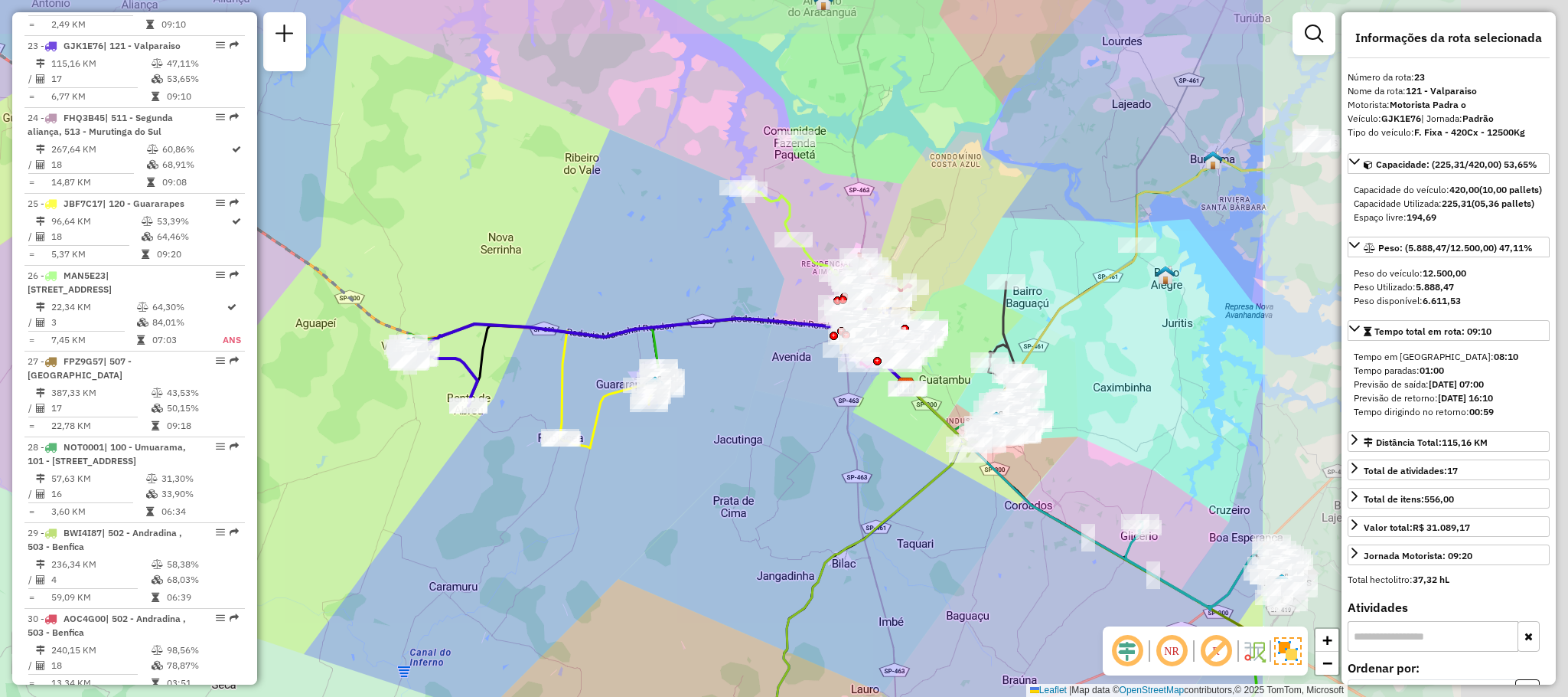
drag, startPoint x: 1142, startPoint y: 370, endPoint x: 679, endPoint y: 431, distance: 467.0
click at [679, 431] on div "Janela de atendimento Grade de atendimento Capacidade Transportadoras Veículos …" at bounding box center [784, 348] width 1568 height 697
